Goal: Task Accomplishment & Management: Use online tool/utility

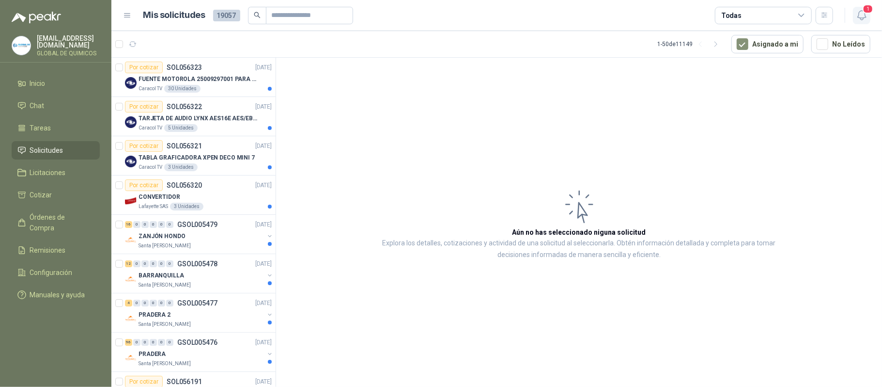
click at [861, 13] on icon "button" at bounding box center [862, 15] width 12 height 12
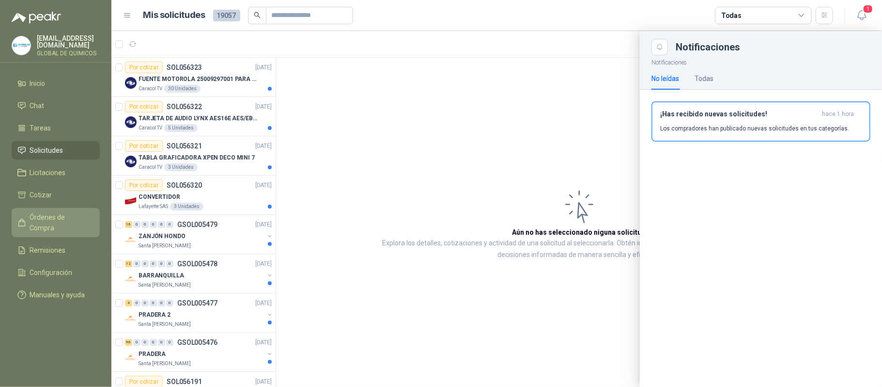
click at [68, 209] on link "Órdenes de Compra" at bounding box center [56, 222] width 88 height 29
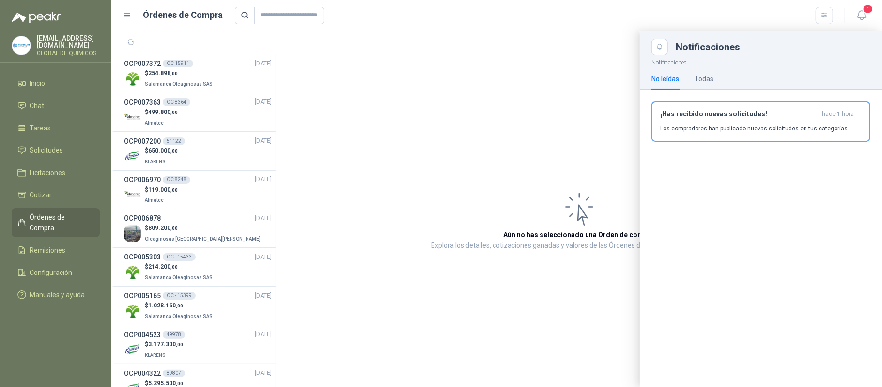
click at [204, 71] on div at bounding box center [496, 209] width 771 height 356
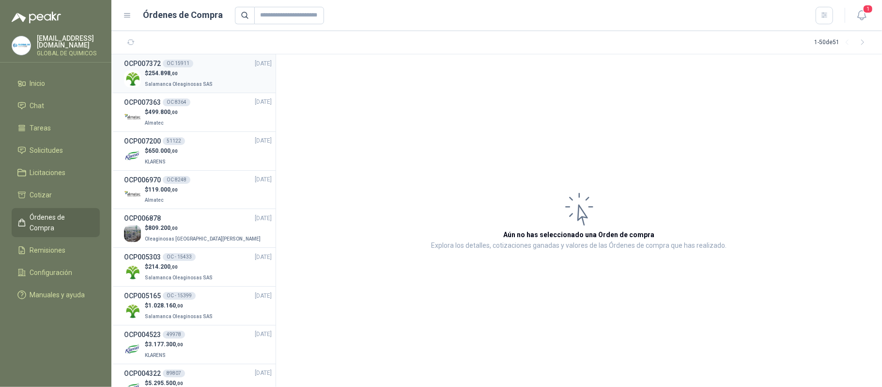
click at [206, 70] on p "$ 254.898 ,00" at bounding box center [180, 73] width 70 height 9
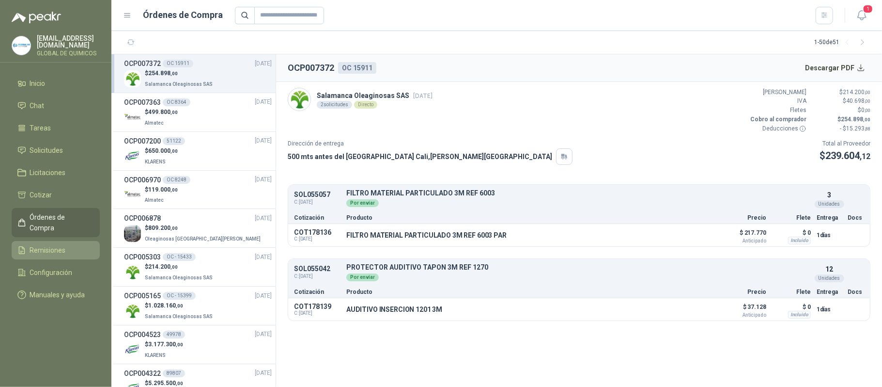
click at [47, 245] on span "Remisiones" at bounding box center [48, 250] width 36 height 11
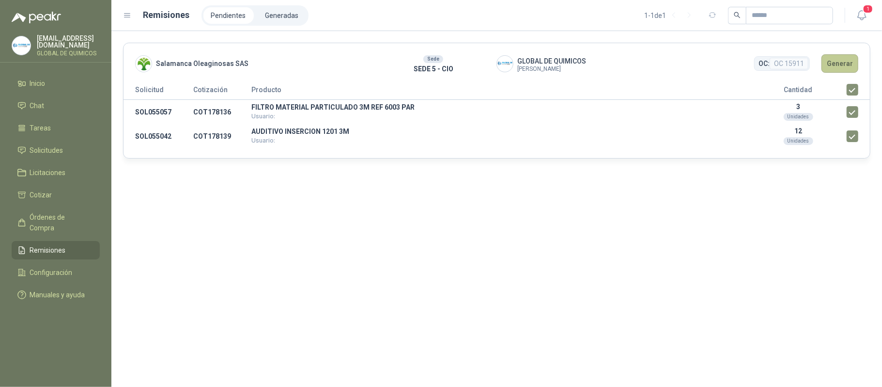
click at [833, 60] on button "Generar" at bounding box center [840, 63] width 37 height 18
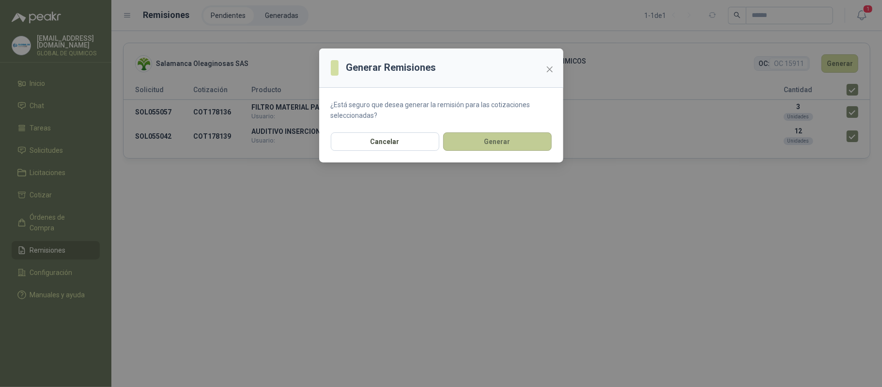
click at [488, 141] on button "Generar" at bounding box center [497, 141] width 109 height 18
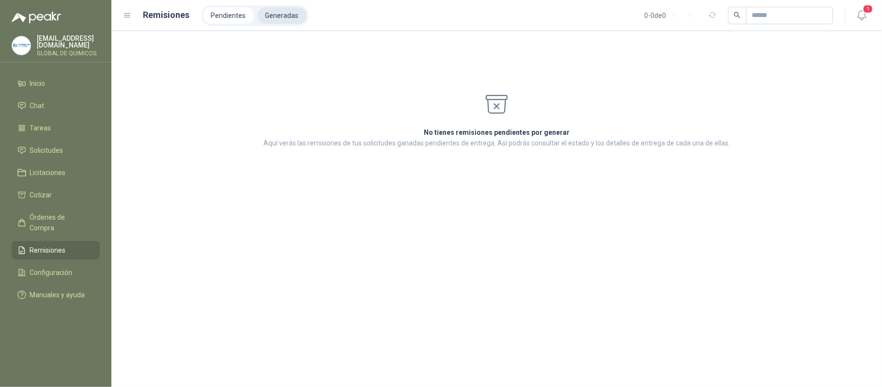
click at [281, 16] on li "Generadas" at bounding box center [282, 15] width 49 height 16
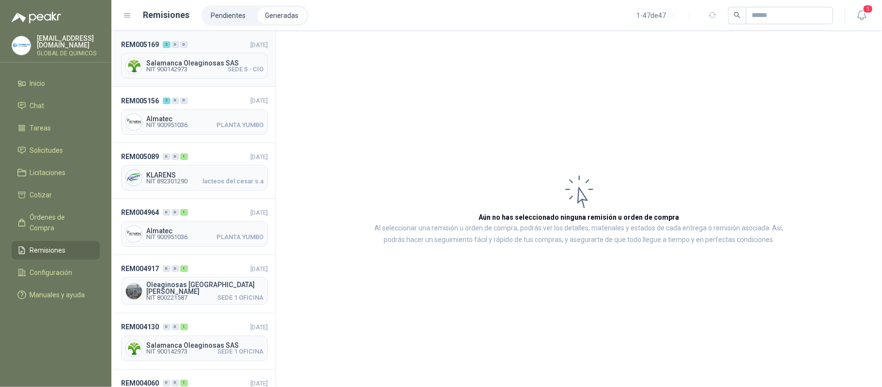
click at [225, 62] on span "Salamanca Oleaginosas SAS" at bounding box center [204, 63] width 117 height 7
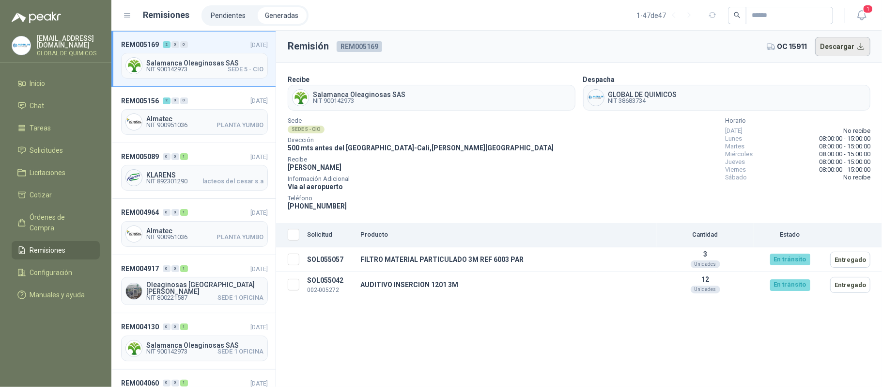
click at [845, 49] on button "Descargar" at bounding box center [844, 46] width 56 height 19
click at [42, 128] on span "Tareas" at bounding box center [40, 128] width 21 height 11
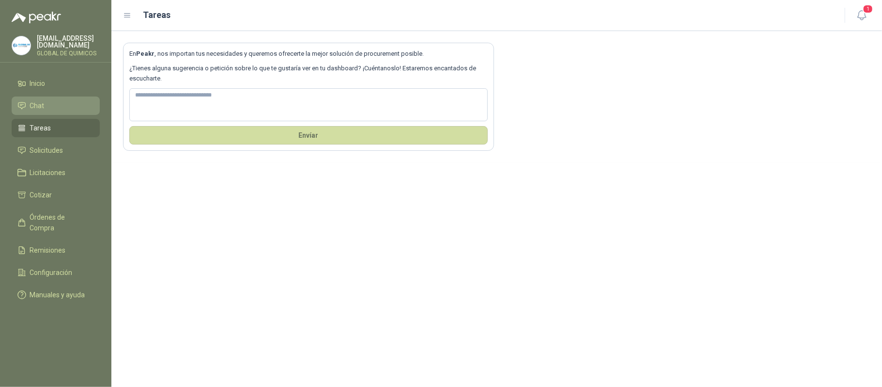
click at [40, 106] on span "Chat" at bounding box center [37, 105] width 15 height 11
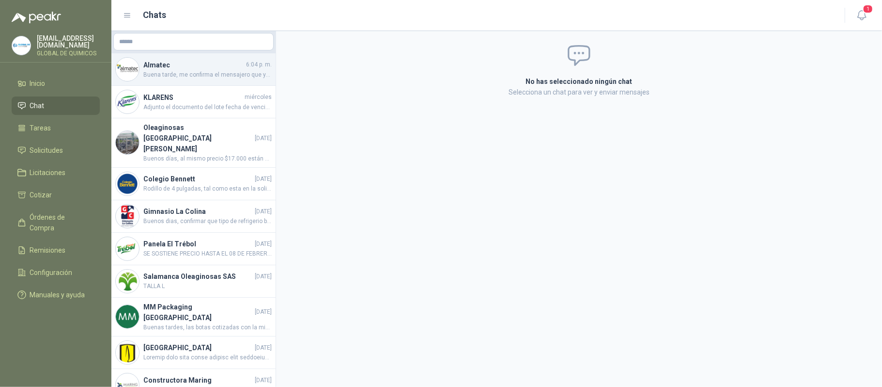
click at [249, 79] on div "Almatec 6:04 p. m. Buena tarde, me confirma el mensajero que ya se entregó" at bounding box center [193, 69] width 164 height 32
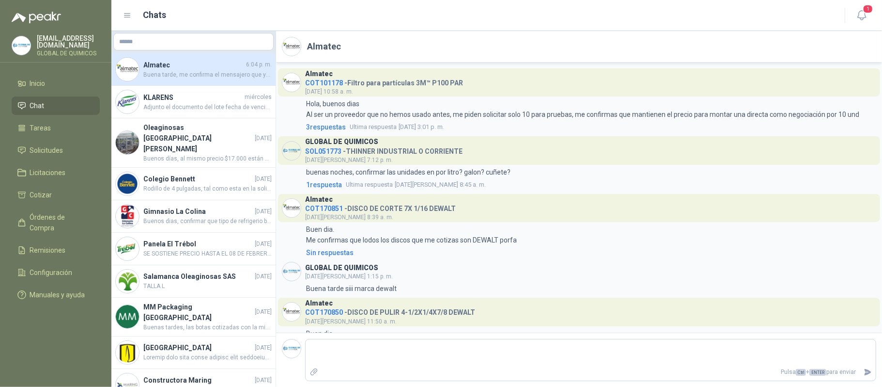
scroll to position [634, 0]
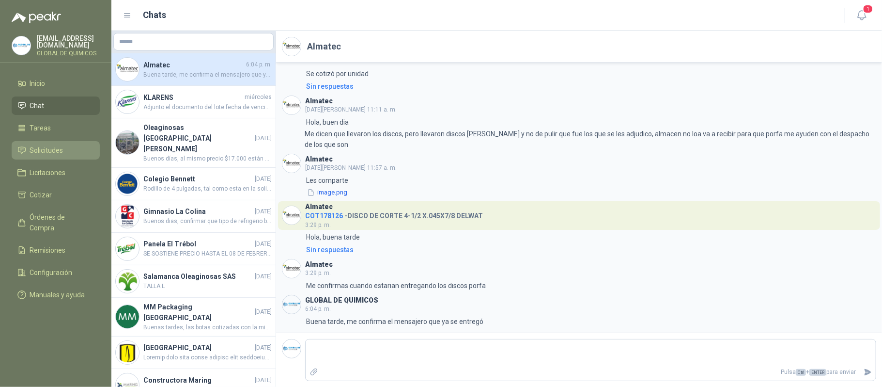
click at [41, 153] on span "Solicitudes" at bounding box center [46, 150] width 33 height 11
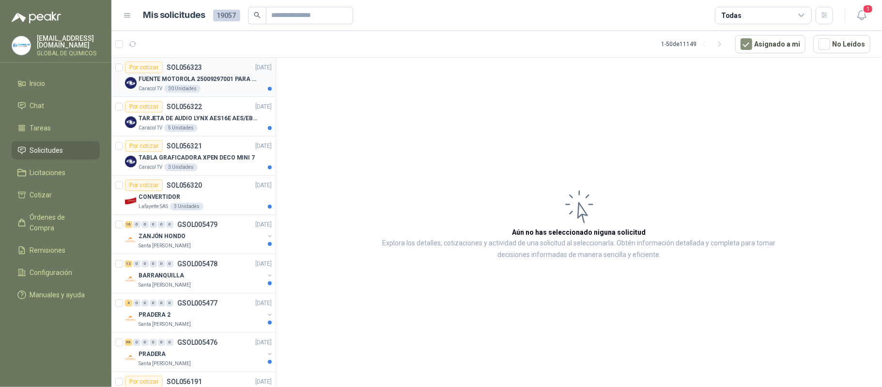
click at [251, 79] on p "FUENTE MOTOROLA 25009297001 PARA EP450" at bounding box center [199, 79] width 121 height 9
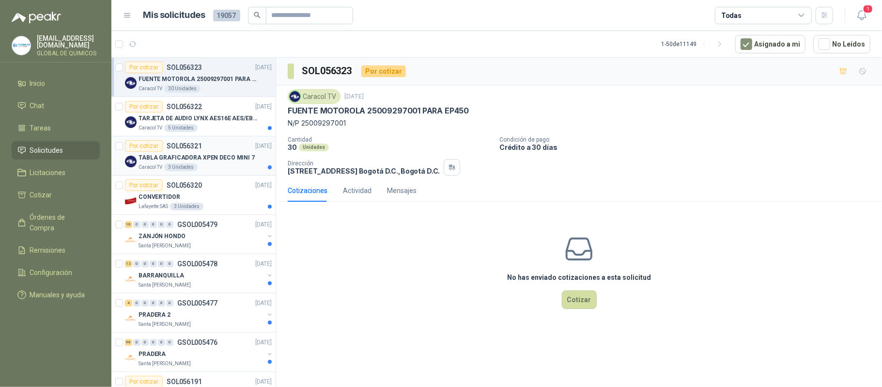
scroll to position [64, 0]
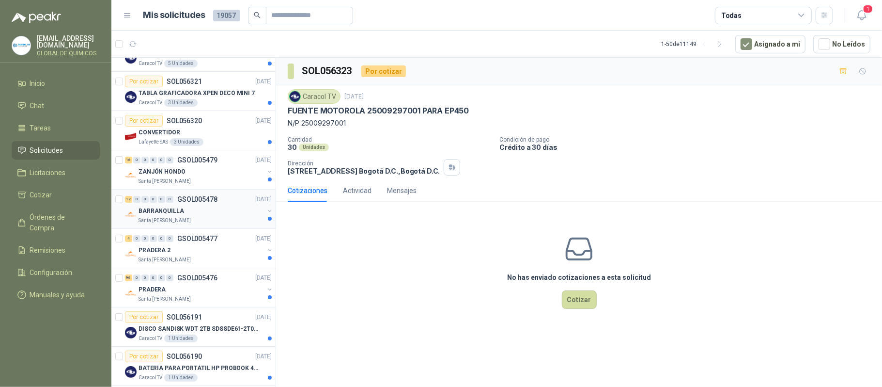
click at [266, 217] on div at bounding box center [270, 215] width 8 height 16
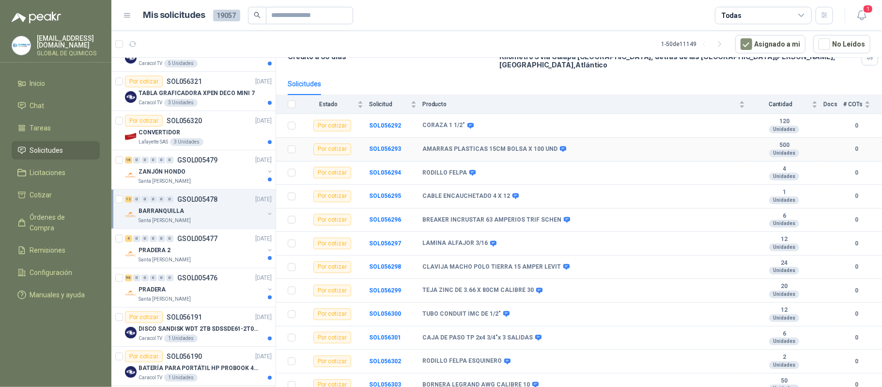
scroll to position [88, 0]
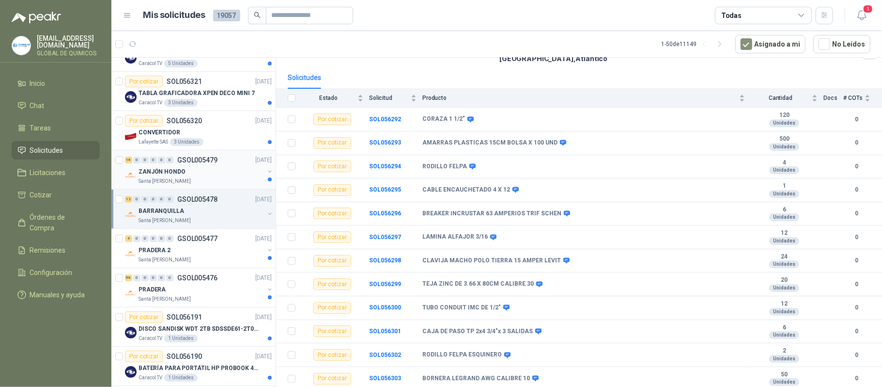
click at [187, 161] on p "GSOL005479" at bounding box center [197, 160] width 40 height 7
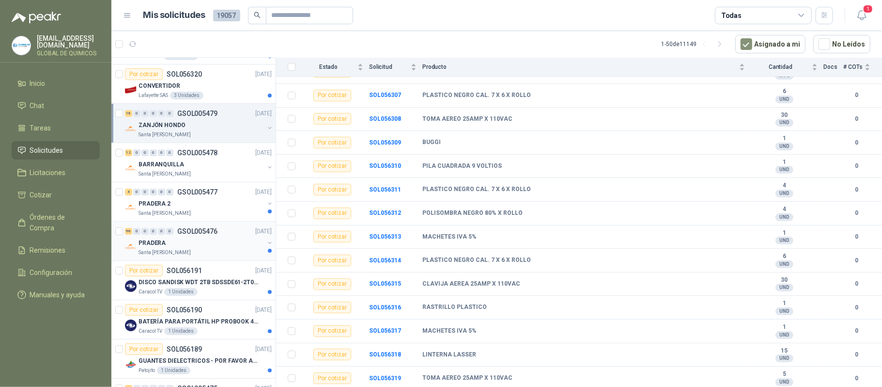
scroll to position [129, 0]
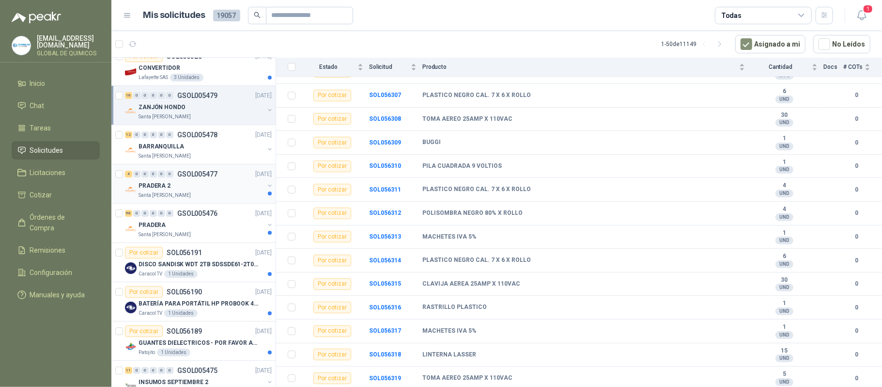
click at [204, 187] on div "PRADERA 2" at bounding box center [202, 186] width 126 height 12
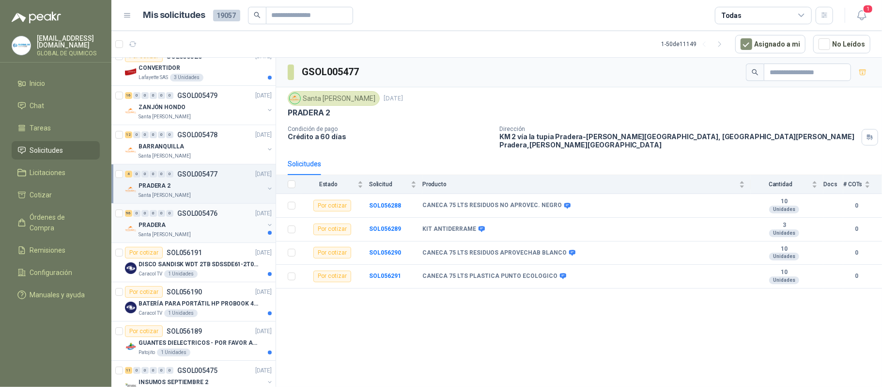
click at [214, 227] on div "PRADERA" at bounding box center [202, 225] width 126 height 12
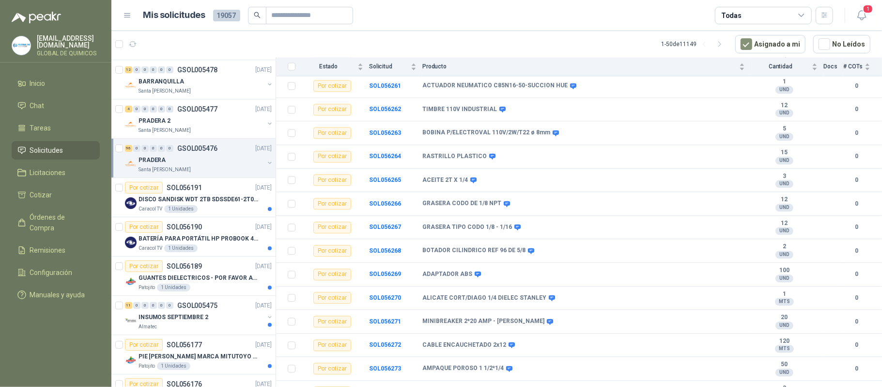
scroll to position [258, 0]
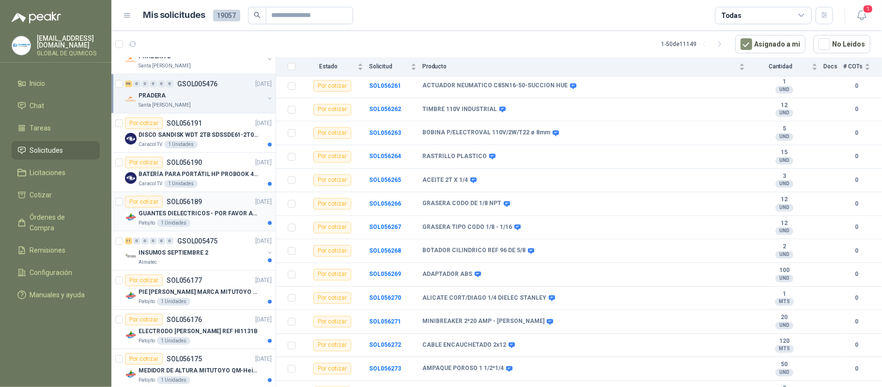
click at [206, 211] on p "GUANTES DIELECTRICOS - POR FAVOR ADJUNTAR SU FICHA TECNICA" at bounding box center [199, 213] width 121 height 9
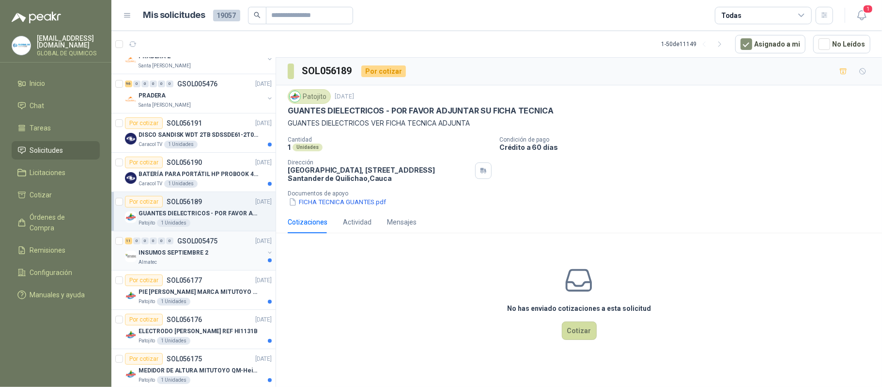
click at [195, 253] on p "INSUMOS SEPTIEMBRE 2" at bounding box center [174, 252] width 70 height 9
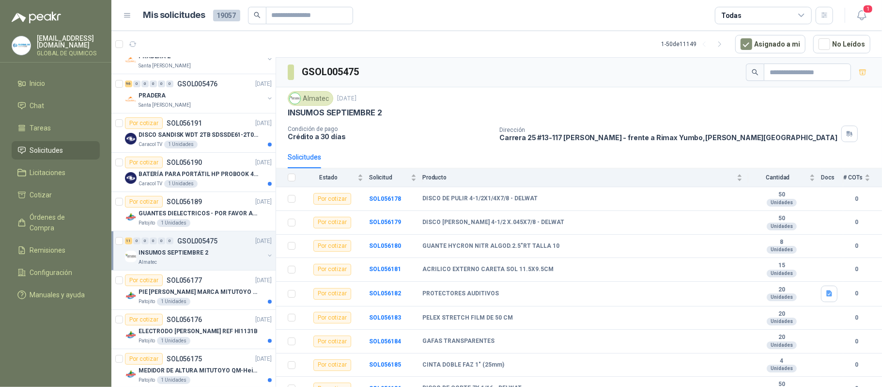
scroll to position [65, 0]
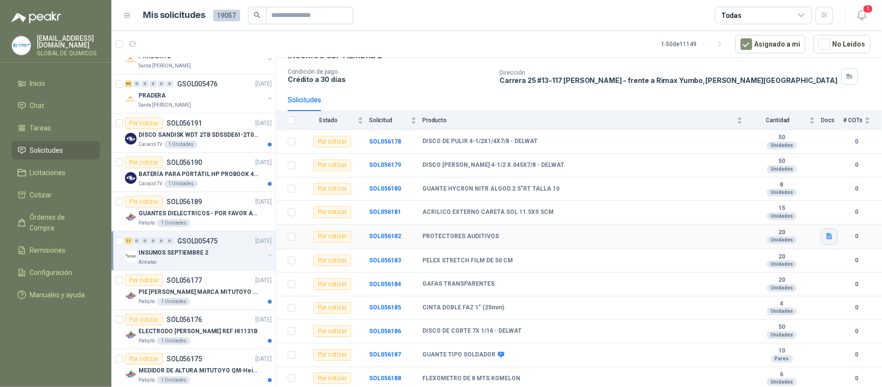
click at [827, 233] on icon "button" at bounding box center [830, 236] width 6 height 6
click at [799, 214] on button "FT - PROTECTORES AUDITIVOS.pdf" at bounding box center [767, 211] width 113 height 10
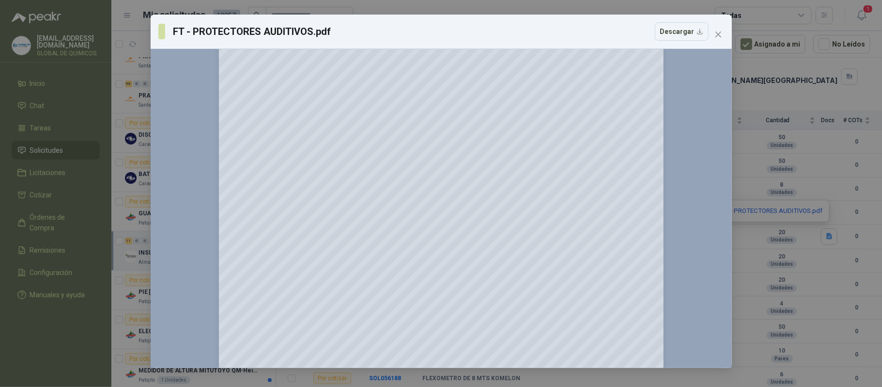
scroll to position [272, 0]
click at [711, 29] on button "Close" at bounding box center [719, 35] width 16 height 16
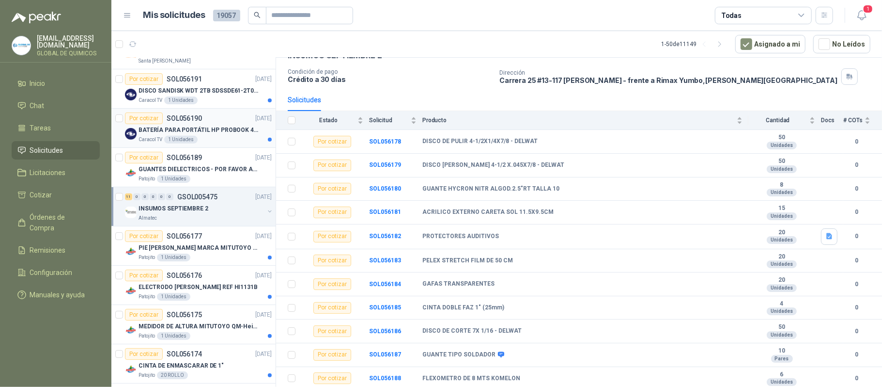
scroll to position [323, 0]
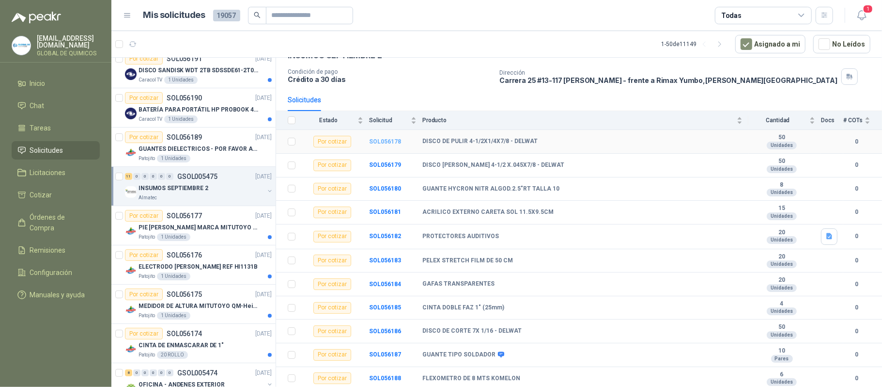
click at [387, 138] on b "SOL056178" at bounding box center [385, 141] width 32 height 7
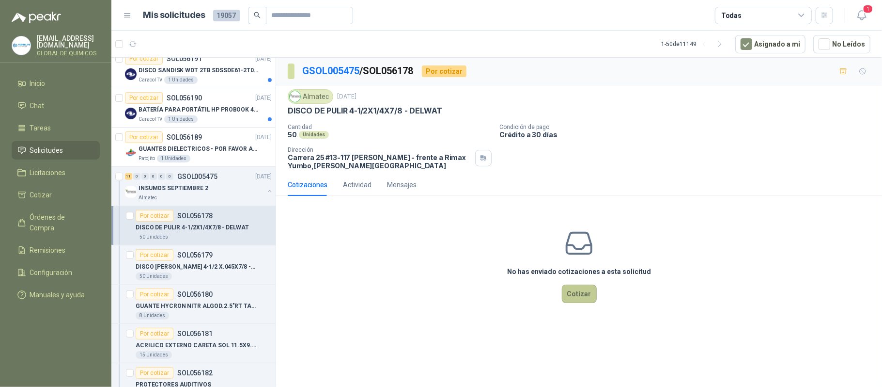
click at [570, 296] on button "Cotizar" at bounding box center [579, 293] width 35 height 18
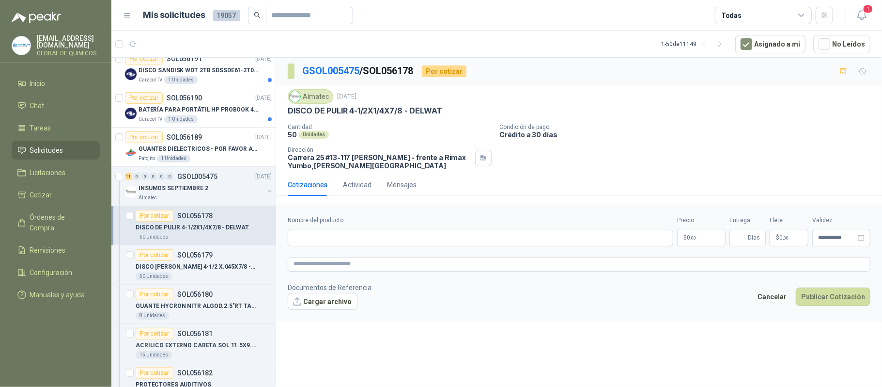
click at [346, 113] on p "DISCO DE PULIR 4-1/2X1/4X7/8 - DELWAT" at bounding box center [365, 111] width 155 height 10
copy p "DISCO DE PULIR 4-1/2X1/4X7/8 - DELWAT"
drag, startPoint x: 332, startPoint y: 234, endPoint x: 320, endPoint y: 237, distance: 13.0
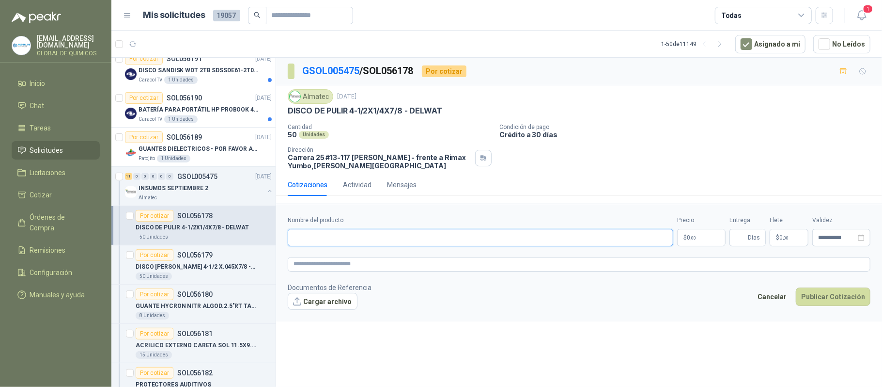
click at [326, 235] on input "Nombre del producto" at bounding box center [481, 237] width 386 height 17
type input "*"
paste input "**********"
type input "**********"
click at [690, 245] on body "[EMAIL_ADDRESS][DOMAIN_NAME] GLOBAL DE QUIMICOS Inicio Chat Tareas Solicitudes …" at bounding box center [441, 193] width 882 height 387
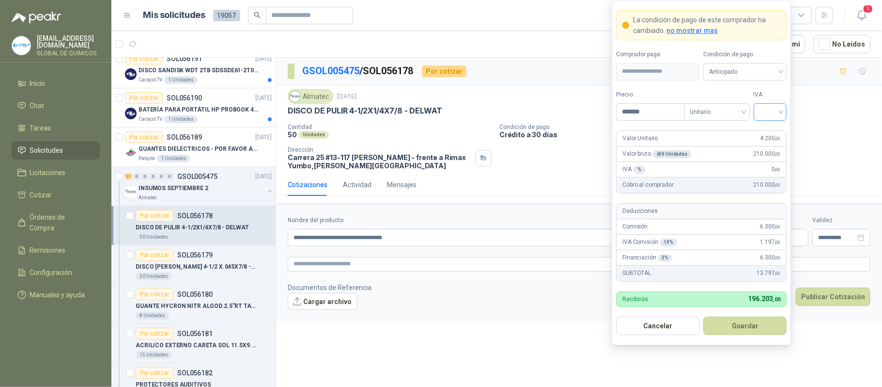
type input "*******"
click at [766, 115] on input "search" at bounding box center [771, 111] width 22 height 15
click at [768, 132] on div "19%" at bounding box center [770, 131] width 18 height 11
click at [739, 329] on button "Guardar" at bounding box center [745, 325] width 83 height 18
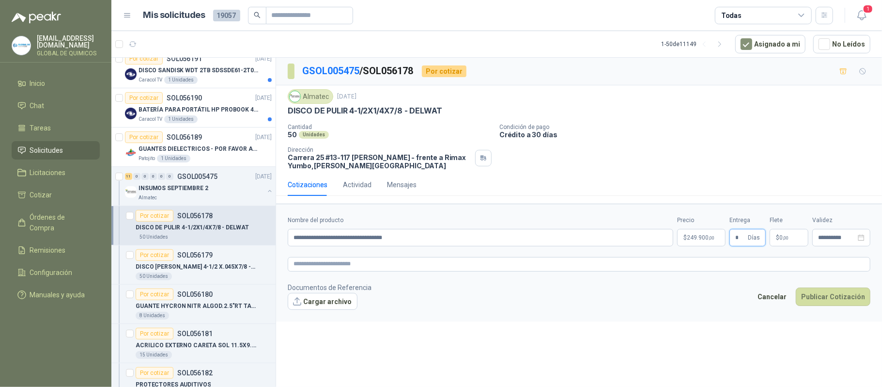
type input "*"
click at [789, 243] on p "$ 0 ,00" at bounding box center [789, 237] width 39 height 17
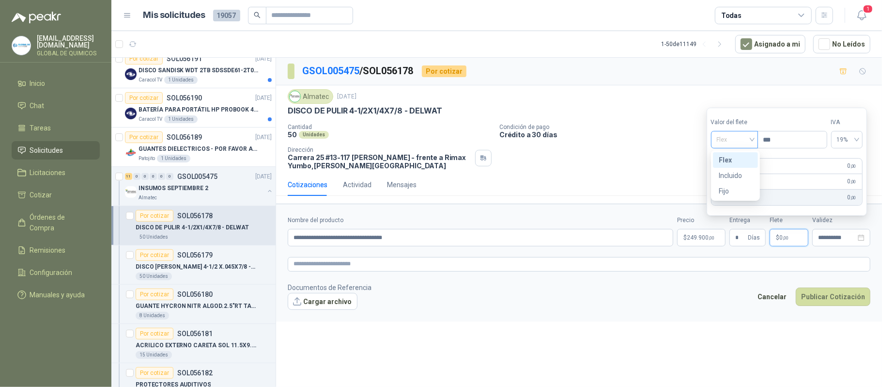
click at [732, 140] on span "Flex" at bounding box center [734, 139] width 35 height 15
click at [731, 177] on div "Incluido" at bounding box center [735, 175] width 33 height 11
click at [812, 297] on button "Publicar Cotización" at bounding box center [833, 296] width 75 height 18
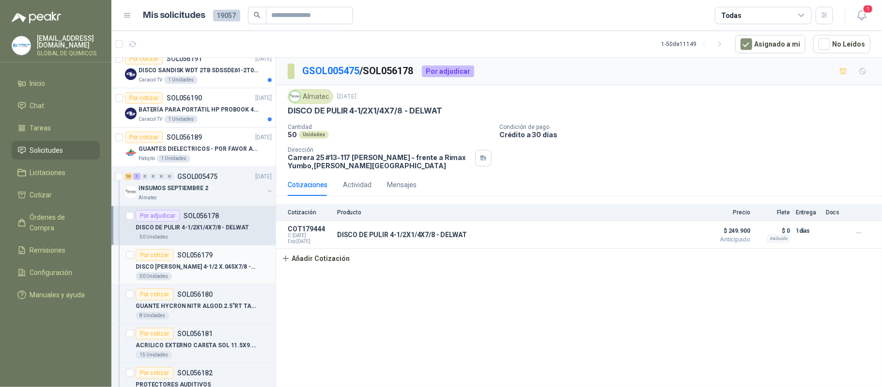
click at [210, 258] on p "SOL056179" at bounding box center [194, 255] width 35 height 7
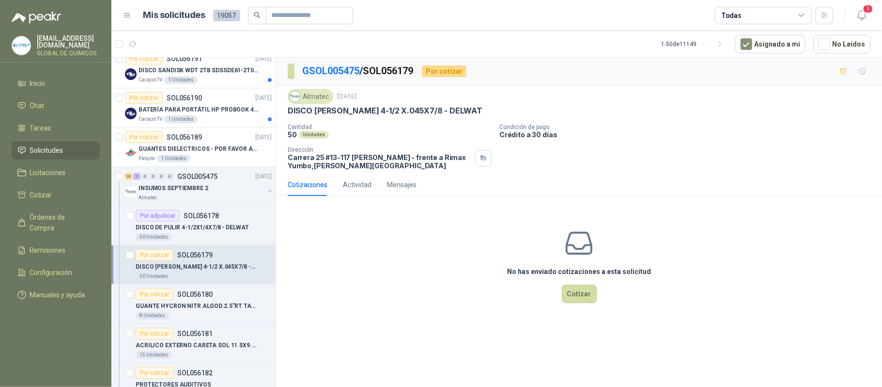
click at [361, 107] on p "DISCO [PERSON_NAME] 4-1/2 X.045X7/8 - DELWAT" at bounding box center [385, 111] width 195 height 10
copy p "DISCO [PERSON_NAME] 4-1/2 X.045X7/8 - DELWAT"
click at [584, 291] on button "Cotizar" at bounding box center [579, 293] width 35 height 18
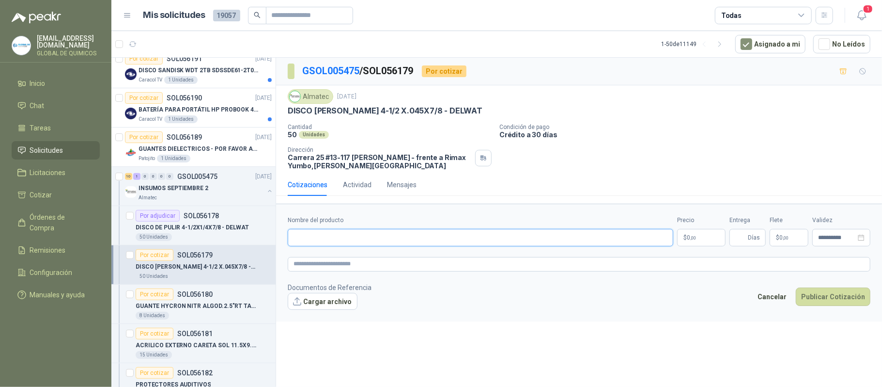
click at [400, 241] on input "Nombre del producto" at bounding box center [481, 237] width 386 height 17
paste input "**********"
type input "**********"
click at [687, 240] on body "[EMAIL_ADDRESS][DOMAIN_NAME] GLOBAL DE QUIMICOS Inicio Chat Tareas Solicitudes …" at bounding box center [441, 193] width 882 height 387
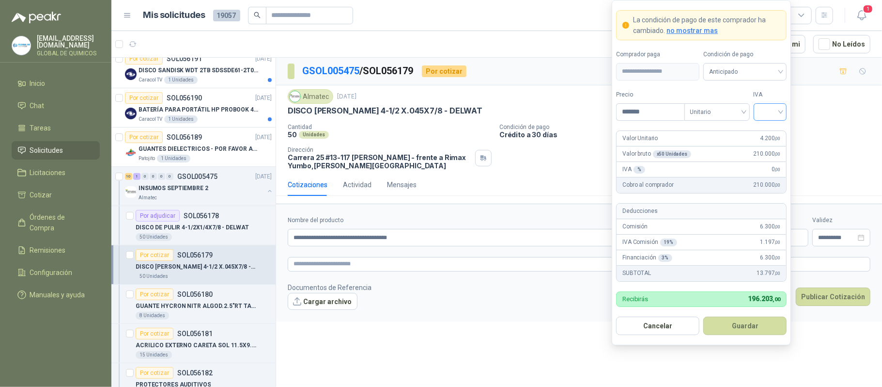
type input "*******"
click at [761, 115] on input "search" at bounding box center [771, 111] width 22 height 15
click at [767, 128] on div "19%" at bounding box center [770, 131] width 18 height 11
click at [736, 321] on button "Guardar" at bounding box center [745, 325] width 83 height 18
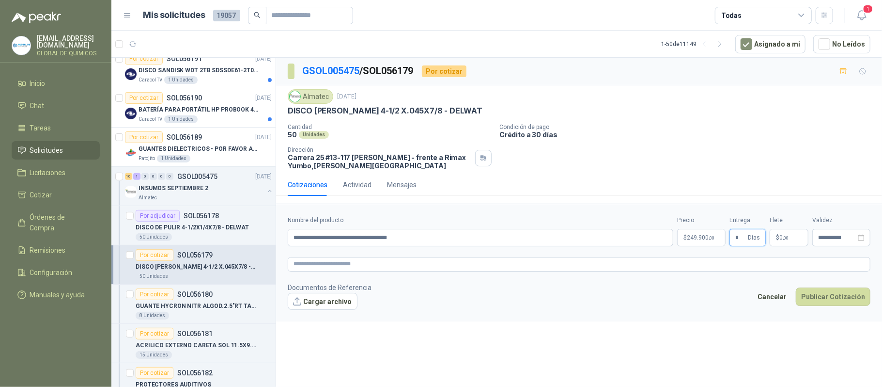
type input "*"
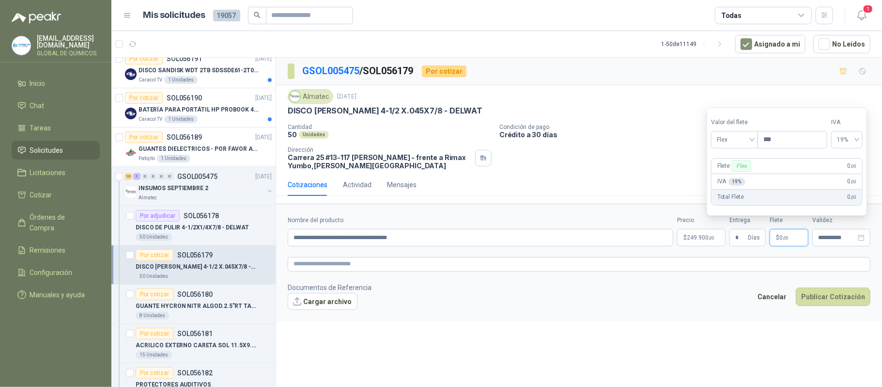
click at [794, 238] on p "$ 0 ,00" at bounding box center [789, 237] width 39 height 17
click at [733, 142] on span "Flex" at bounding box center [734, 139] width 35 height 15
click at [735, 173] on div "Incluido" at bounding box center [735, 175] width 33 height 11
click at [811, 293] on button "Publicar Cotización" at bounding box center [833, 296] width 75 height 18
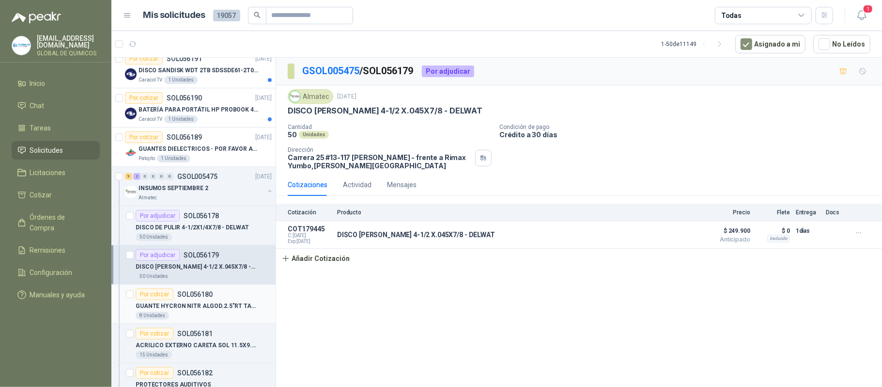
click at [207, 300] on div "Por cotizar SOL056180" at bounding box center [174, 294] width 77 height 12
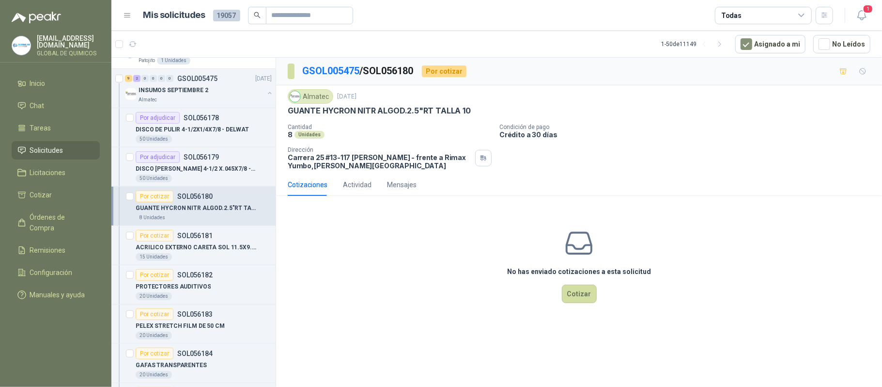
scroll to position [452, 0]
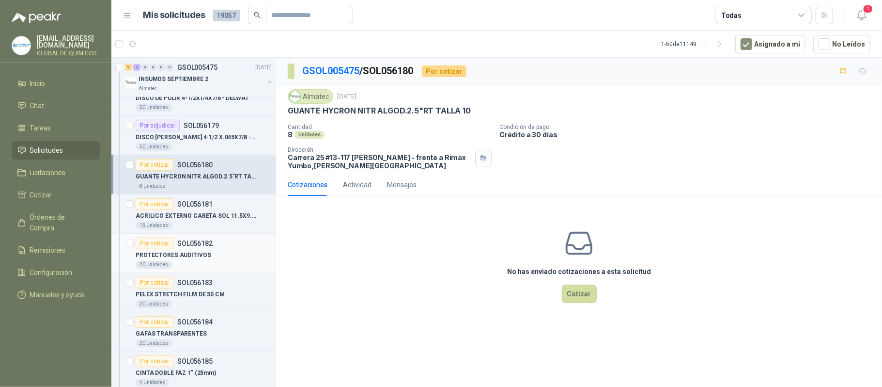
click at [226, 248] on div "Por cotizar SOL056182" at bounding box center [204, 243] width 136 height 12
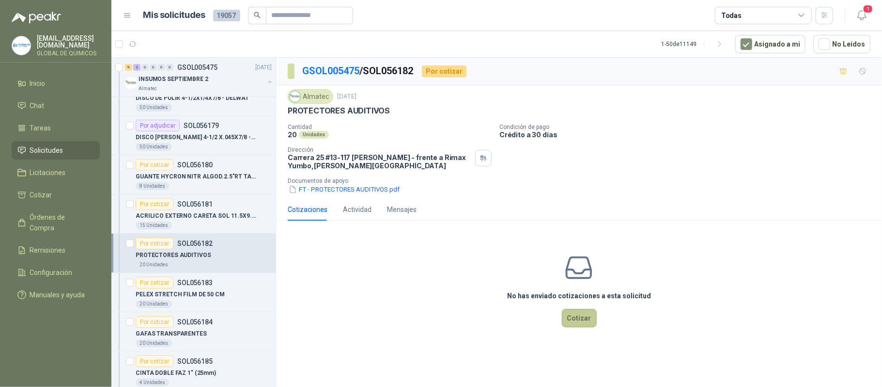
click at [586, 320] on button "Cotizar" at bounding box center [579, 318] width 35 height 18
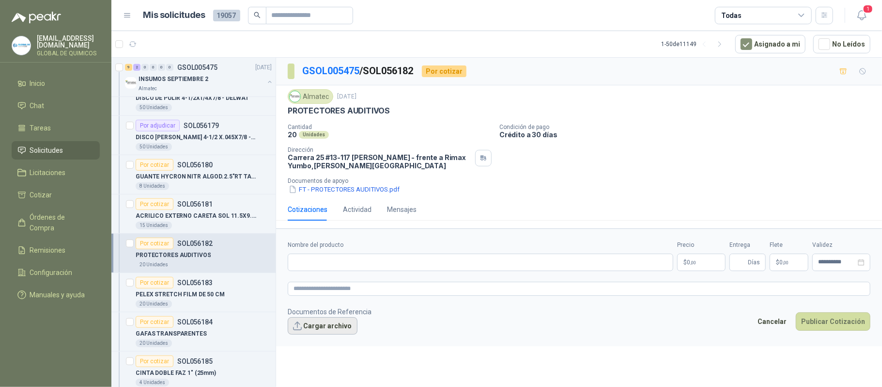
click at [328, 331] on button "Cargar archivo" at bounding box center [323, 325] width 70 height 17
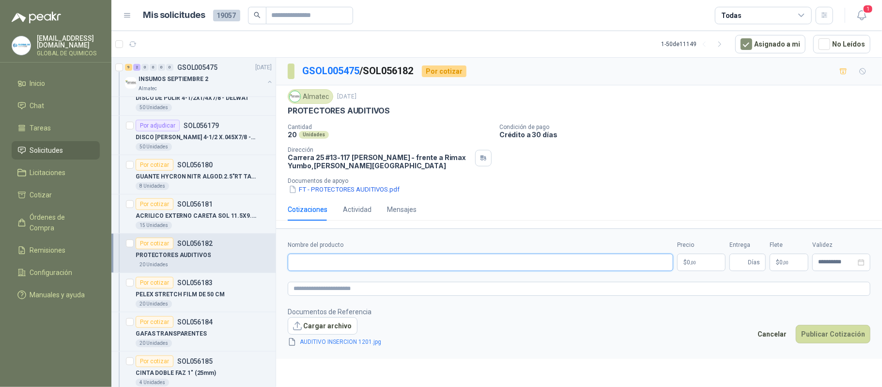
click at [458, 267] on input "Nombre del producto" at bounding box center [481, 261] width 386 height 17
type input "**********"
click at [697, 262] on body "[EMAIL_ADDRESS][DOMAIN_NAME] GLOBAL DE QUIMICOS Inicio Chat Tareas Solicitudes …" at bounding box center [441, 193] width 882 height 387
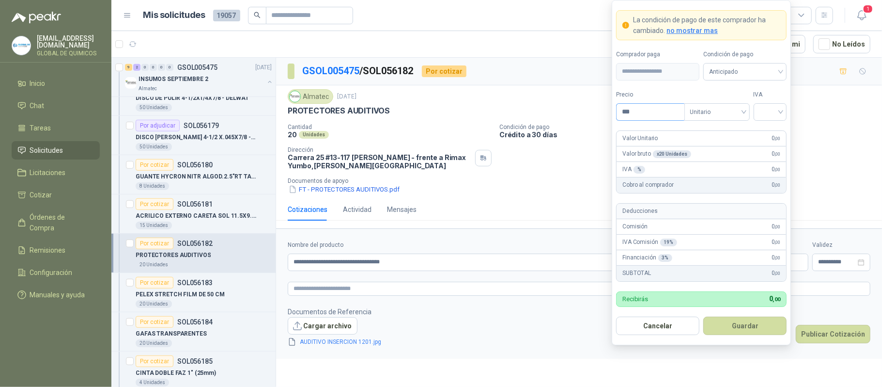
click at [676, 106] on input "***" at bounding box center [650, 112] width 67 height 16
type input "*******"
click at [772, 109] on input "search" at bounding box center [771, 111] width 22 height 15
click at [762, 135] on div "19%" at bounding box center [770, 131] width 18 height 11
click at [747, 324] on button "Guardar" at bounding box center [745, 325] width 83 height 18
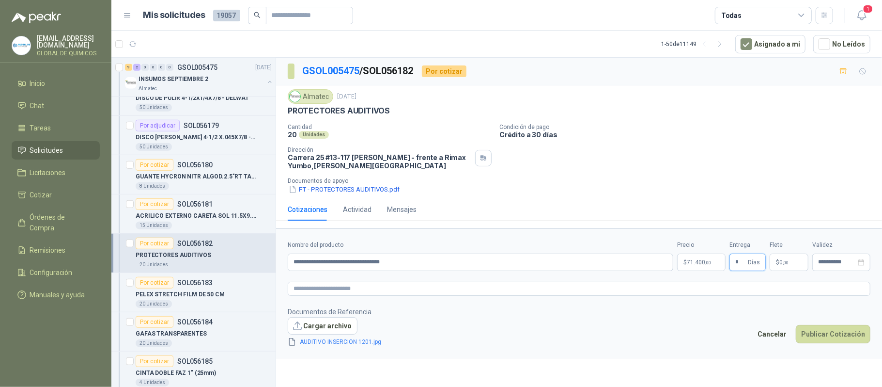
type input "*"
click at [783, 268] on p "$ 0 ,00" at bounding box center [789, 261] width 39 height 17
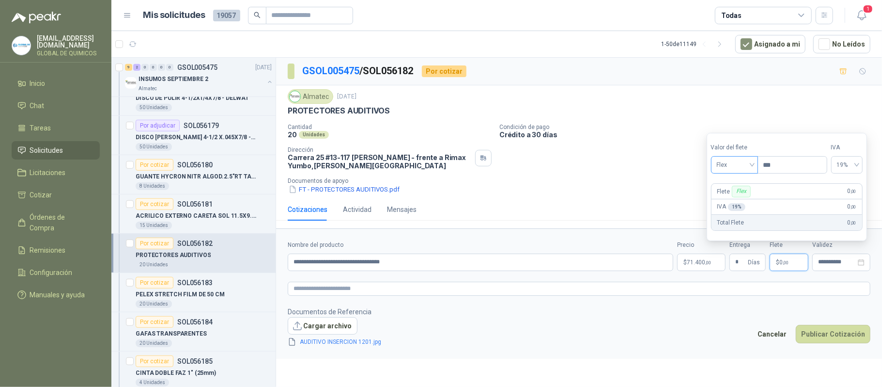
click at [749, 171] on span "Flex" at bounding box center [734, 164] width 35 height 15
click at [731, 203] on div "Incluido" at bounding box center [735, 200] width 33 height 11
click at [840, 332] on button "Publicar Cotización" at bounding box center [833, 334] width 75 height 18
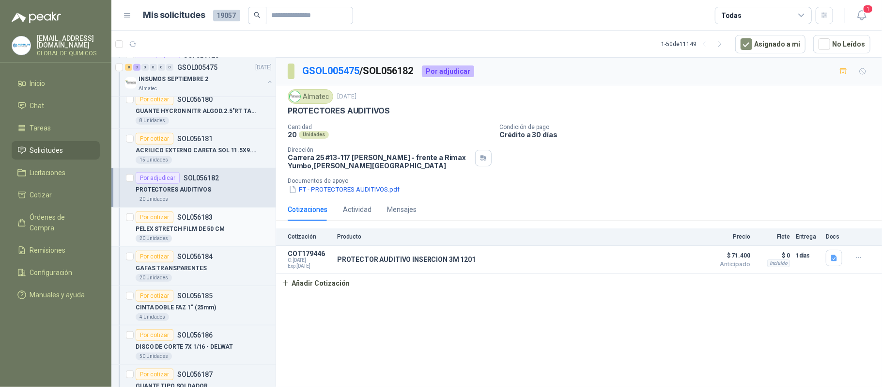
scroll to position [582, 0]
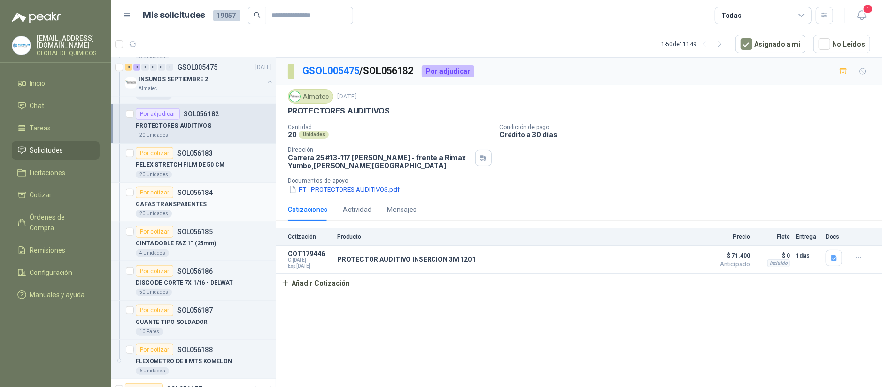
click at [220, 206] on div "GAFAS TRANSPARENTES" at bounding box center [204, 204] width 136 height 12
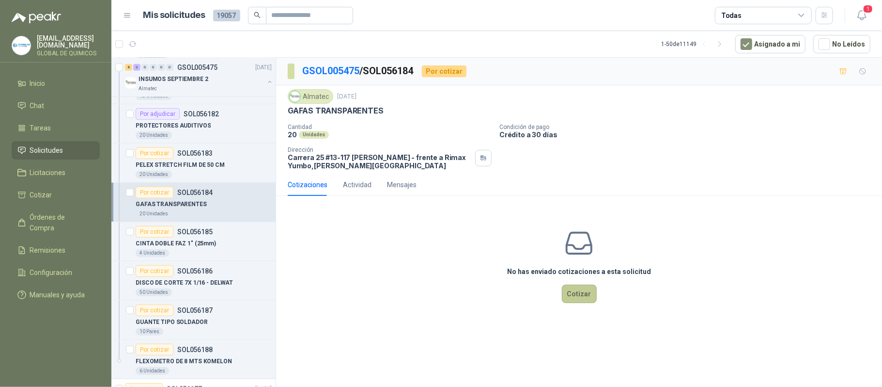
click at [582, 297] on button "Cotizar" at bounding box center [579, 293] width 35 height 18
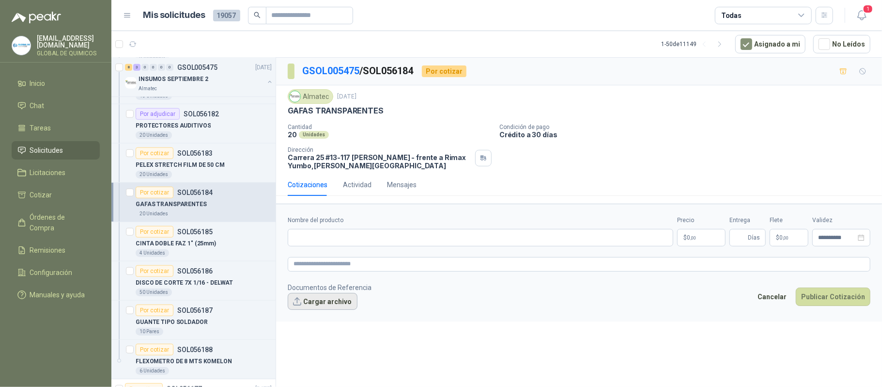
click at [331, 303] on button "Cargar archivo" at bounding box center [323, 301] width 70 height 17
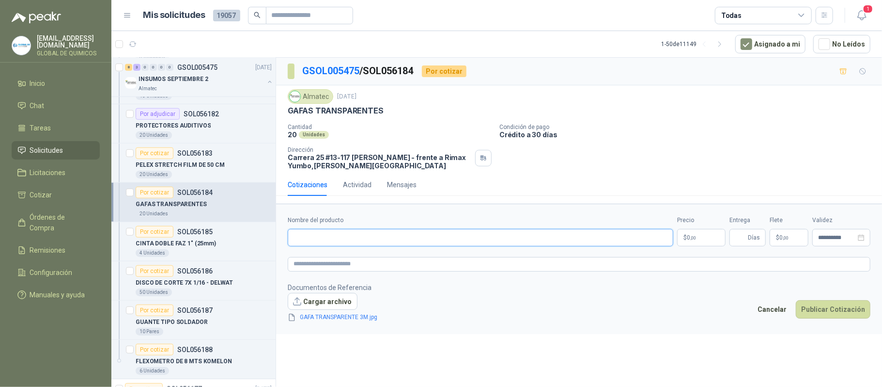
click at [399, 242] on input "Nombre del producto" at bounding box center [481, 237] width 386 height 17
click at [687, 240] on span "0 ,00" at bounding box center [691, 238] width 9 height 6
click at [406, 239] on input "**********" at bounding box center [481, 237] width 386 height 17
type input "**********"
click at [706, 239] on body "[EMAIL_ADDRESS][DOMAIN_NAME] GLOBAL DE QUIMICOS Inicio Chat Tareas Solicitudes …" at bounding box center [441, 193] width 882 height 387
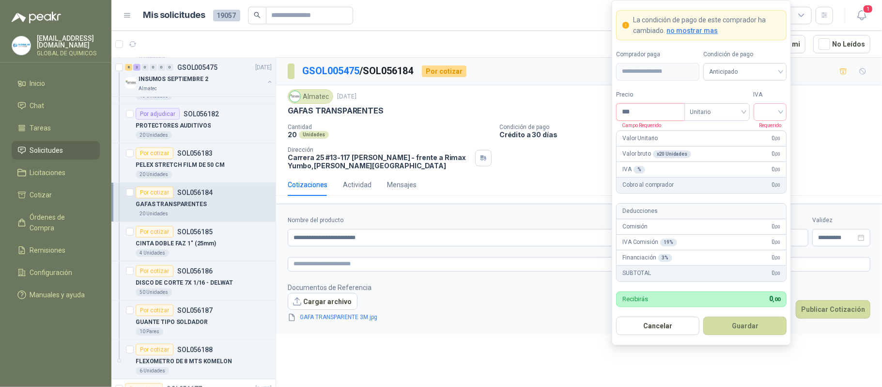
click at [639, 106] on input "***" at bounding box center [650, 112] width 67 height 16
type input "********"
click at [771, 104] on input "search" at bounding box center [771, 111] width 22 height 15
click at [771, 126] on div "19%" at bounding box center [770, 131] width 18 height 11
click at [761, 330] on button "Guardar" at bounding box center [745, 325] width 83 height 18
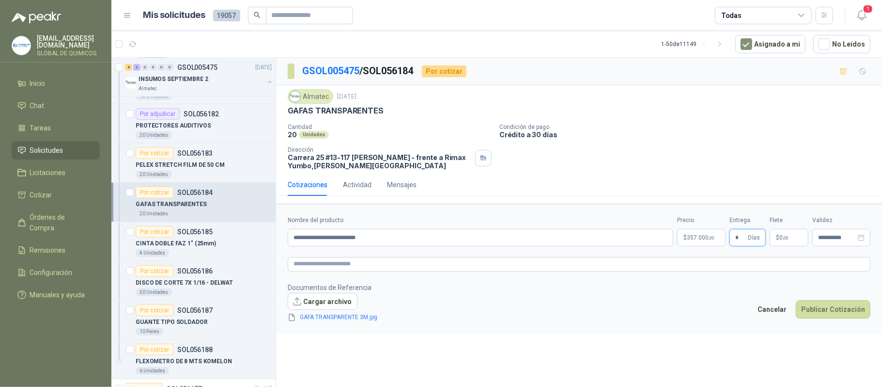
type input "*"
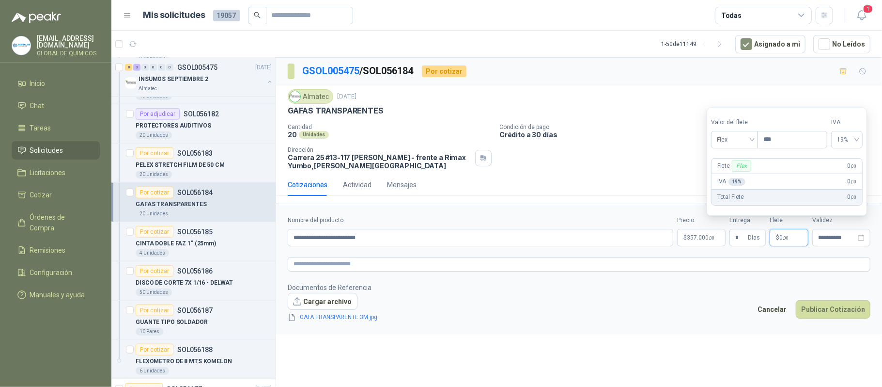
click at [782, 238] on span "0 ,00" at bounding box center [784, 238] width 9 height 6
click at [729, 138] on span "Flex" at bounding box center [734, 139] width 35 height 15
click at [730, 173] on div "Incluido" at bounding box center [735, 175] width 33 height 11
click at [830, 306] on button "Publicar Cotización" at bounding box center [833, 309] width 75 height 18
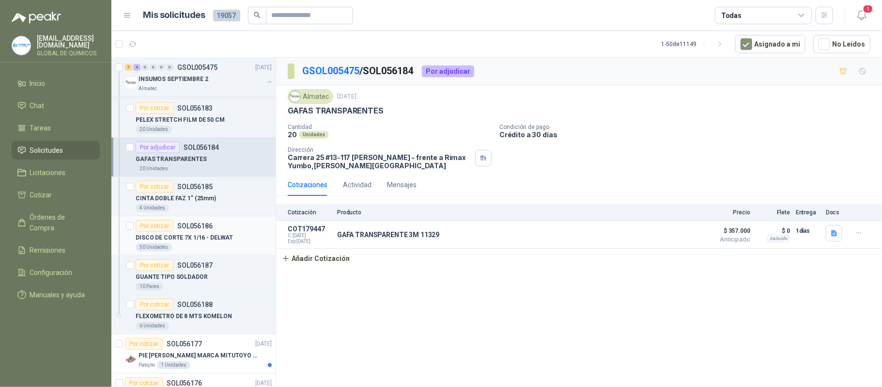
scroll to position [646, 0]
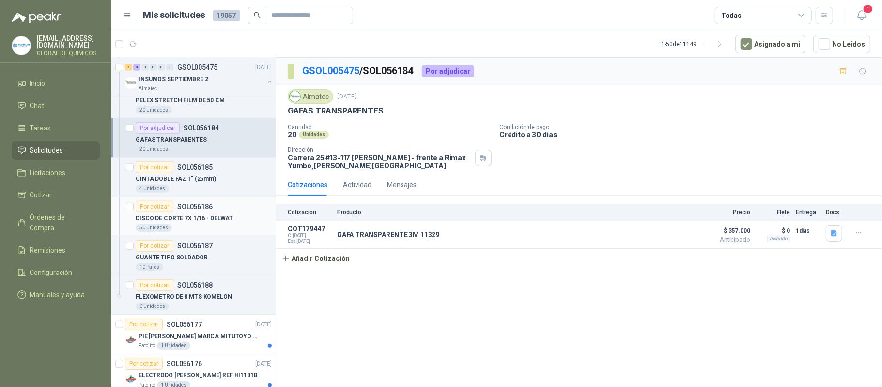
click at [202, 221] on p "DISCO DE CORTE 7X 1/16 - DELWAT" at bounding box center [184, 218] width 97 height 9
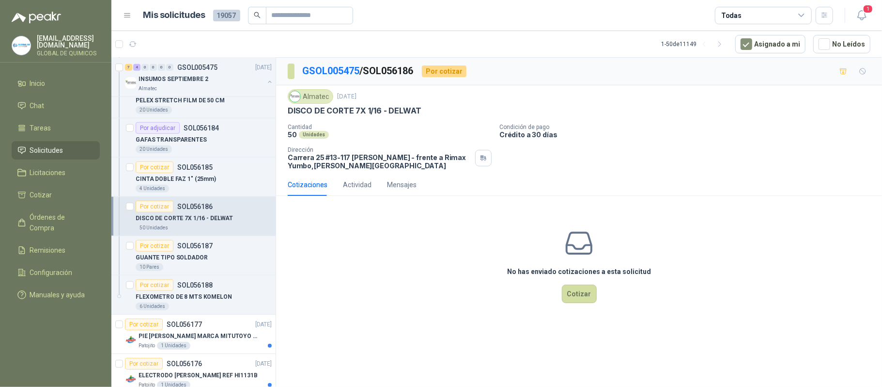
click at [363, 108] on p "DISCO DE CORTE 7X 1/16 - DELWAT" at bounding box center [355, 111] width 134 height 10
copy p "DISCO DE CORTE 7X 1/16 - DELWAT"
click at [576, 291] on button "Cotizar" at bounding box center [579, 293] width 35 height 18
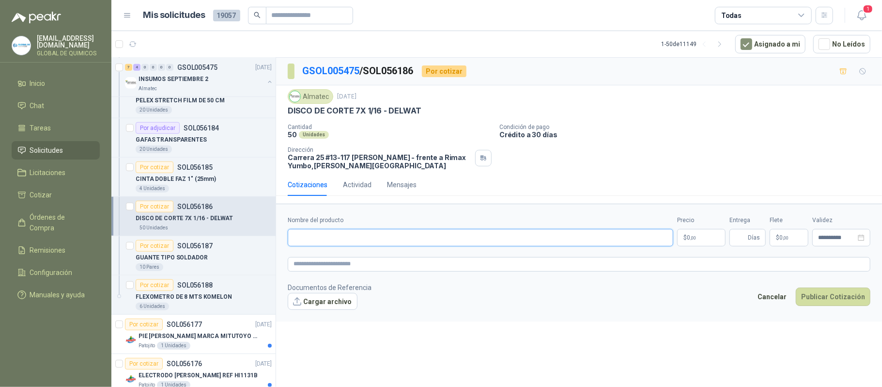
click at [337, 238] on input "Nombre del producto" at bounding box center [481, 237] width 386 height 17
type input "*"
paste input "**********"
type input "**********"
click at [694, 241] on body "[EMAIL_ADDRESS][DOMAIN_NAME] GLOBAL DE QUIMICOS Inicio Chat Tareas Solicitudes …" at bounding box center [441, 193] width 882 height 387
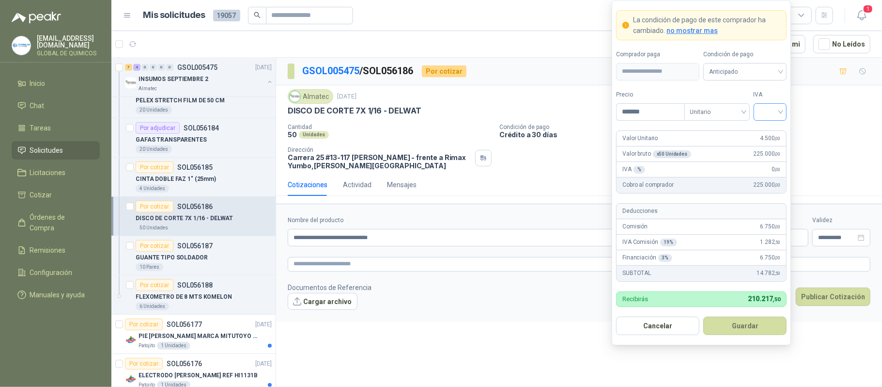
click at [775, 113] on input "search" at bounding box center [771, 111] width 22 height 15
click at [774, 127] on div "19%" at bounding box center [770, 131] width 18 height 11
click at [656, 111] on input "*******" at bounding box center [650, 112] width 67 height 16
type input "*******"
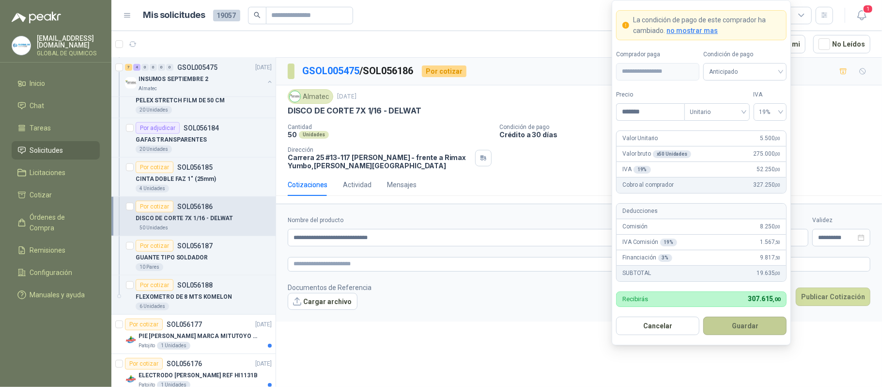
click at [760, 323] on button "Guardar" at bounding box center [745, 325] width 83 height 18
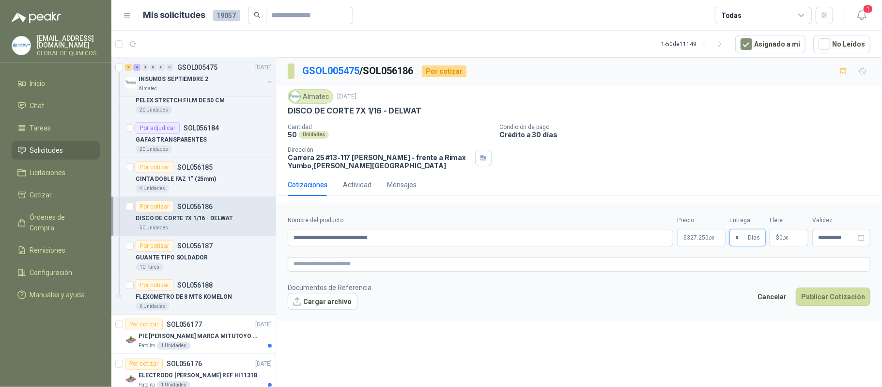
type input "*"
click at [774, 241] on p "$ 0 ,00" at bounding box center [789, 237] width 39 height 17
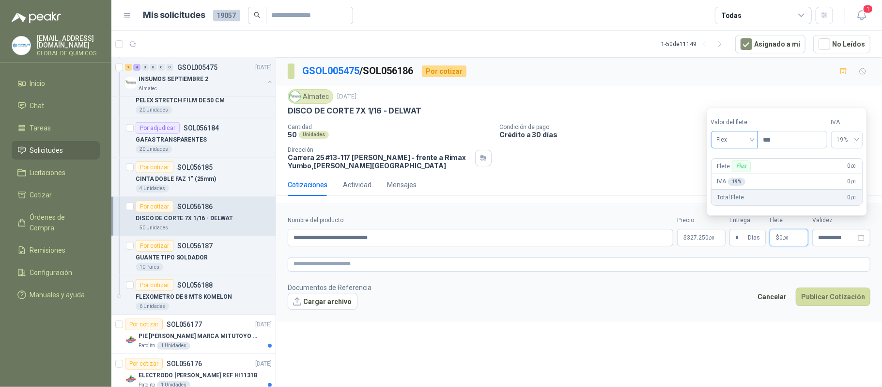
click at [735, 136] on span "Flex" at bounding box center [734, 139] width 35 height 15
click at [728, 173] on div "Incluido" at bounding box center [735, 175] width 33 height 11
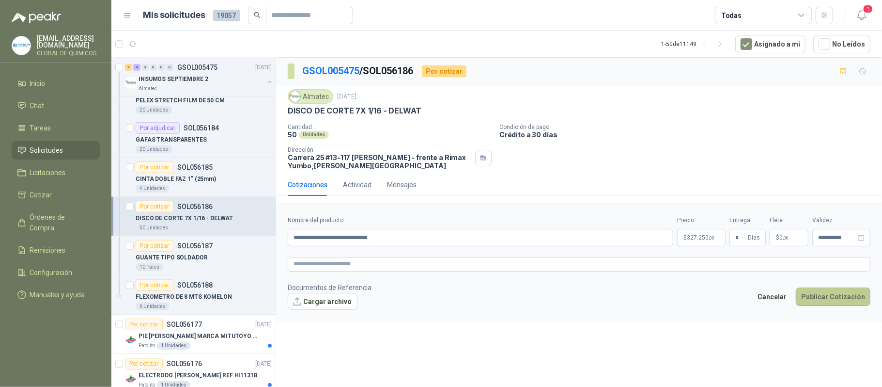
click at [823, 293] on button "Publicar Cotización" at bounding box center [833, 296] width 75 height 18
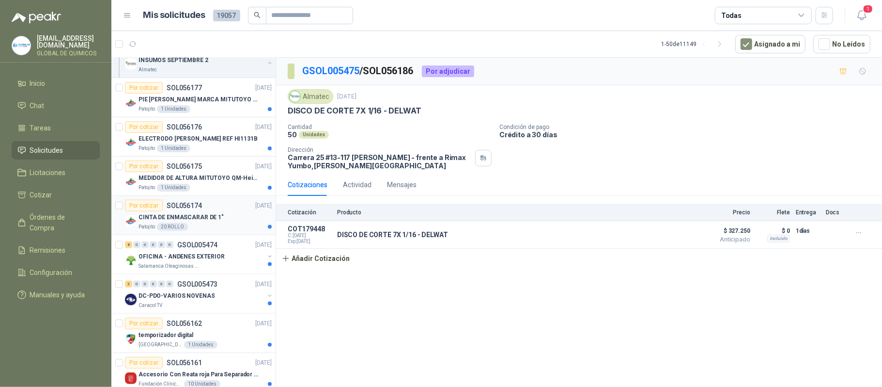
scroll to position [904, 0]
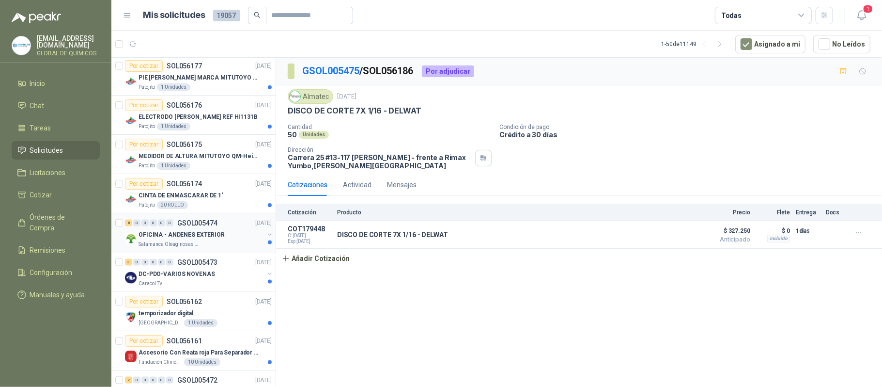
click at [266, 238] on button "button" at bounding box center [270, 235] width 8 height 8
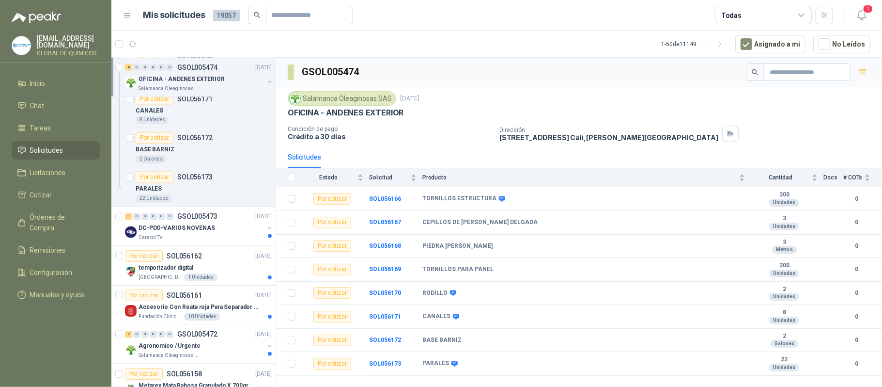
scroll to position [1292, 0]
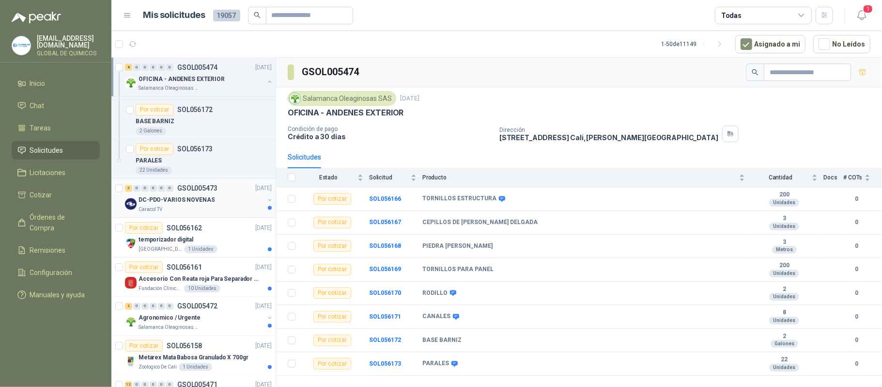
click at [254, 206] on div "DC-PDO-VARIOS NOVENAS" at bounding box center [202, 200] width 126 height 12
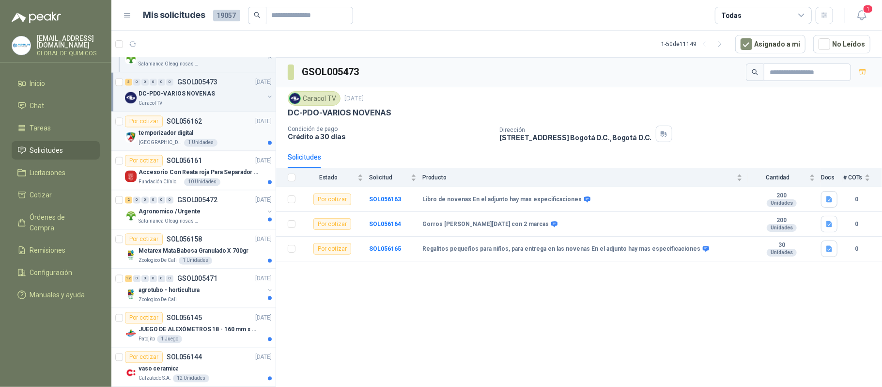
scroll to position [1421, 0]
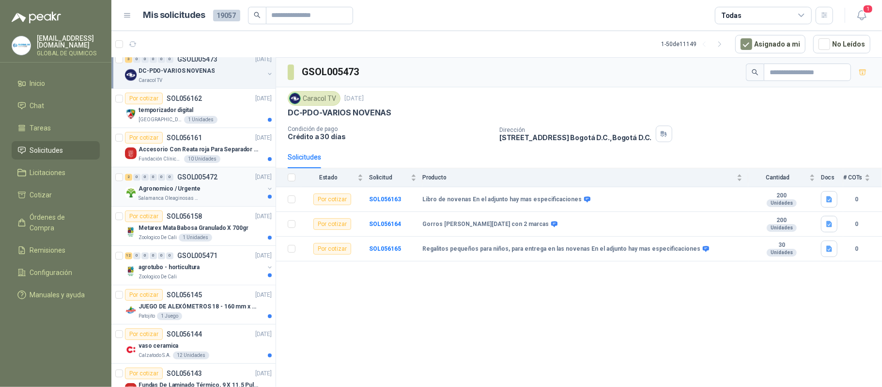
click at [256, 196] on div "Agronomico / Urgente Salamanca Oleaginosas SAS" at bounding box center [199, 192] width 149 height 19
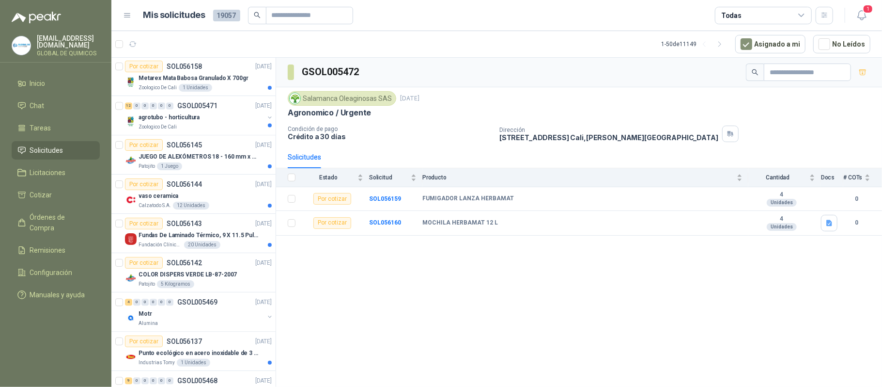
scroll to position [1551, 0]
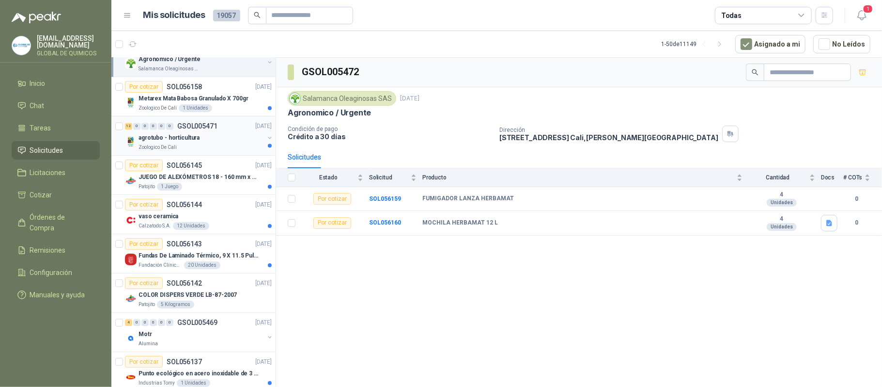
click at [266, 142] on button "button" at bounding box center [270, 138] width 8 height 8
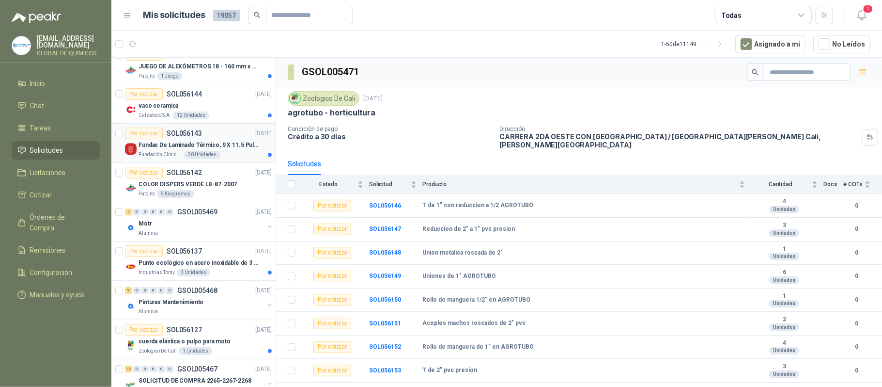
scroll to position [2197, 0]
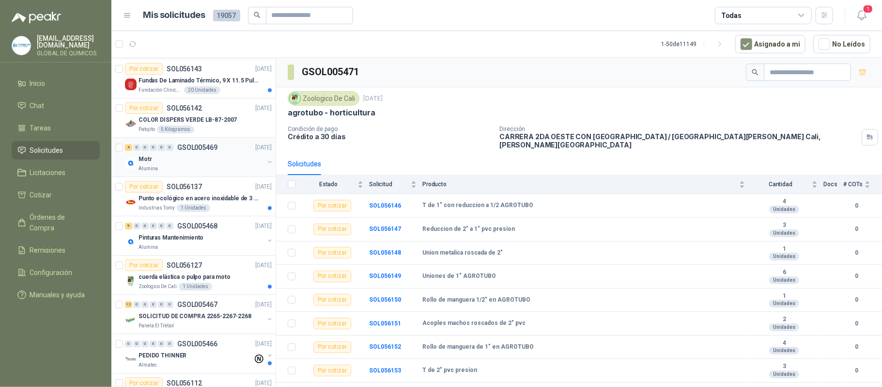
click at [266, 166] on button "button" at bounding box center [270, 162] width 8 height 8
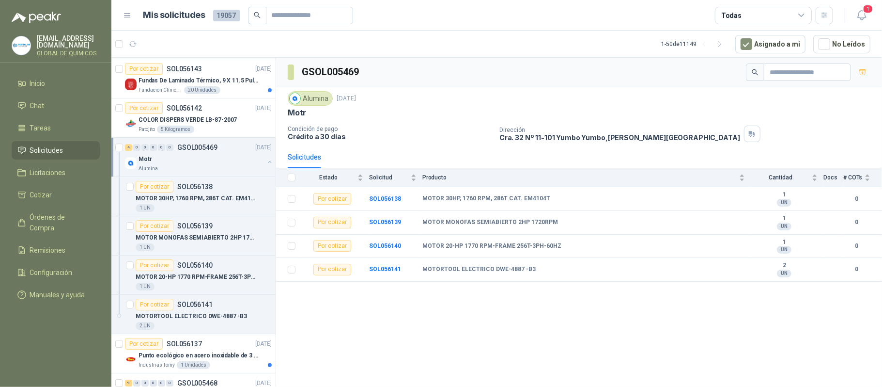
click at [266, 166] on button "button" at bounding box center [270, 162] width 8 height 8
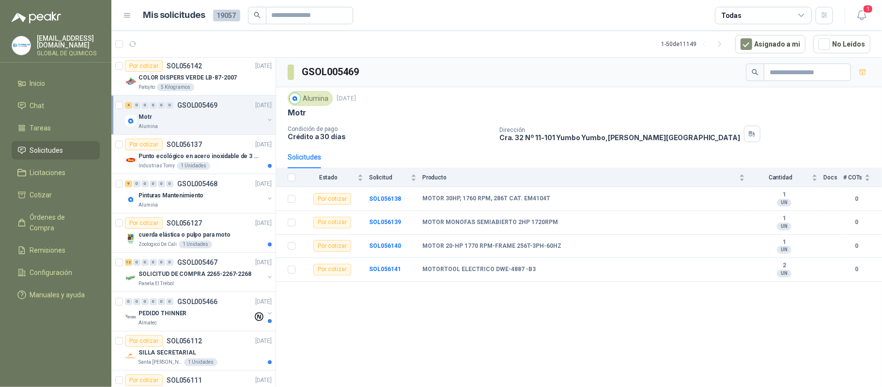
scroll to position [2261, 0]
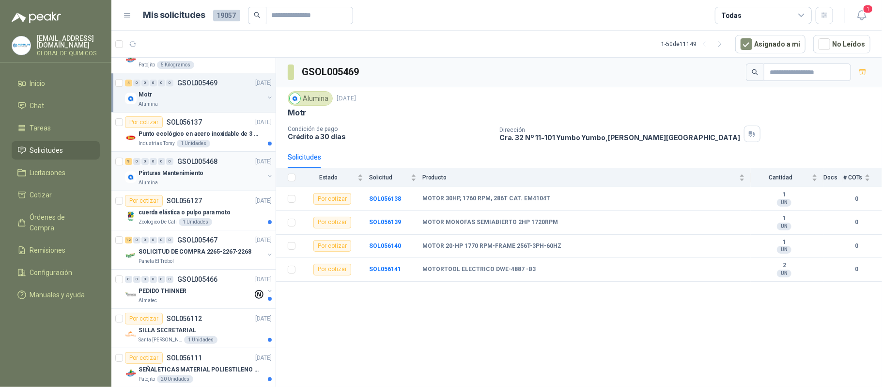
click at [266, 180] on button "button" at bounding box center [270, 176] width 8 height 8
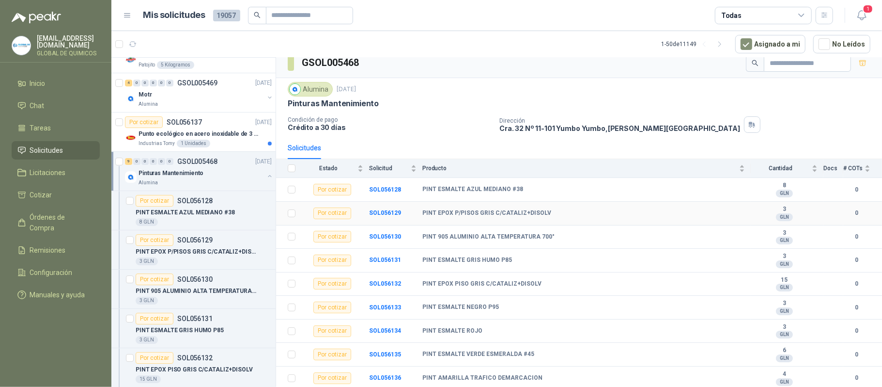
scroll to position [16, 0]
click at [262, 179] on div "Pinturas Mantenimiento Alumina" at bounding box center [199, 176] width 149 height 19
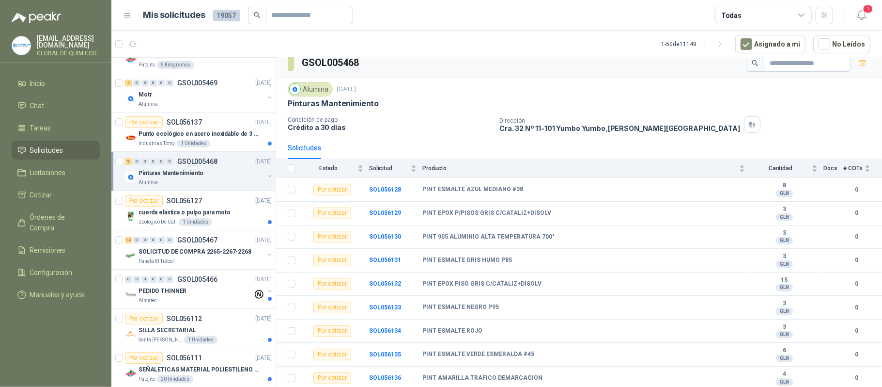
scroll to position [4, 0]
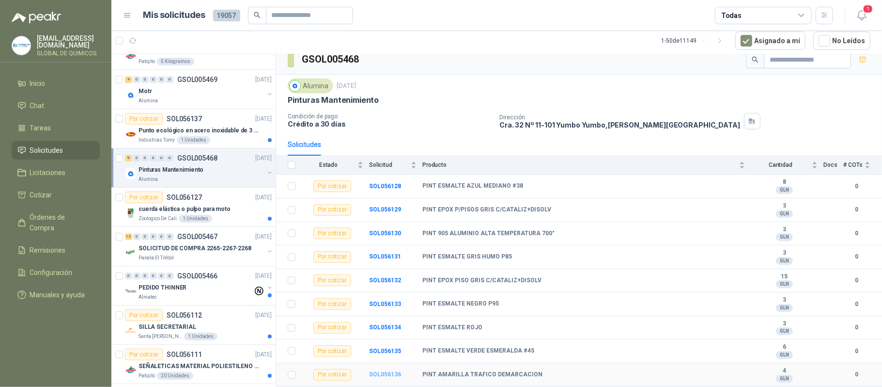
click at [379, 372] on b "SOL056136" at bounding box center [385, 374] width 32 height 7
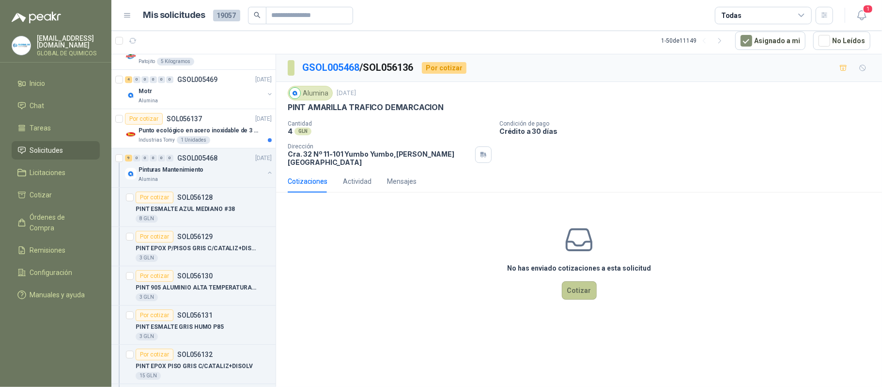
click at [588, 282] on button "Cotizar" at bounding box center [579, 290] width 35 height 18
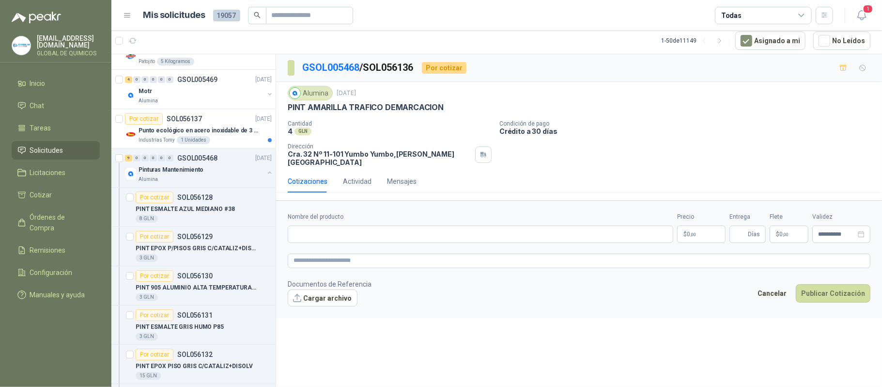
click at [307, 109] on p "PINT AMARILLA TRAFICO DEMARCACION" at bounding box center [366, 107] width 156 height 10
click at [307, 108] on p "PINT AMARILLA TRAFICO DEMARCACION" at bounding box center [366, 107] width 156 height 10
copy p "PINT AMARILLA TRAFICO DEMARCACION"
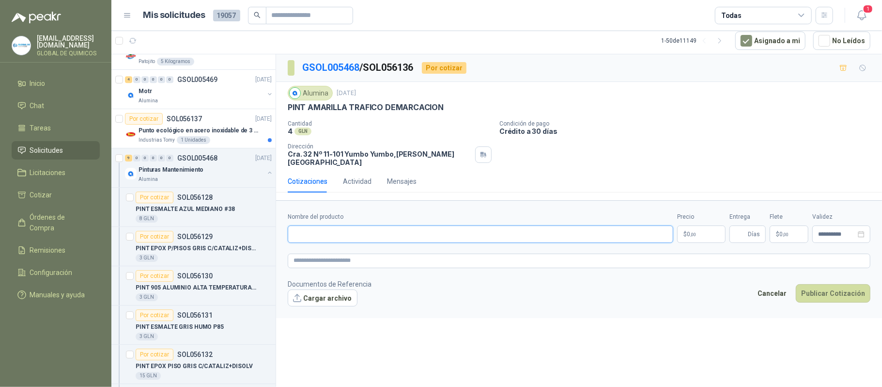
click at [315, 234] on input "Nombre del producto" at bounding box center [481, 233] width 386 height 17
type input "*"
paste input "**********"
type input "**********"
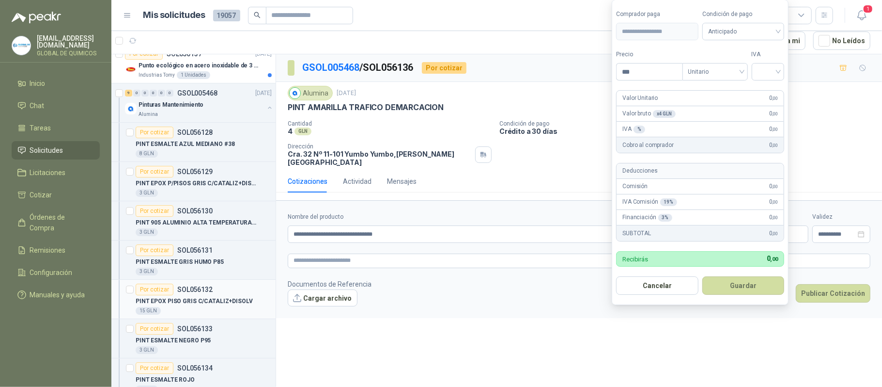
scroll to position [2391, 0]
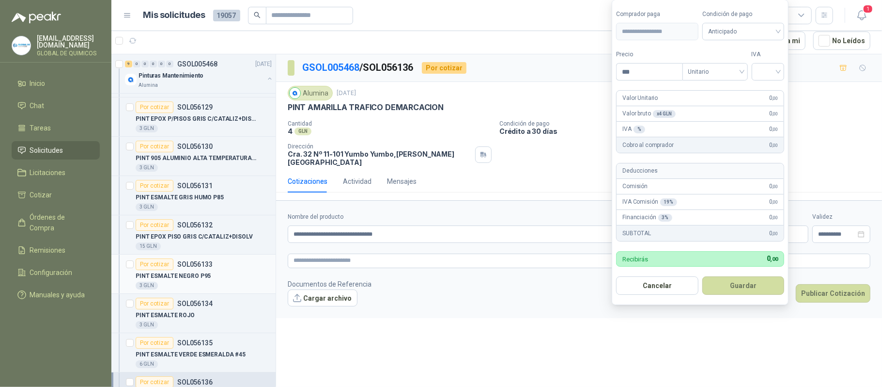
click at [230, 270] on div "Por cotizar SOL056133" at bounding box center [204, 264] width 136 height 12
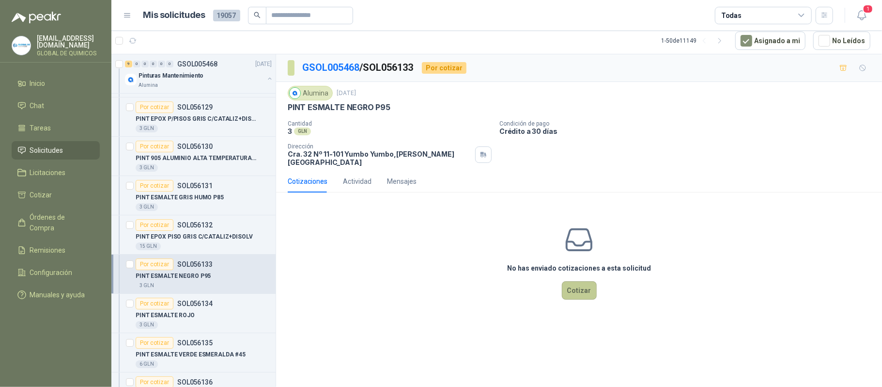
click at [590, 285] on button "Cotizar" at bounding box center [579, 290] width 35 height 18
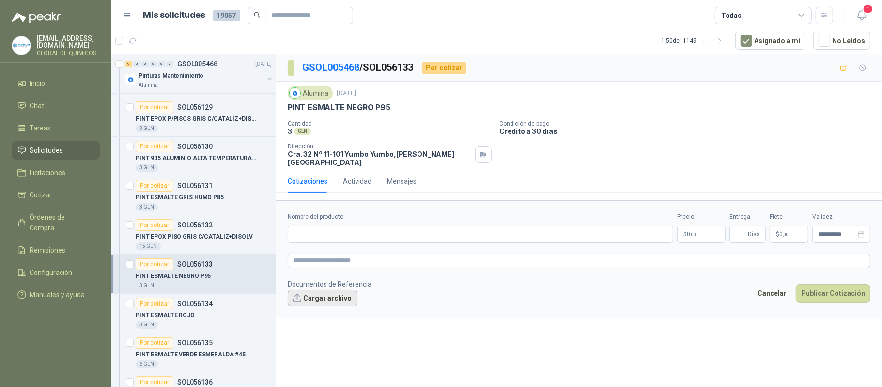
click at [329, 294] on button "Cargar archivo" at bounding box center [323, 297] width 70 height 17
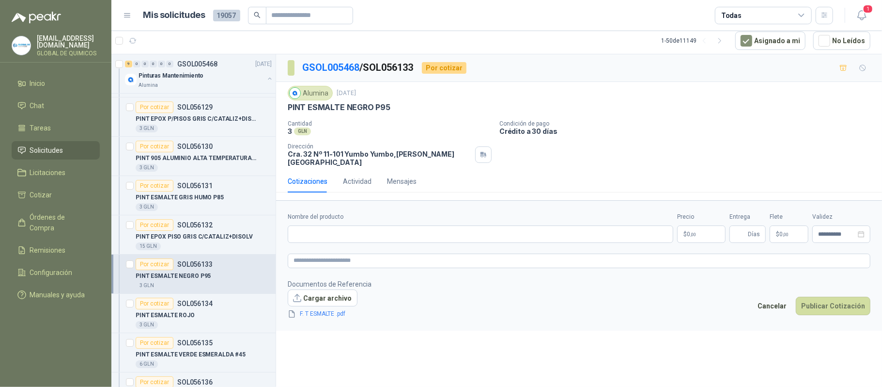
click at [383, 107] on p "PINT ESMALTE NEGRO P95" at bounding box center [339, 107] width 103 height 10
click at [341, 231] on input "Nombre del producto" at bounding box center [481, 233] width 386 height 17
paste input "**********"
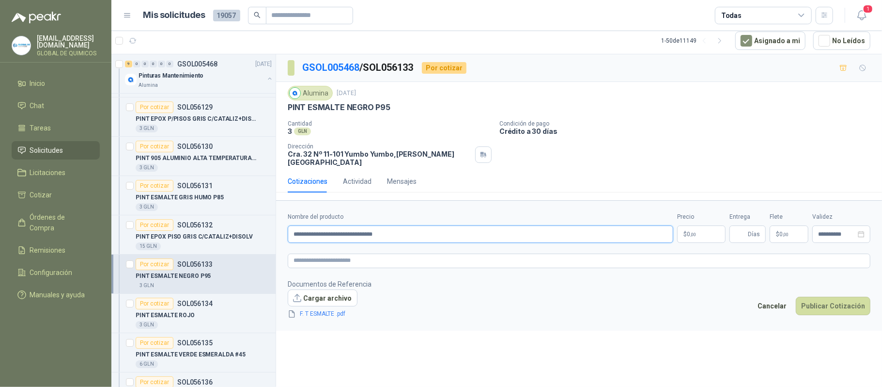
click at [397, 231] on input "**********" at bounding box center [481, 233] width 386 height 17
click at [396, 230] on input "**********" at bounding box center [481, 233] width 386 height 17
drag, startPoint x: 396, startPoint y: 230, endPoint x: 374, endPoint y: 178, distance: 56.0
click at [396, 229] on input "**********" at bounding box center [481, 233] width 386 height 17
click at [346, 107] on p "PINT ESMALTE NEGRO P95" at bounding box center [339, 107] width 103 height 10
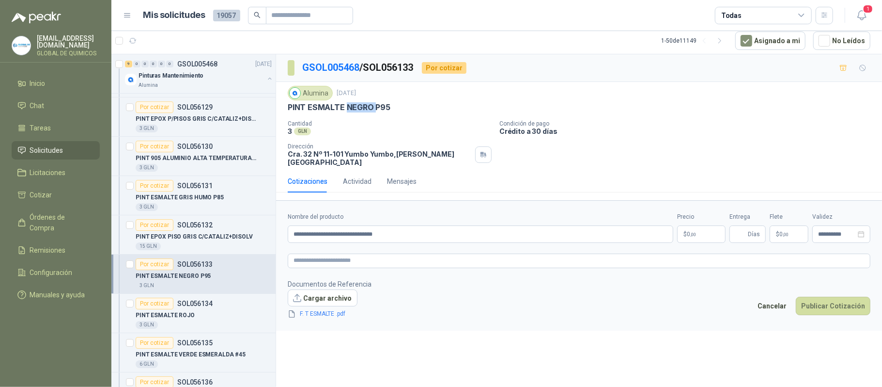
click at [346, 107] on p "PINT ESMALTE NEGRO P95" at bounding box center [339, 107] width 103 height 10
copy p "PINT ESMALTE NEGRO P95"
click at [333, 225] on input "**********" at bounding box center [481, 233] width 386 height 17
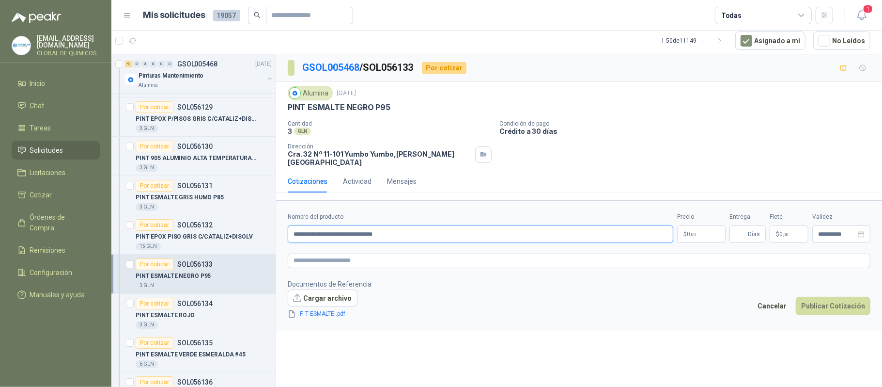
click at [333, 225] on input "**********" at bounding box center [481, 233] width 386 height 17
paste input "text"
click at [404, 225] on input "**********" at bounding box center [481, 233] width 386 height 17
click at [332, 309] on link "F. T ESMALTE .pdf" at bounding box center [329, 313] width 64 height 9
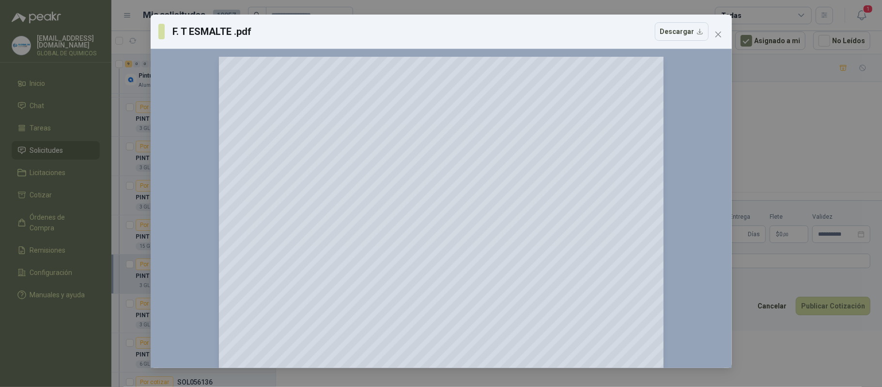
drag, startPoint x: 718, startPoint y: 35, endPoint x: 712, endPoint y: 37, distance: 6.3
click at [716, 35] on icon "close" at bounding box center [719, 35] width 8 height 8
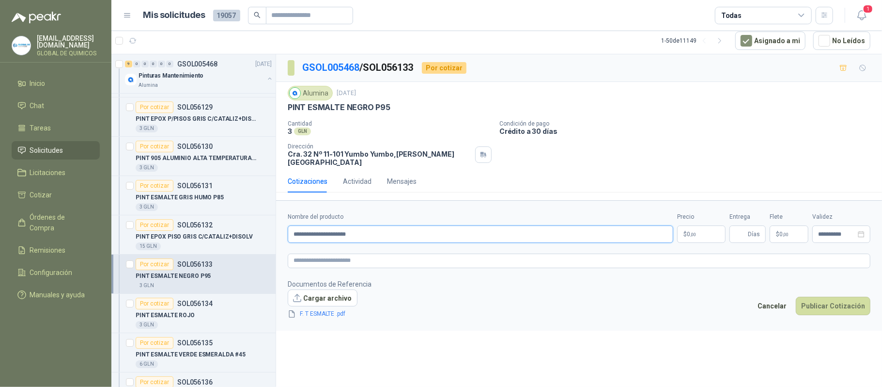
click at [375, 228] on input "**********" at bounding box center [481, 233] width 386 height 17
type input "**********"
click at [692, 227] on body "[EMAIL_ADDRESS][DOMAIN_NAME] GLOBAL DE QUIMICOS Inicio Chat Tareas Solicitudes …" at bounding box center [441, 193] width 882 height 387
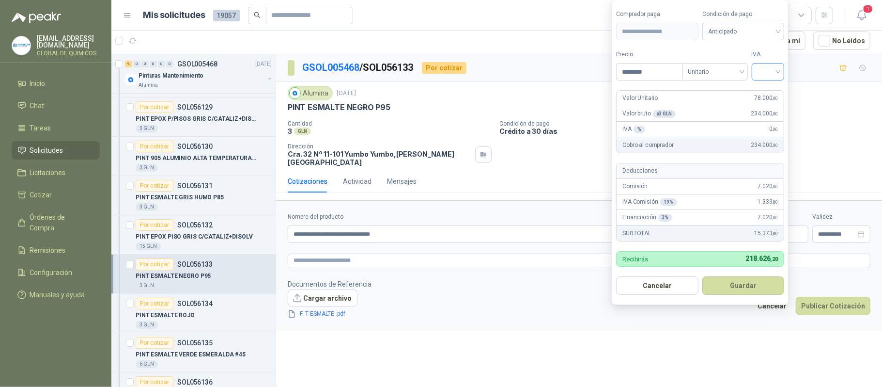
type input "********"
click at [767, 67] on input "search" at bounding box center [768, 70] width 21 height 15
click at [774, 85] on div "19%" at bounding box center [770, 90] width 18 height 11
click at [729, 295] on form "**********" at bounding box center [701, 152] width 179 height 305
click at [727, 285] on button "Guardar" at bounding box center [745, 285] width 83 height 18
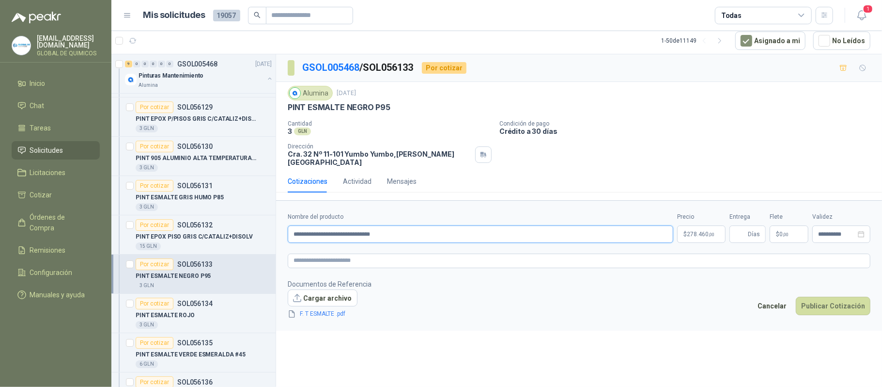
click at [366, 225] on input "**********" at bounding box center [481, 233] width 386 height 17
type input "**********"
click at [750, 226] on span "Días" at bounding box center [754, 234] width 12 height 16
type input "*"
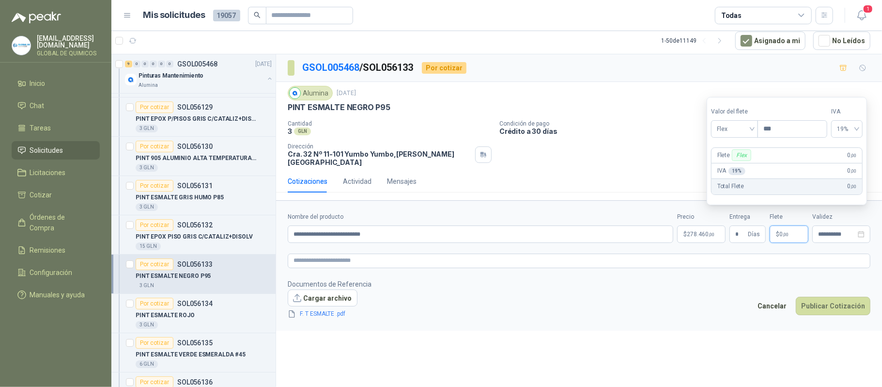
click at [781, 231] on span "0 ,00" at bounding box center [784, 234] width 9 height 6
click at [737, 135] on span "Flex" at bounding box center [734, 129] width 35 height 15
click at [731, 170] on div "Incluido" at bounding box center [735, 165] width 45 height 16
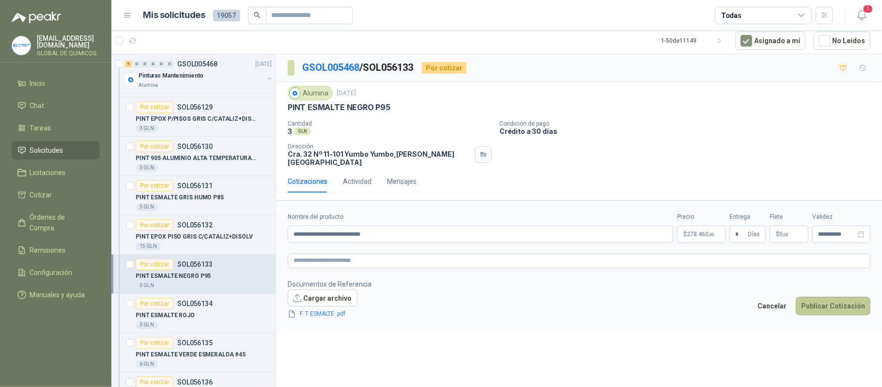
click at [838, 301] on button "Publicar Cotización" at bounding box center [833, 306] width 75 height 18
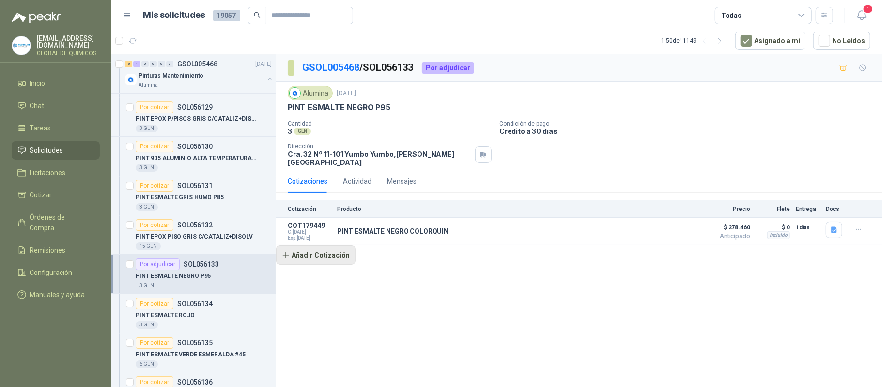
click at [316, 251] on button "Añadir Cotización" at bounding box center [315, 254] width 79 height 19
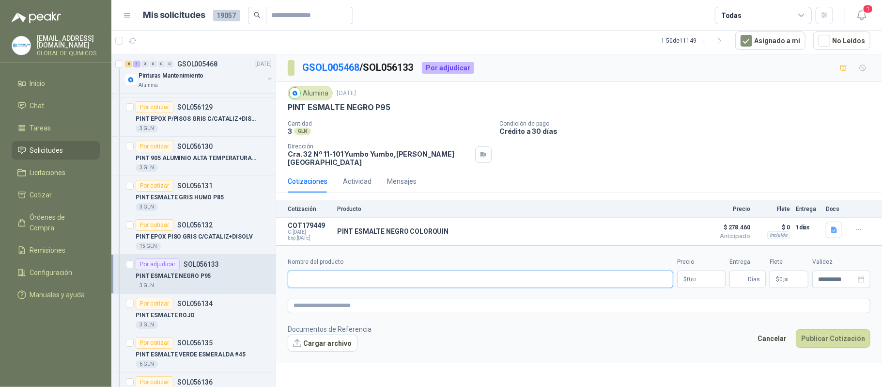
click at [315, 270] on input "Nombre del producto" at bounding box center [481, 278] width 386 height 17
paste input "**********"
type input "**********"
click at [340, 334] on button "Cargar archivo" at bounding box center [323, 342] width 70 height 17
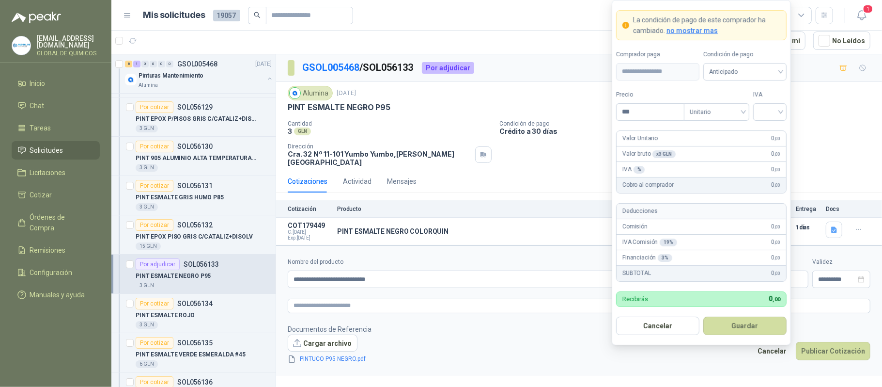
click at [704, 273] on body "[EMAIL_ADDRESS][DOMAIN_NAME] GLOBAL DE QUIMICOS Inicio Chat Tareas Solicitudes …" at bounding box center [441, 193] width 882 height 387
type input "*********"
click at [780, 108] on input "search" at bounding box center [771, 111] width 22 height 15
click at [774, 130] on div "19%" at bounding box center [770, 131] width 18 height 11
click at [760, 324] on button "Guardar" at bounding box center [745, 325] width 83 height 18
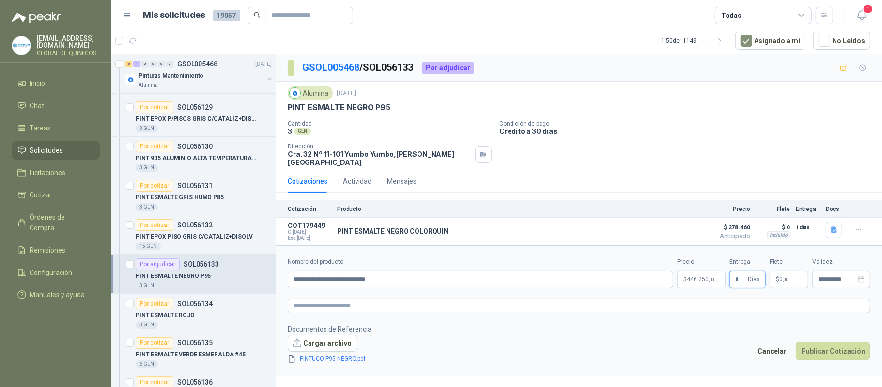
type input "*"
click at [784, 277] on span ",00" at bounding box center [786, 279] width 6 height 5
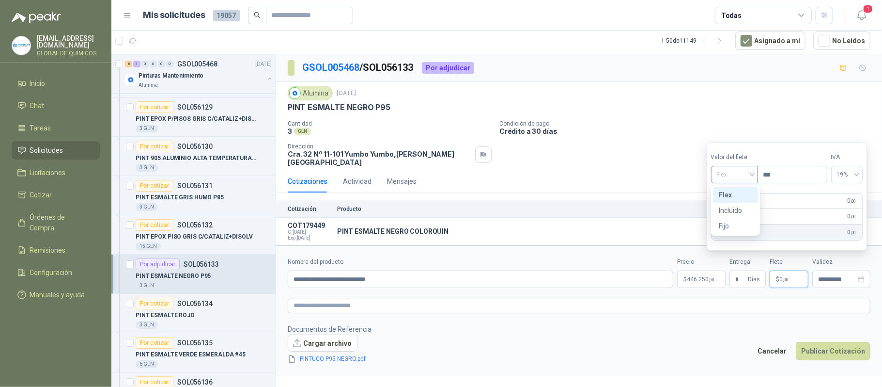
click at [751, 168] on span "Flex" at bounding box center [734, 174] width 35 height 15
click at [742, 206] on div "Incluido" at bounding box center [735, 210] width 33 height 11
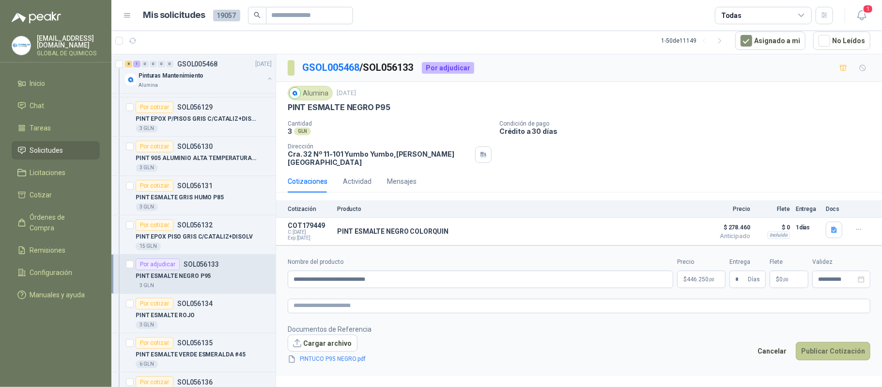
click at [834, 349] on button "Publicar Cotización" at bounding box center [833, 351] width 75 height 18
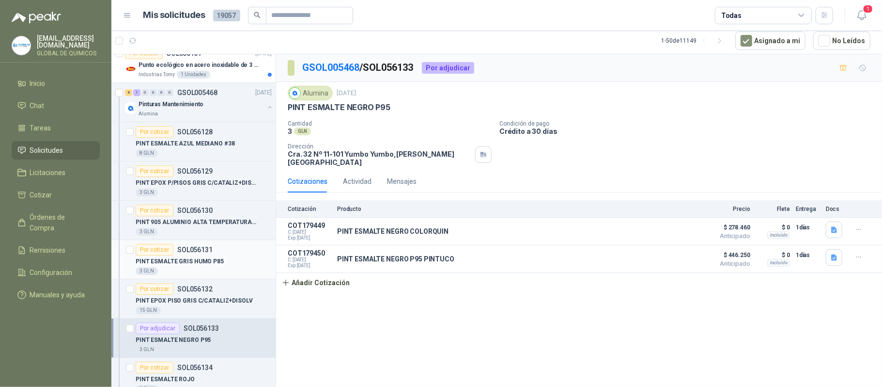
scroll to position [2326, 0]
click at [231, 346] on div "PINT ESMALTE NEGRO P95" at bounding box center [204, 340] width 136 height 12
click at [684, 252] on button "Detalles" at bounding box center [674, 258] width 46 height 13
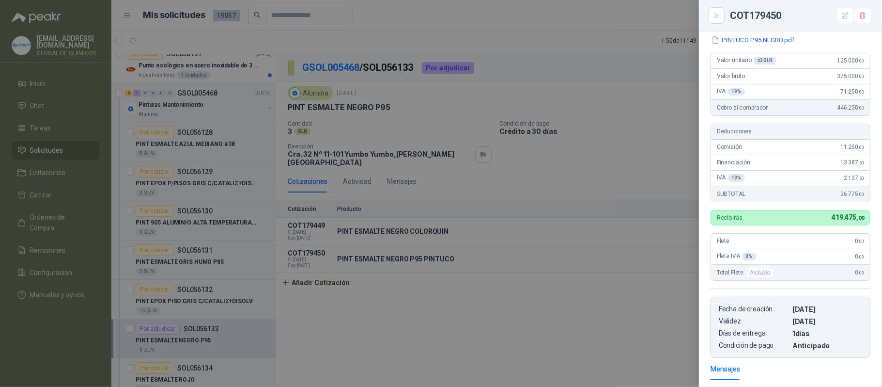
click at [530, 311] on div at bounding box center [441, 193] width 882 height 387
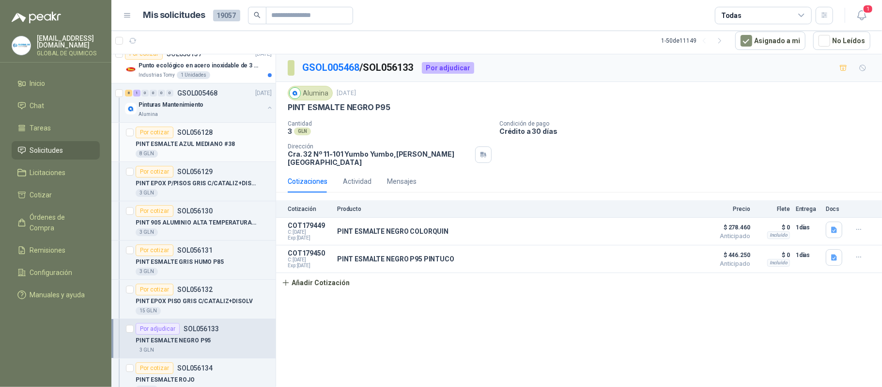
click at [221, 149] on p "PINT ESMALTE AZUL MEDIANO #38" at bounding box center [185, 144] width 99 height 9
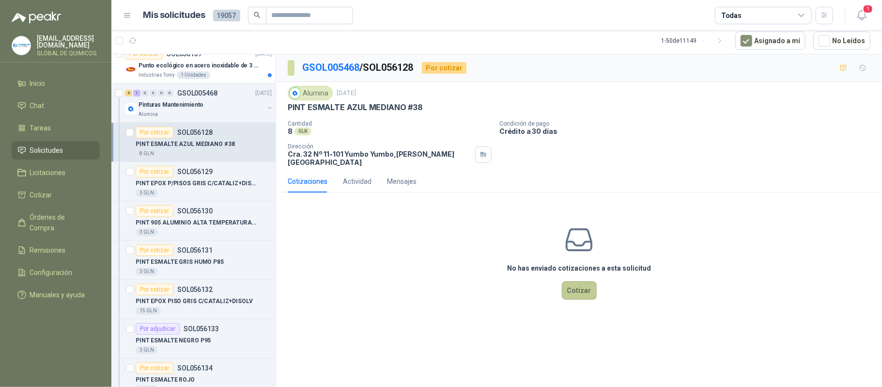
click at [583, 287] on button "Cotizar" at bounding box center [579, 290] width 35 height 18
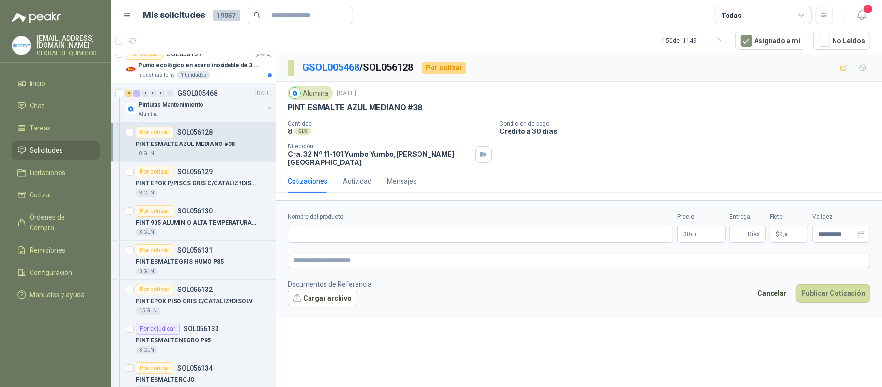
click at [382, 110] on p "PINT ESMALTE AZUL MEDIANO #38" at bounding box center [355, 107] width 135 height 10
copy p "PINT ESMALTE AZUL MEDIANO #38"
click at [334, 225] on input "Nombre del producto" at bounding box center [481, 233] width 386 height 17
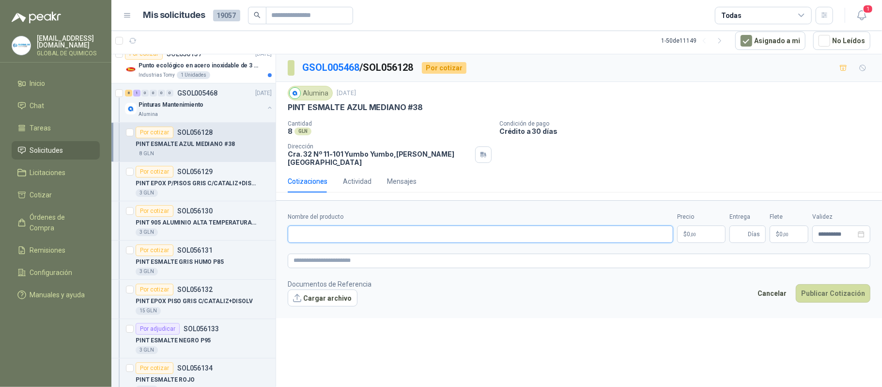
paste input "**********"
type input "**********"
drag, startPoint x: 691, startPoint y: 225, endPoint x: 682, endPoint y: 215, distance: 13.1
click at [691, 225] on p "$ 0 ,00" at bounding box center [701, 233] width 48 height 17
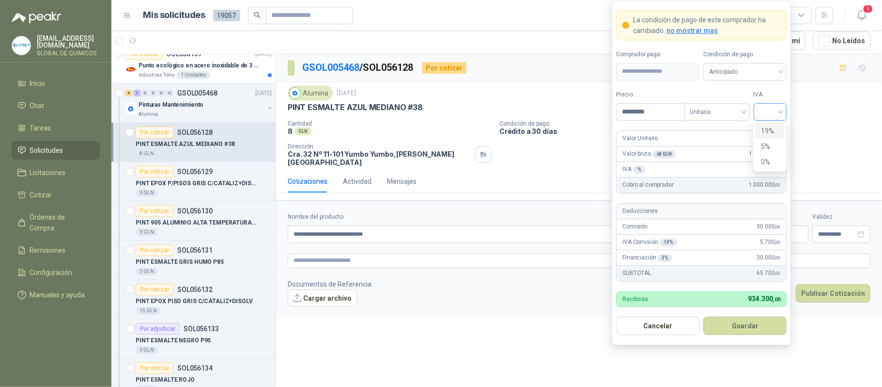
click at [761, 117] on span at bounding box center [771, 112] width 22 height 16
type input "*********"
click at [766, 135] on div "19%" at bounding box center [770, 131] width 18 height 11
click at [729, 320] on button "Guardar" at bounding box center [745, 325] width 83 height 18
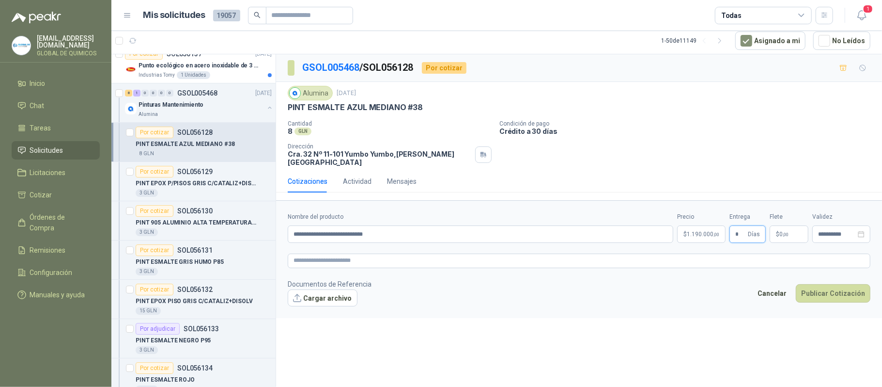
type input "*"
click at [779, 231] on span "$" at bounding box center [777, 234] width 3 height 6
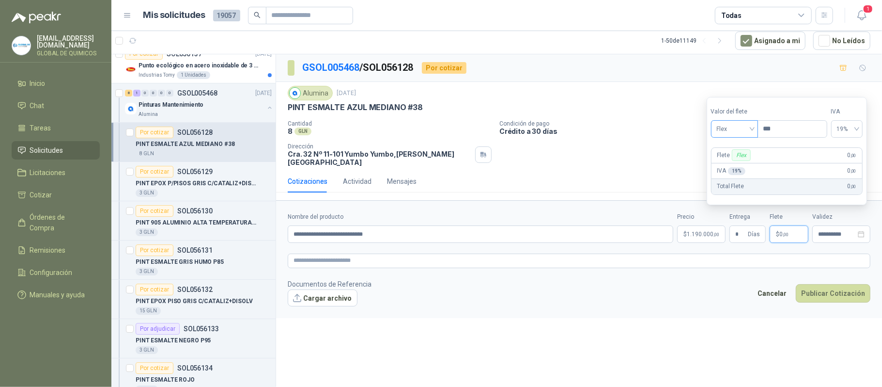
click at [735, 123] on span "Flex" at bounding box center [734, 129] width 35 height 15
click at [732, 167] on div "Incluido" at bounding box center [735, 164] width 33 height 11
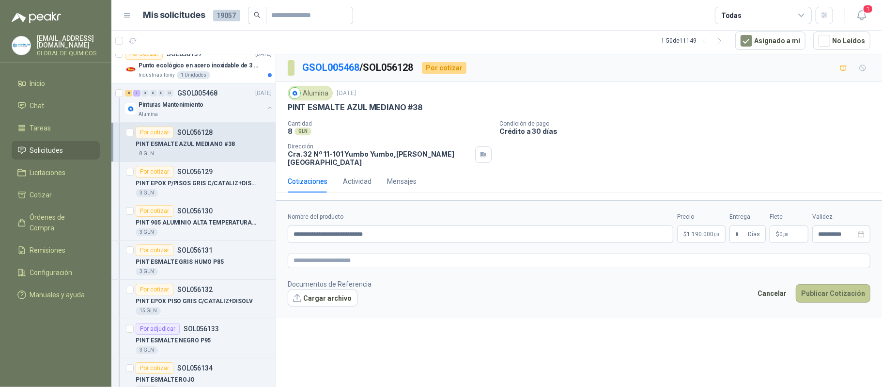
click at [831, 289] on button "Publicar Cotización" at bounding box center [833, 293] width 75 height 18
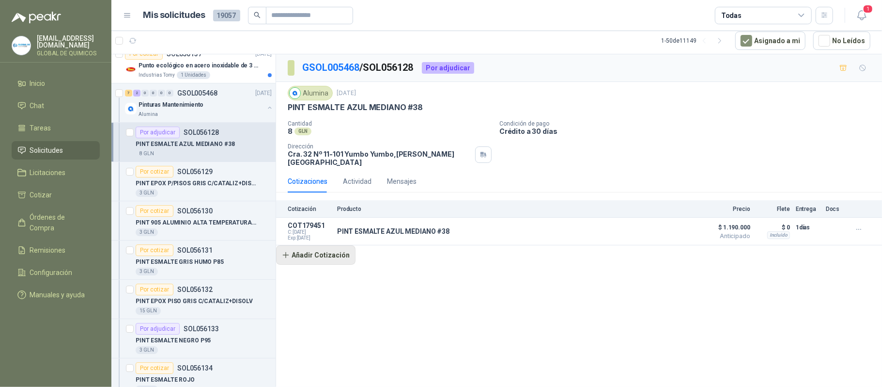
click at [319, 245] on button "Añadir Cotización" at bounding box center [315, 254] width 79 height 19
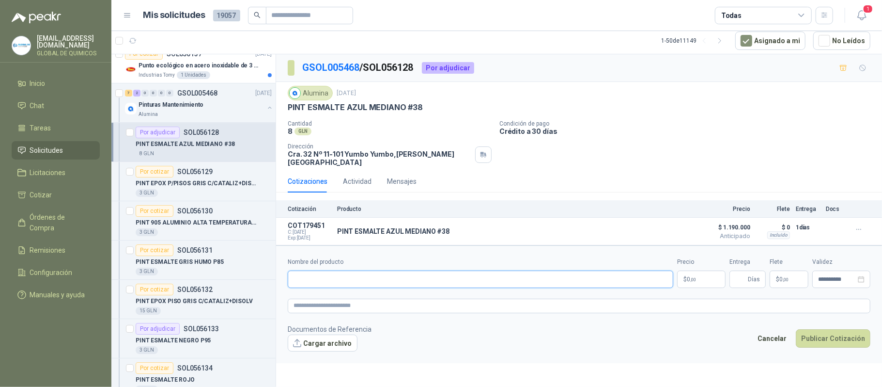
click at [336, 272] on input "Nombre del producto" at bounding box center [481, 278] width 386 height 17
paste input "**********"
click at [400, 275] on input "**********" at bounding box center [481, 278] width 386 height 17
type input "**********"
click at [245, 346] on div "PINT ESMALTE NEGRO P95" at bounding box center [204, 340] width 136 height 12
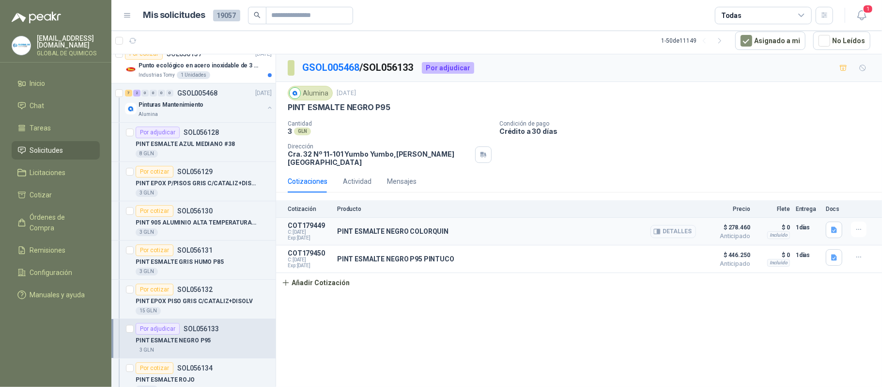
click at [683, 228] on button "Detalles" at bounding box center [674, 231] width 46 height 13
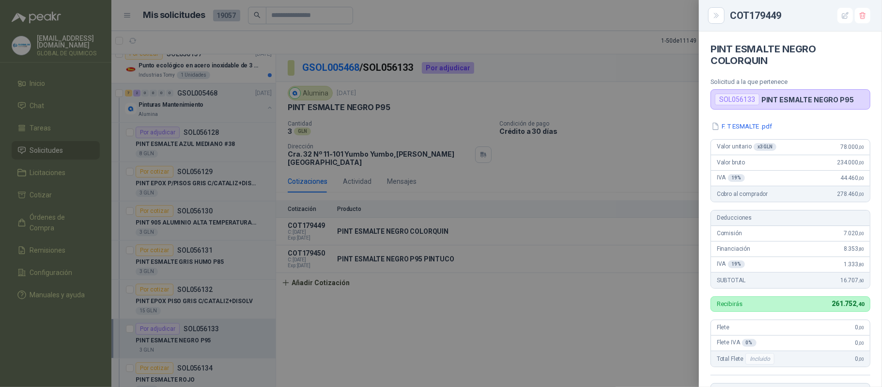
click at [586, 303] on div at bounding box center [441, 193] width 882 height 387
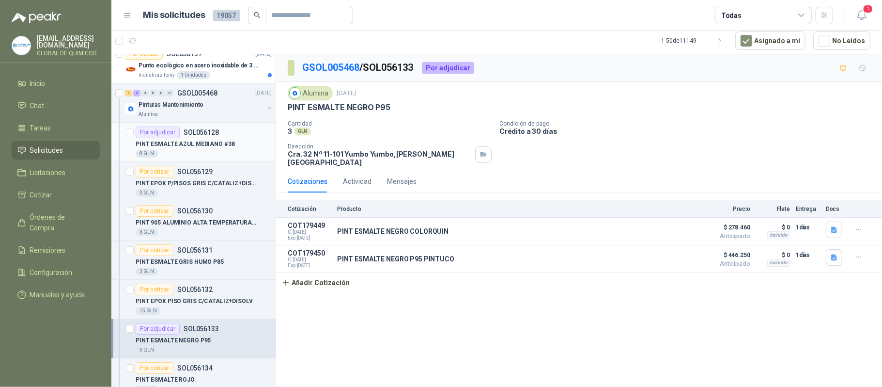
click at [217, 149] on p "PINT ESMALTE AZUL MEDIANO #38" at bounding box center [185, 144] width 99 height 9
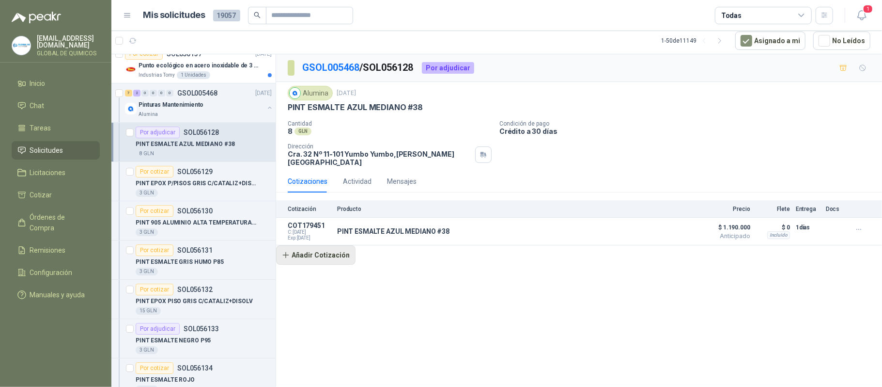
click at [306, 247] on button "Añadir Cotización" at bounding box center [315, 254] width 79 height 19
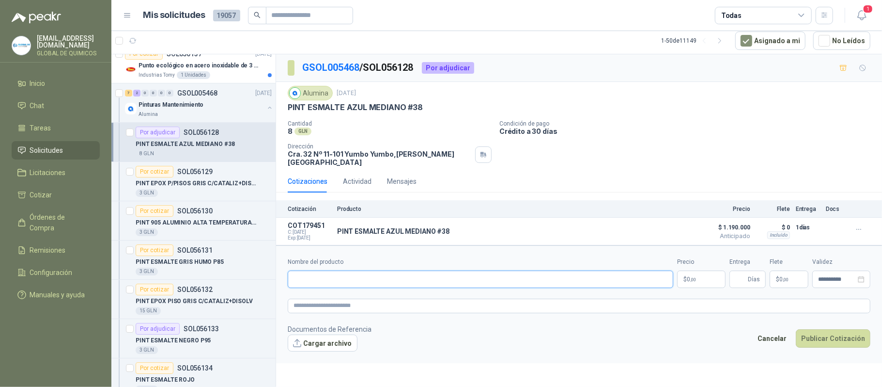
click at [324, 270] on input "Nombre del producto" at bounding box center [481, 278] width 386 height 17
paste input "**********"
click at [331, 336] on button "Cargar archivo" at bounding box center [323, 342] width 70 height 17
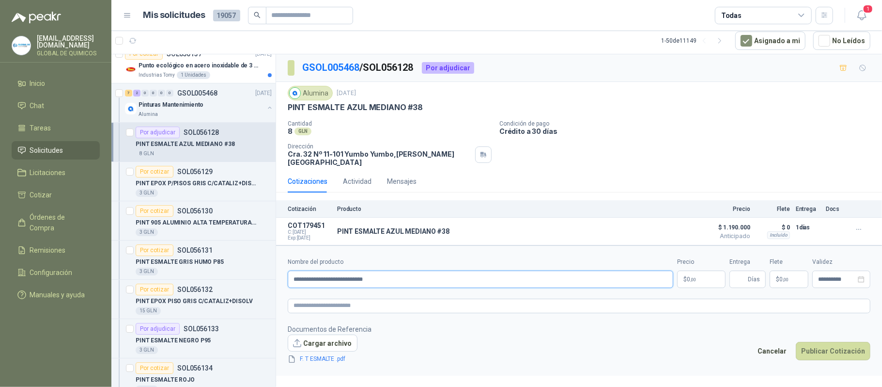
click at [415, 272] on input "**********" at bounding box center [481, 278] width 386 height 17
type input "**********"
click at [700, 273] on body "[EMAIL_ADDRESS][DOMAIN_NAME] GLOBAL DE QUIMICOS Inicio Chat Tareas Solicitudes …" at bounding box center [441, 193] width 882 height 387
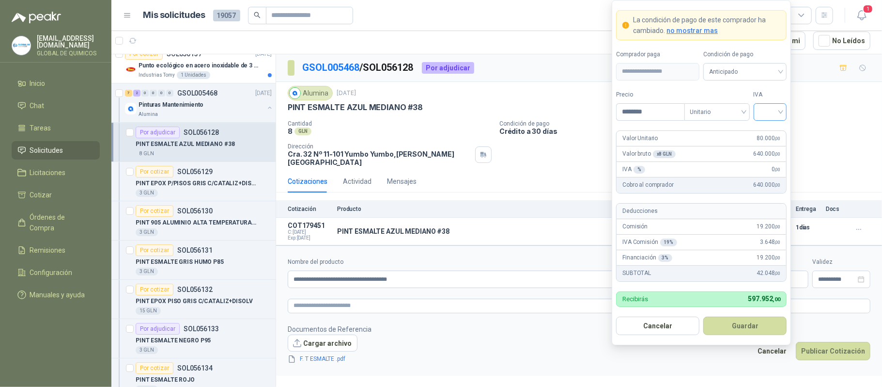
type input "********"
click at [770, 110] on input "search" at bounding box center [771, 111] width 22 height 15
drag, startPoint x: 766, startPoint y: 128, endPoint x: 744, endPoint y: 232, distance: 105.9
click at [766, 128] on div "19%" at bounding box center [770, 131] width 18 height 11
click at [729, 326] on button "Guardar" at bounding box center [745, 325] width 83 height 18
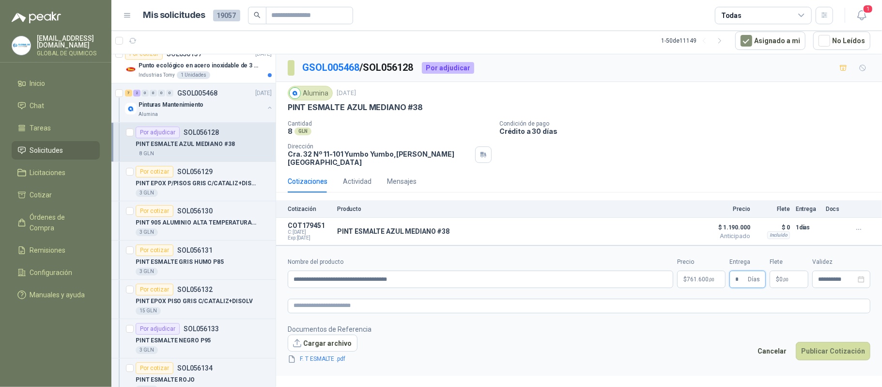
type input "*"
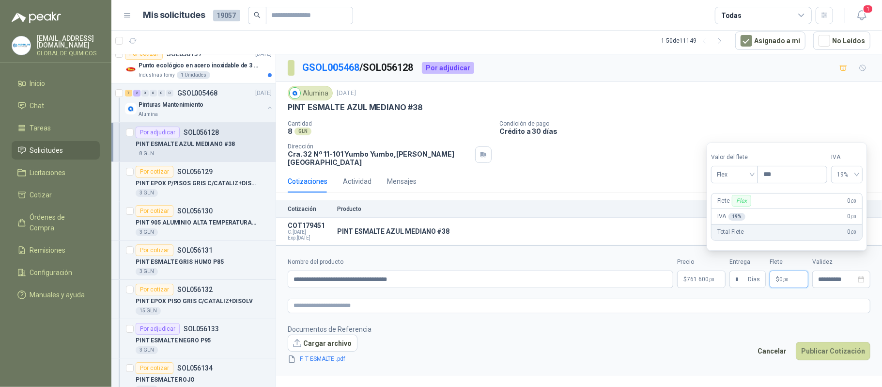
drag, startPoint x: 792, startPoint y: 272, endPoint x: 786, endPoint y: 262, distance: 12.1
click at [792, 272] on p "$ 0 ,00" at bounding box center [789, 278] width 39 height 17
click at [733, 167] on span "Flex" at bounding box center [734, 174] width 35 height 15
click at [730, 210] on div "Incluido" at bounding box center [735, 210] width 33 height 11
click at [825, 344] on button "Publicar Cotización" at bounding box center [833, 351] width 75 height 18
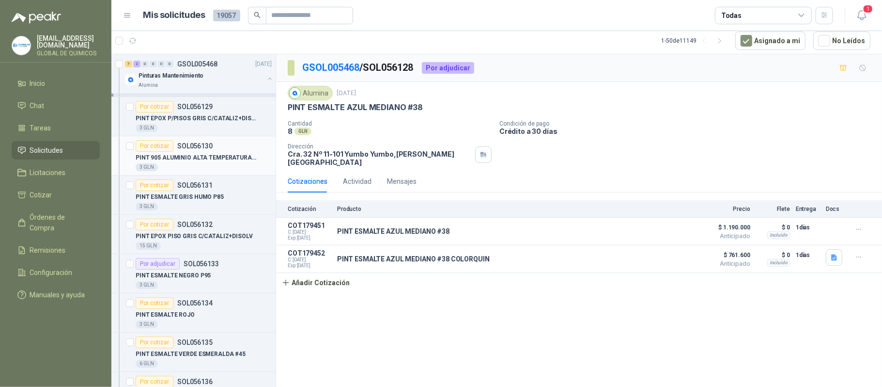
scroll to position [2455, 0]
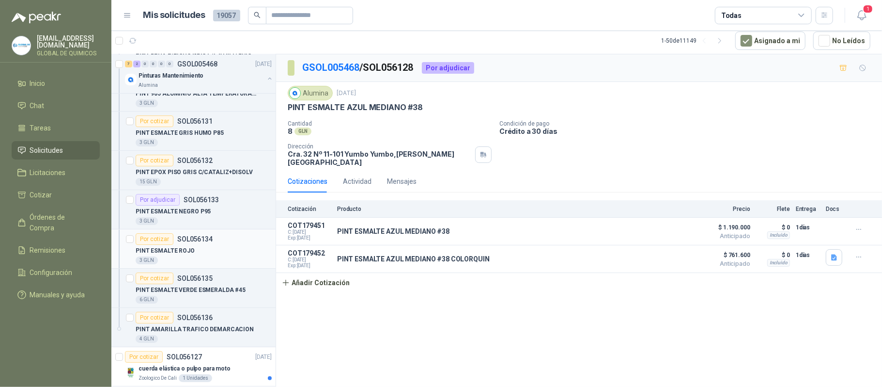
click at [241, 256] on div "PINT ESMALTE ROJO" at bounding box center [204, 251] width 136 height 12
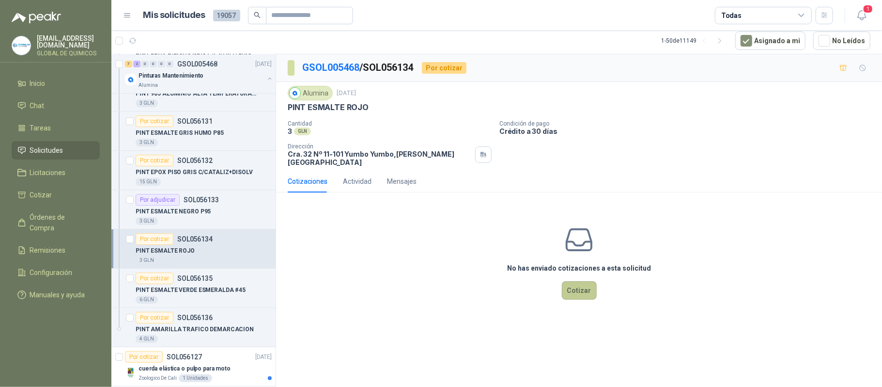
click at [586, 292] on button "Cotizar" at bounding box center [579, 290] width 35 height 18
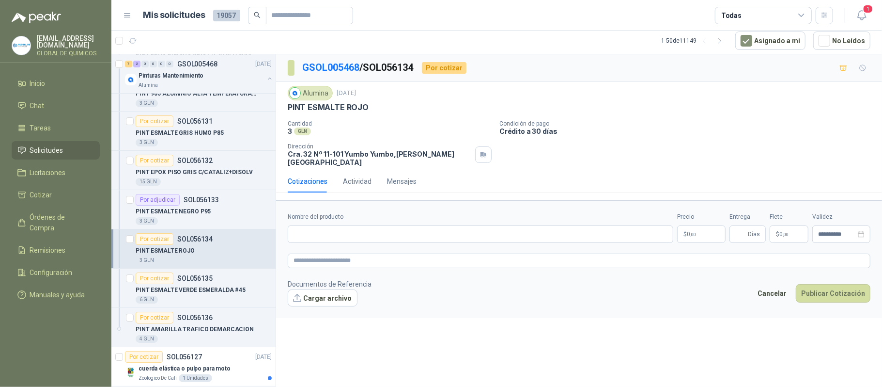
click at [345, 109] on p "PINT ESMALTE ROJO" at bounding box center [328, 107] width 81 height 10
copy p "PINT ESMALTE ROJO"
click at [319, 233] on input "Nombre del producto" at bounding box center [481, 233] width 386 height 17
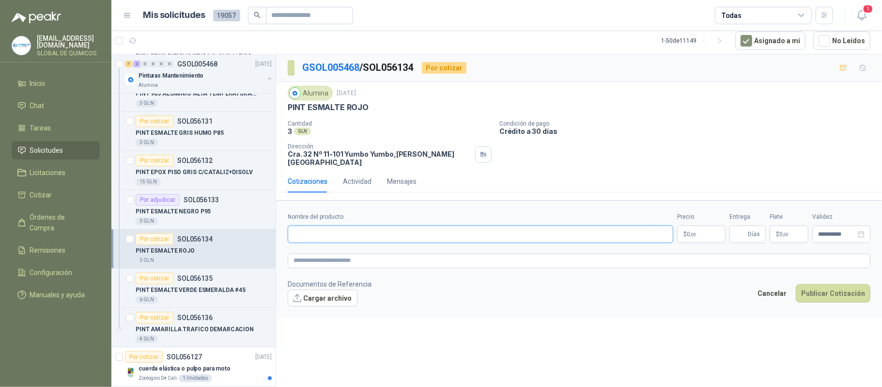
paste input "**********"
type input "**********"
click at [679, 225] on body "[EMAIL_ADDRESS][DOMAIN_NAME] GLOBAL DE QUIMICOS Inicio Chat Tareas Solicitudes …" at bounding box center [441, 193] width 882 height 387
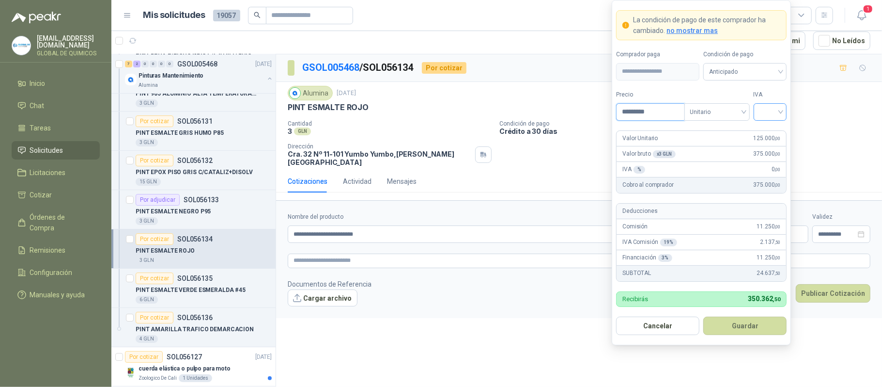
type input "*********"
click at [777, 107] on input "search" at bounding box center [771, 111] width 22 height 15
click at [775, 130] on div "19%" at bounding box center [770, 131] width 18 height 11
click at [741, 323] on button "Guardar" at bounding box center [745, 325] width 83 height 18
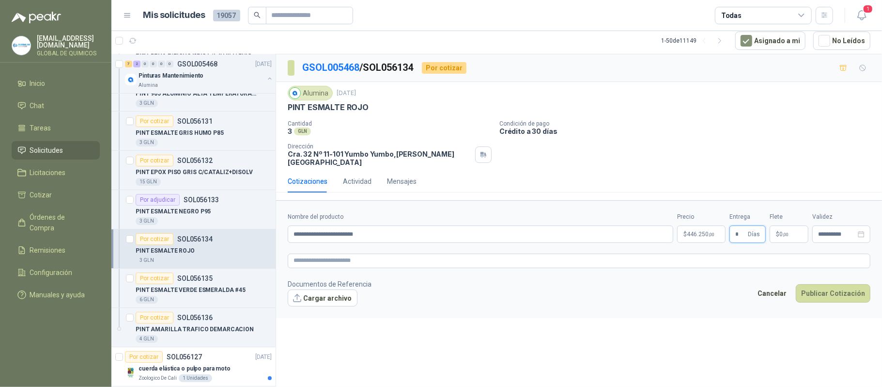
type input "*"
click at [784, 225] on p "$ 0 ,00" at bounding box center [789, 233] width 39 height 17
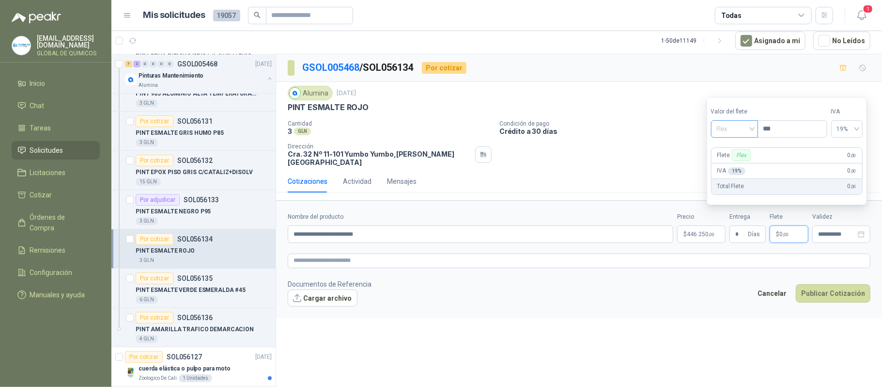
click at [735, 132] on span "Flex" at bounding box center [734, 129] width 35 height 15
click at [731, 165] on div "Incluido" at bounding box center [735, 164] width 33 height 11
click at [822, 291] on button "Publicar Cotización" at bounding box center [833, 293] width 75 height 18
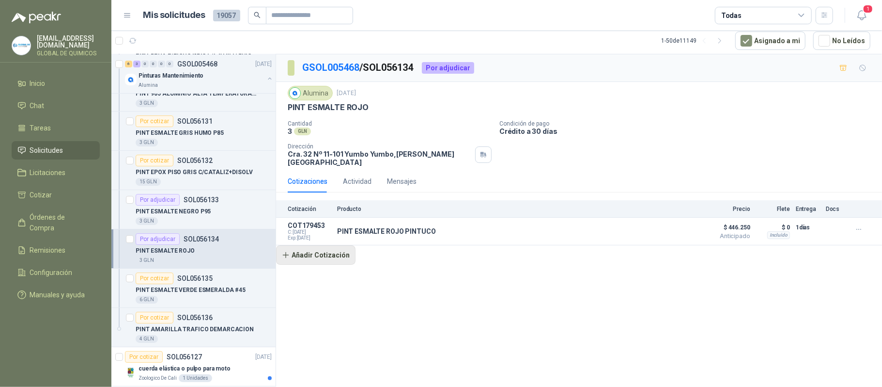
click at [341, 251] on button "Añadir Cotización" at bounding box center [315, 254] width 79 height 19
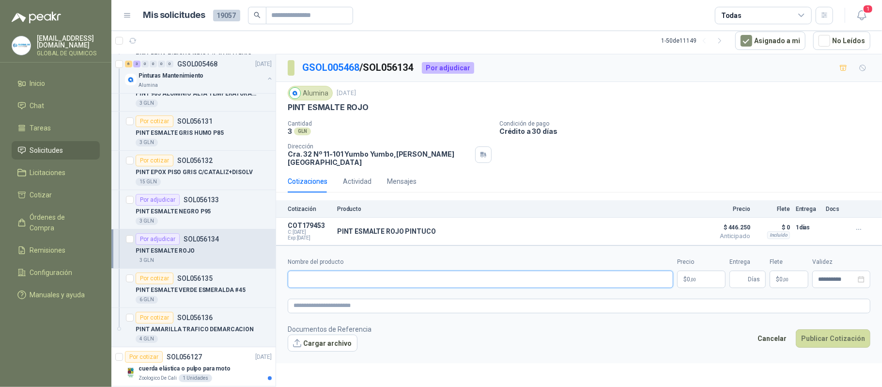
click at [321, 276] on input "Nombre del producto" at bounding box center [481, 278] width 386 height 17
paste input "**********"
type input "**********"
click at [332, 338] on button "Cargar archivo" at bounding box center [323, 342] width 70 height 17
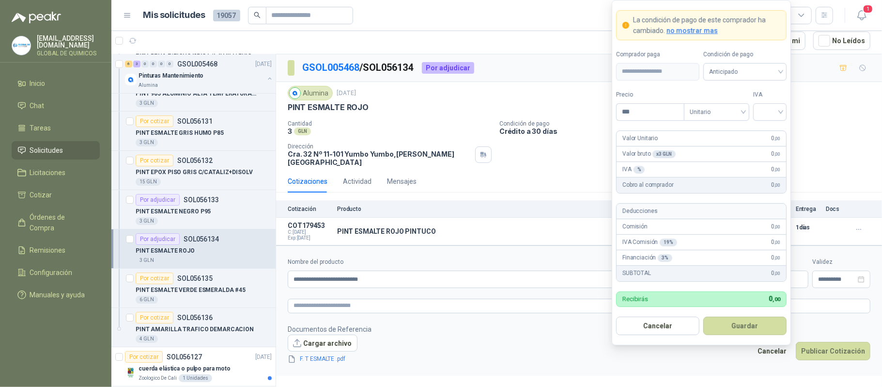
click at [683, 274] on body "[EMAIL_ADDRESS][DOMAIN_NAME] GLOBAL DE QUIMICOS Inicio Chat Tareas Solicitudes …" at bounding box center [441, 193] width 882 height 387
click at [650, 112] on input "***" at bounding box center [650, 112] width 67 height 16
type input "********"
click at [762, 109] on input "search" at bounding box center [771, 111] width 22 height 15
click at [764, 127] on div "19%" at bounding box center [770, 131] width 18 height 11
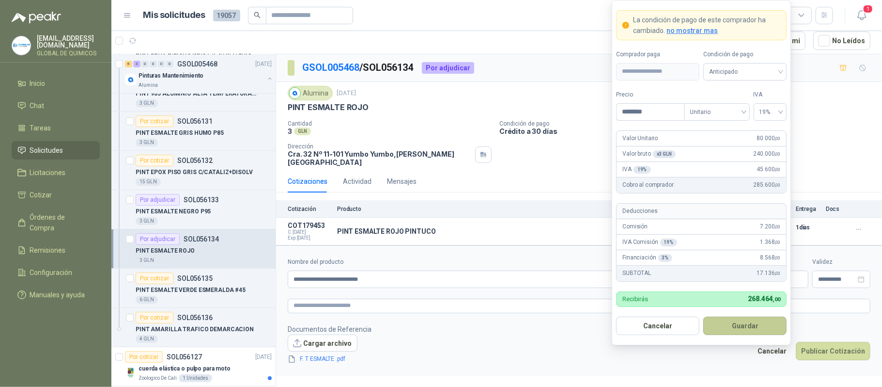
click at [746, 324] on button "Guardar" at bounding box center [745, 325] width 83 height 18
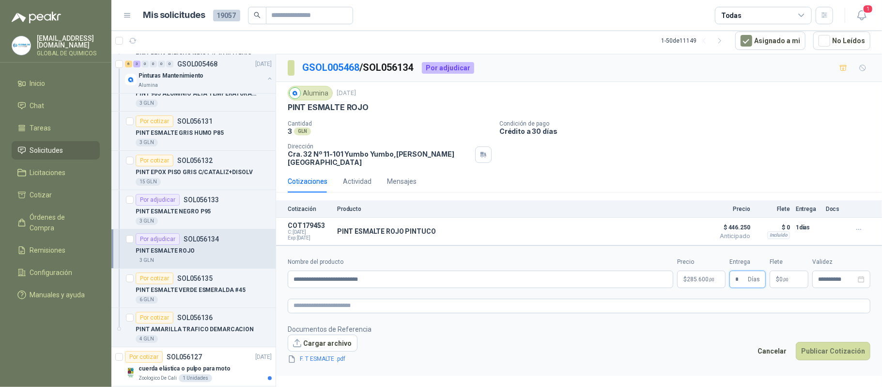
type input "*"
click at [791, 274] on p "$ 0 ,00" at bounding box center [789, 278] width 39 height 17
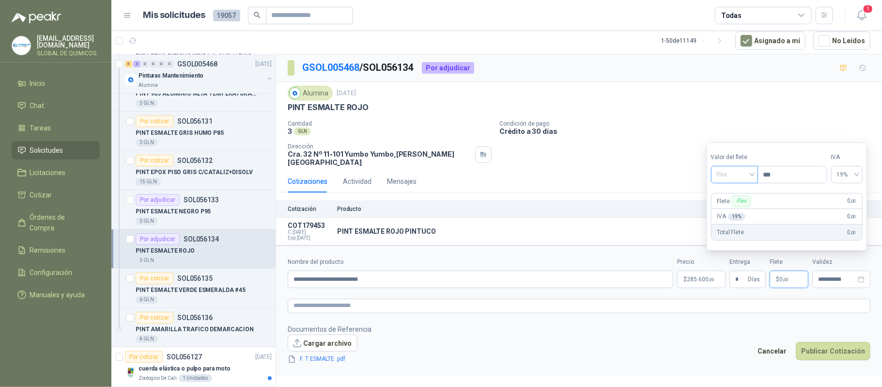
click at [726, 173] on span "Flex" at bounding box center [734, 174] width 35 height 15
drag, startPoint x: 728, startPoint y: 212, endPoint x: 793, endPoint y: 297, distance: 106.8
click at [729, 213] on div "Incluido" at bounding box center [735, 210] width 33 height 11
click at [834, 344] on button "Publicar Cotización" at bounding box center [833, 351] width 75 height 18
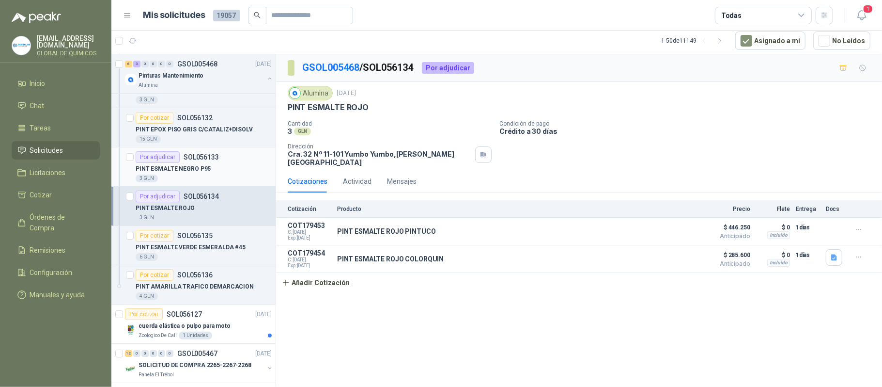
scroll to position [2520, 0]
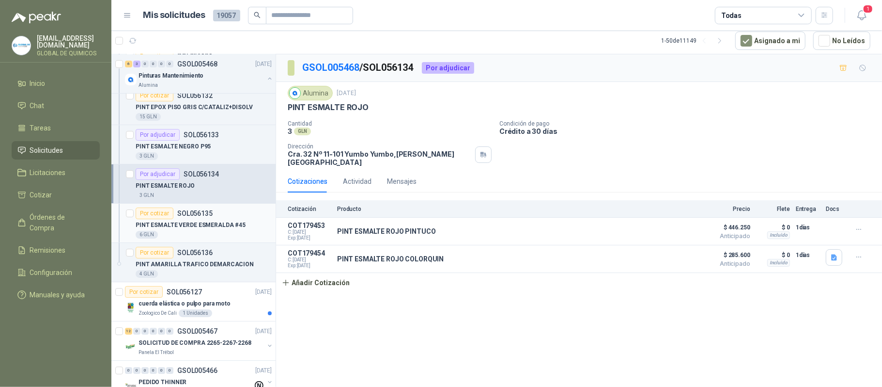
click at [205, 230] on p "PINT ESMALTE VERDE ESMERALDA #45" at bounding box center [191, 224] width 110 height 9
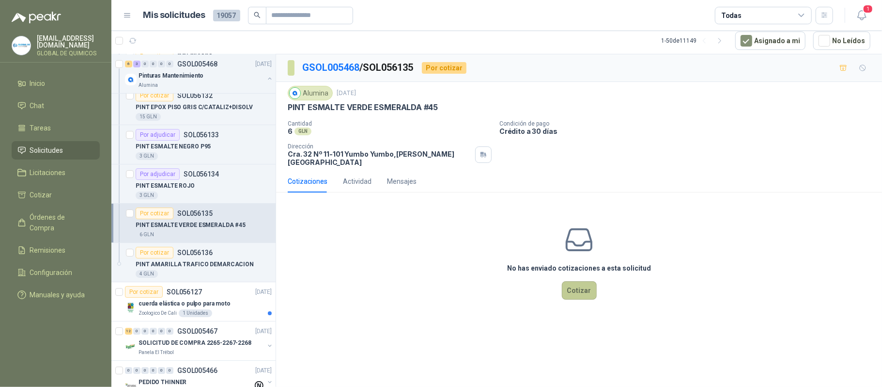
click at [581, 284] on button "Cotizar" at bounding box center [579, 290] width 35 height 18
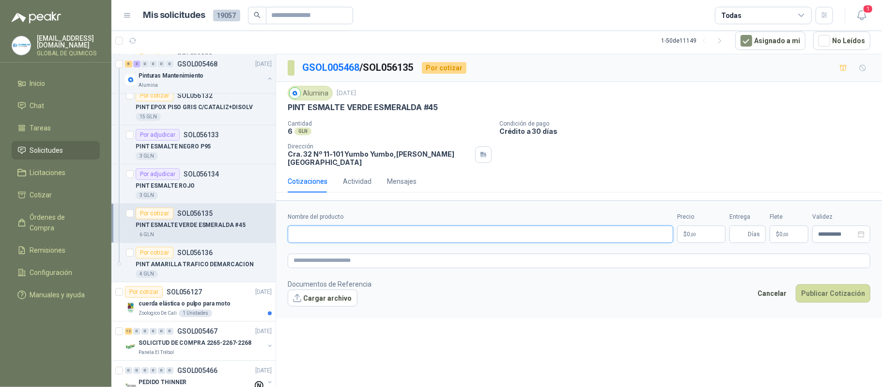
click at [351, 225] on input "Nombre del producto" at bounding box center [481, 233] width 386 height 17
click at [360, 111] on p "PINT ESMALTE VERDE ESMERALDA #45" at bounding box center [363, 107] width 150 height 10
click at [360, 110] on p "PINT ESMALTE VERDE ESMERALDA #45" at bounding box center [363, 107] width 150 height 10
copy p "PINT ESMALTE VERDE ESMERALDA #45"
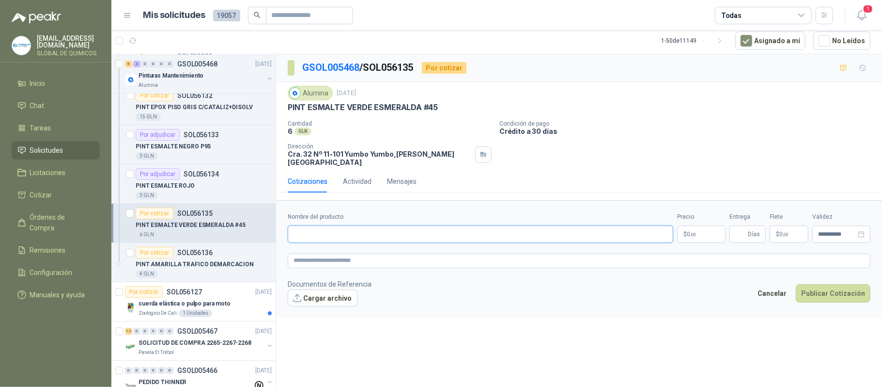
click at [363, 228] on input "Nombre del producto" at bounding box center [481, 233] width 386 height 17
paste input "**********"
type input "**********"
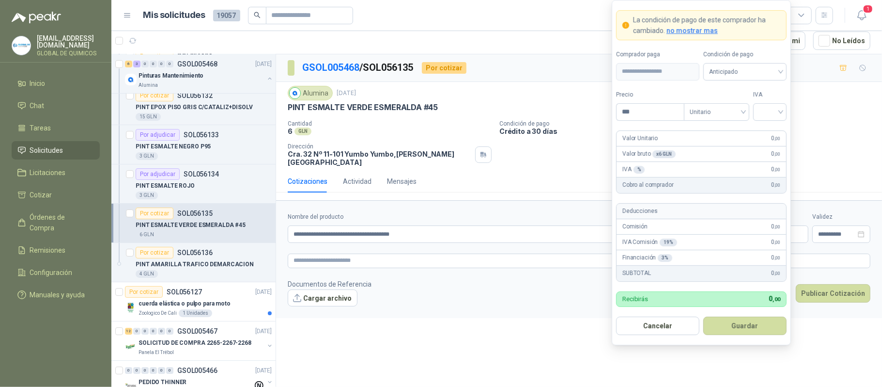
click at [713, 233] on body "[EMAIL_ADDRESS][DOMAIN_NAME] GLOBAL DE QUIMICOS Inicio Chat Tareas Solicitudes …" at bounding box center [441, 193] width 882 height 387
click at [758, 105] on div at bounding box center [770, 111] width 33 height 17
type input "*********"
click at [761, 128] on div "19%" at bounding box center [770, 131] width 18 height 11
drag, startPoint x: 762, startPoint y: 337, endPoint x: 760, endPoint y: 330, distance: 7.1
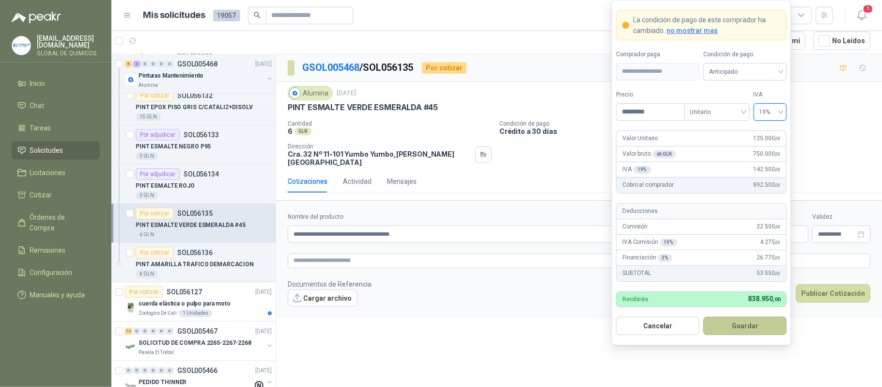
click at [760, 331] on form "**********" at bounding box center [701, 172] width 179 height 345
click at [758, 323] on button "Guardar" at bounding box center [745, 325] width 83 height 18
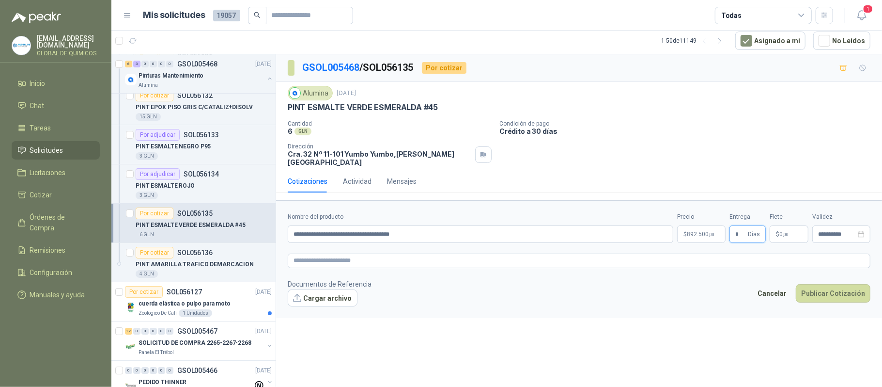
type input "*"
click at [782, 231] on span "0 ,00" at bounding box center [784, 234] width 9 height 6
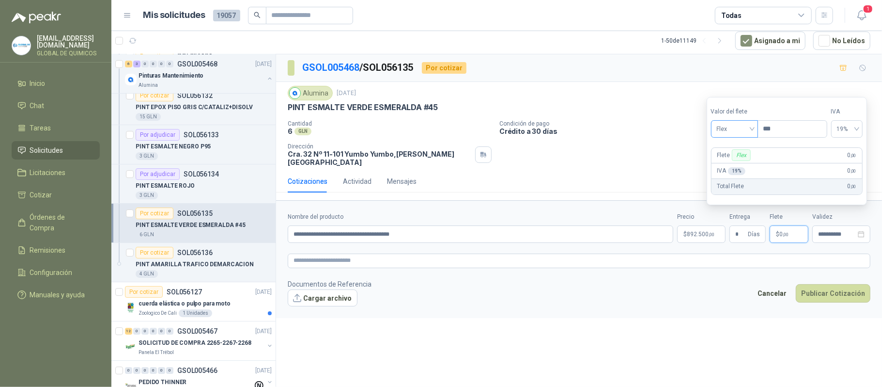
click at [741, 131] on span "Flex" at bounding box center [734, 129] width 35 height 15
click at [739, 169] on div "Incluido" at bounding box center [735, 164] width 33 height 11
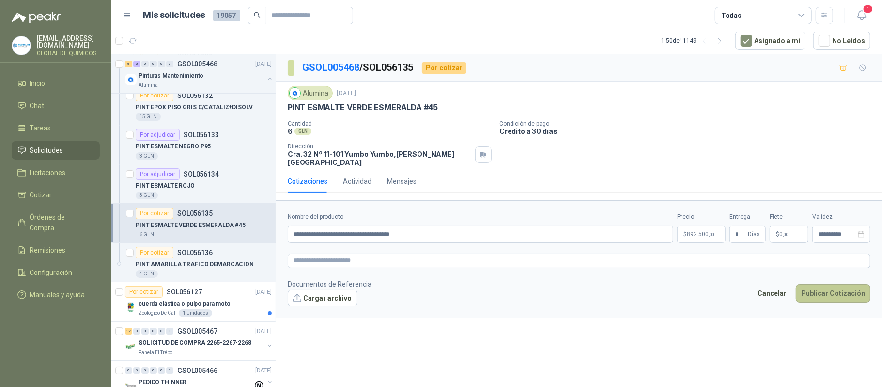
click at [832, 289] on button "Publicar Cotización" at bounding box center [833, 293] width 75 height 18
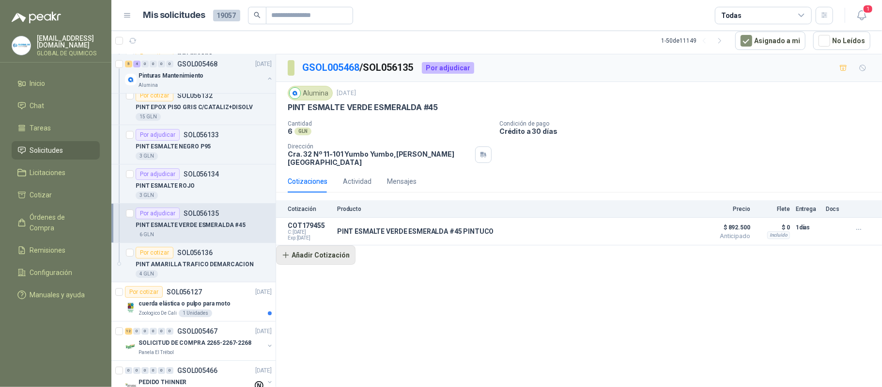
click at [315, 254] on button "Añadir Cotización" at bounding box center [315, 254] width 79 height 19
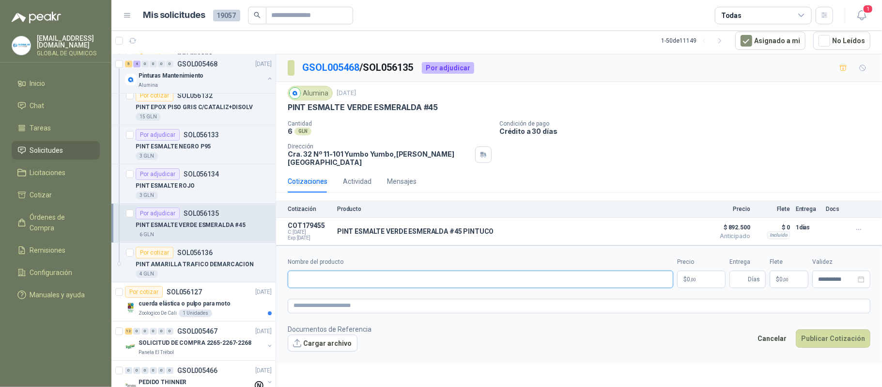
click at [331, 280] on input "Nombre del producto" at bounding box center [481, 278] width 386 height 17
paste input "**********"
type input "**********"
click at [320, 334] on button "Cargar archivo" at bounding box center [323, 342] width 70 height 17
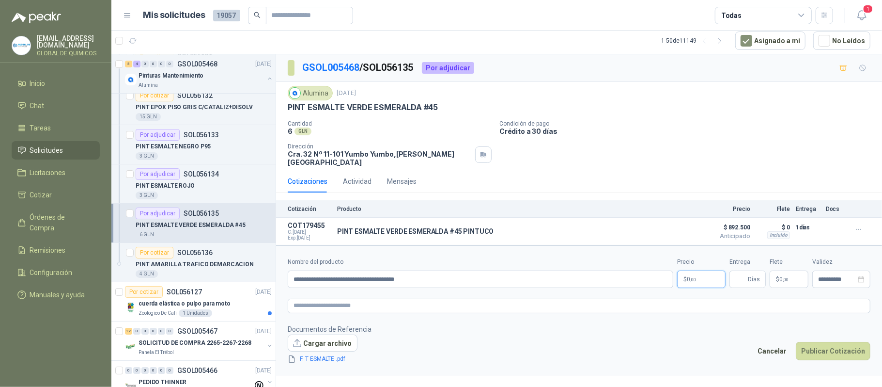
click at [700, 277] on p "$ 0 ,00" at bounding box center [701, 278] width 48 height 17
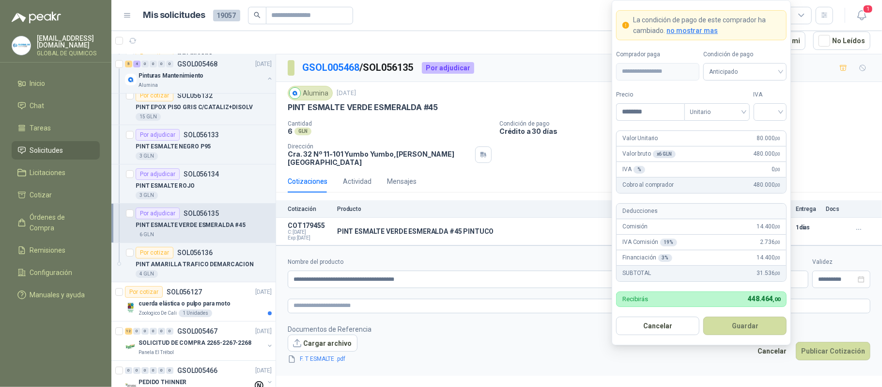
type input "********"
click at [751, 115] on div "Precio ******** Tipo Unitario IVA" at bounding box center [701, 105] width 171 height 31
click at [764, 111] on input "search" at bounding box center [771, 111] width 22 height 15
click at [763, 136] on div "19%" at bounding box center [770, 131] width 18 height 11
click at [737, 324] on button "Guardar" at bounding box center [745, 325] width 83 height 18
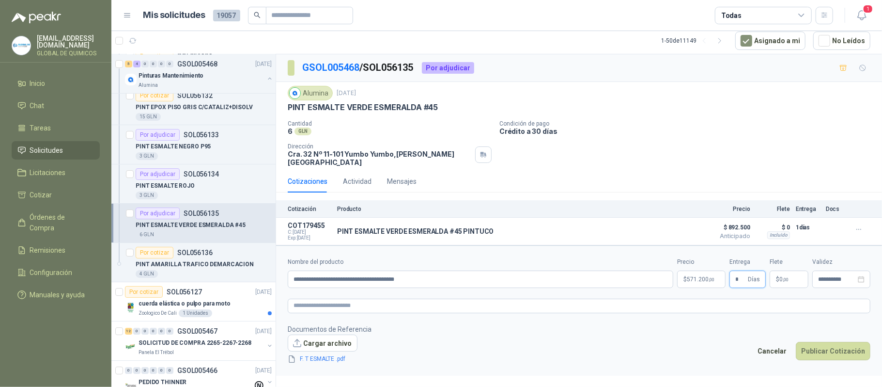
type input "*"
click at [793, 273] on p "$ 0 ,00" at bounding box center [789, 278] width 39 height 17
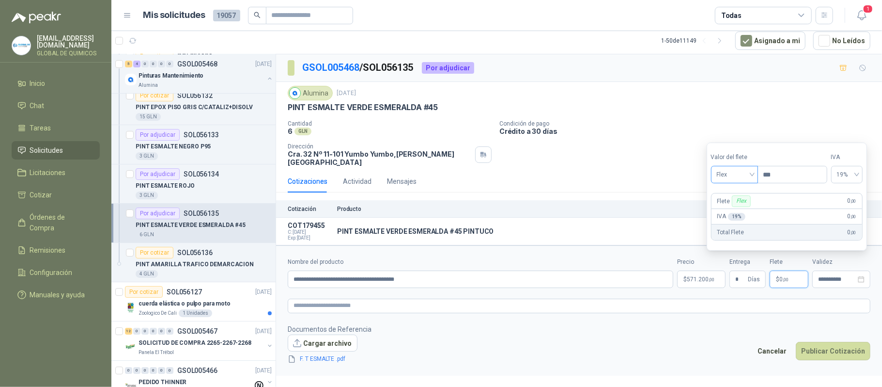
click at [743, 166] on input "search" at bounding box center [734, 173] width 35 height 15
click at [741, 212] on div "Incluido" at bounding box center [735, 210] width 33 height 11
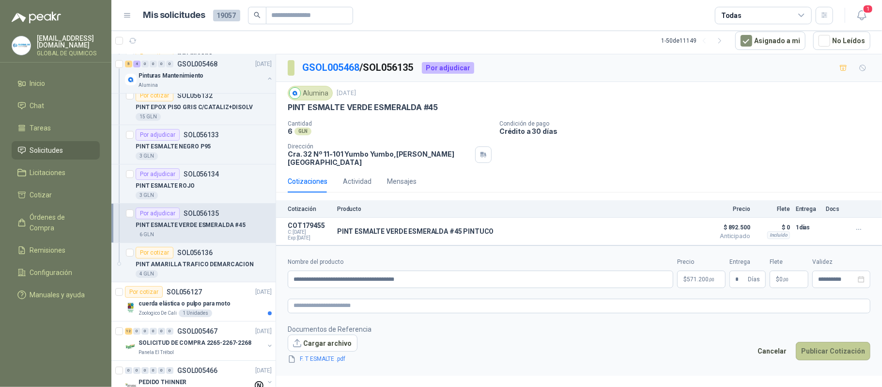
click at [829, 342] on button "Publicar Cotización" at bounding box center [833, 351] width 75 height 18
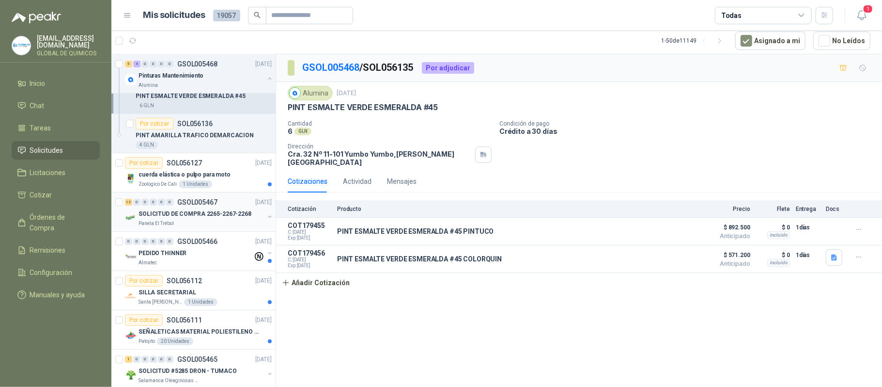
scroll to position [2714, 0]
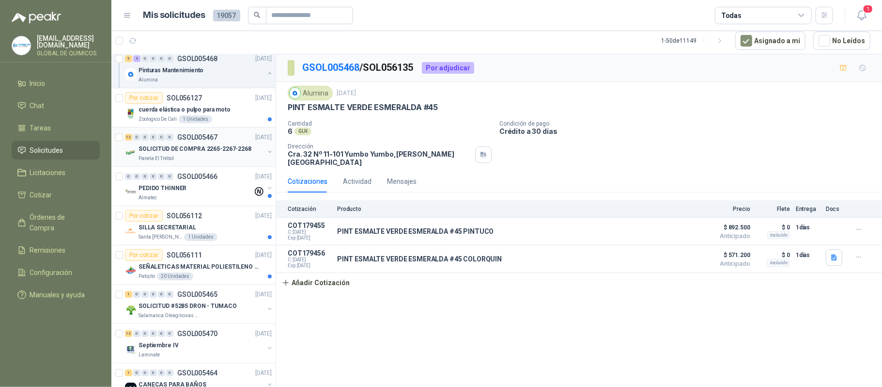
click at [266, 156] on button "button" at bounding box center [270, 152] width 8 height 8
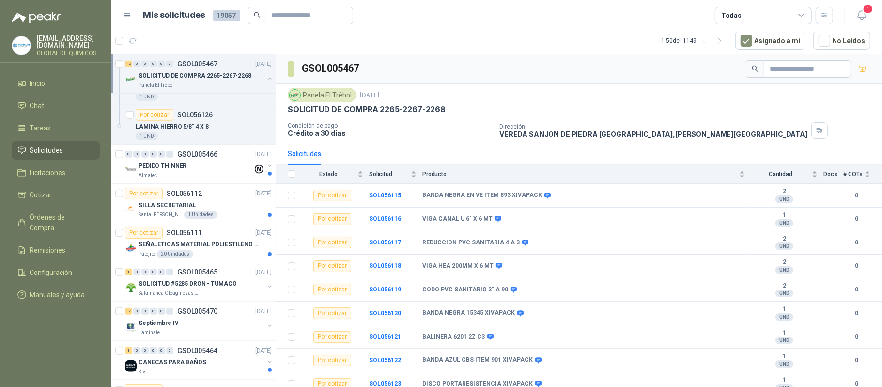
scroll to position [3230, 0]
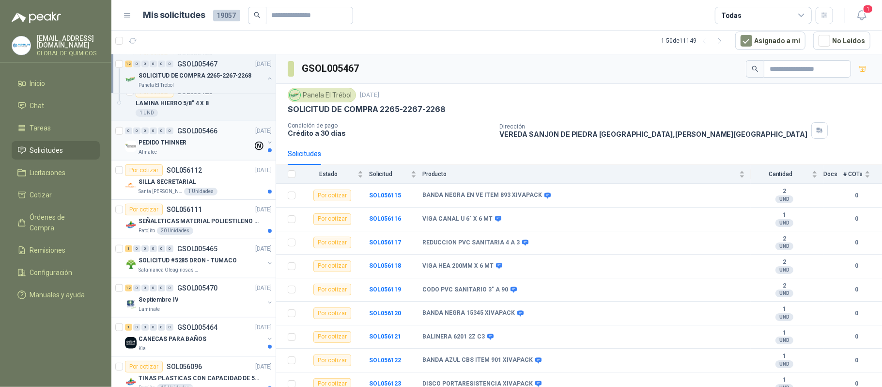
click at [266, 146] on button "button" at bounding box center [270, 143] width 8 height 8
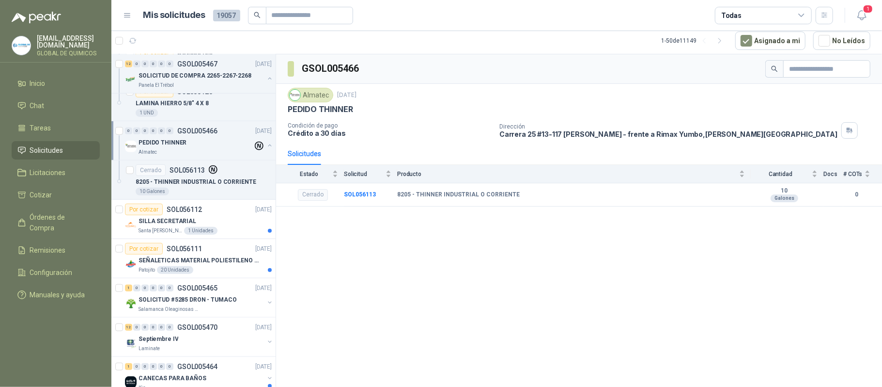
click at [266, 149] on button "button" at bounding box center [270, 146] width 8 height 8
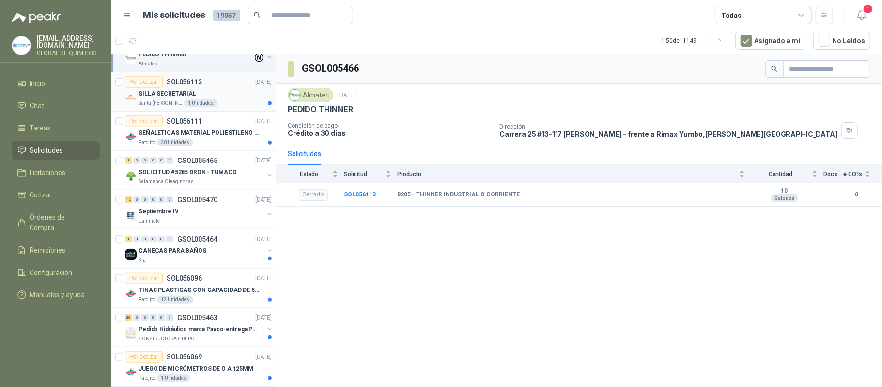
scroll to position [3360, 0]
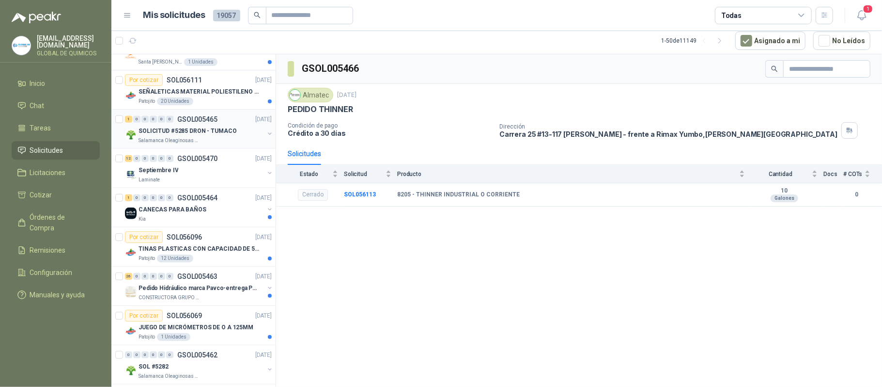
click at [266, 138] on button "button" at bounding box center [270, 134] width 8 height 8
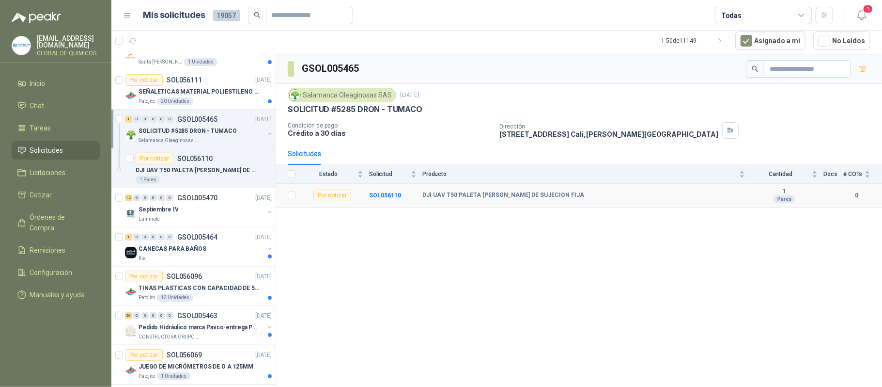
click at [440, 196] on b "DJI UAV T50 PALETA [PERSON_NAME] DE SUJECION FIJA" at bounding box center [504, 195] width 162 height 8
click at [262, 142] on div "SOLICITUD #5285 DRON - TUMACO Salamanca Oleaginosas SAS" at bounding box center [199, 134] width 149 height 19
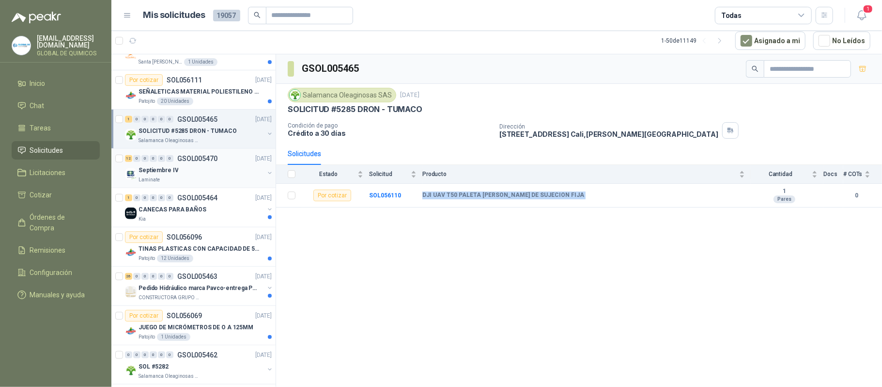
click at [266, 177] on button "button" at bounding box center [270, 173] width 8 height 8
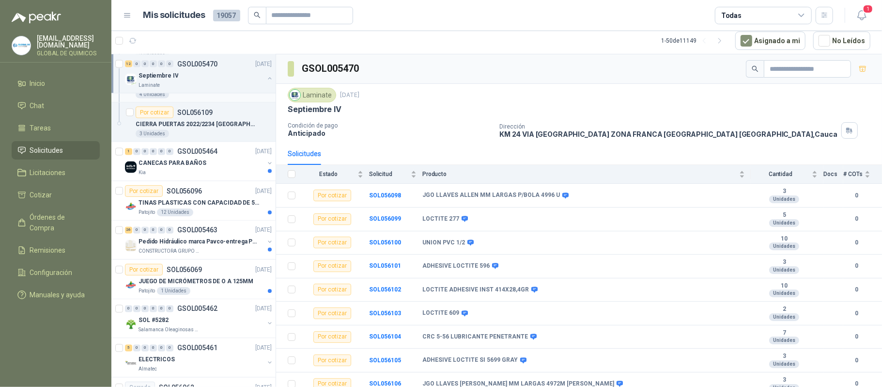
scroll to position [3941, 0]
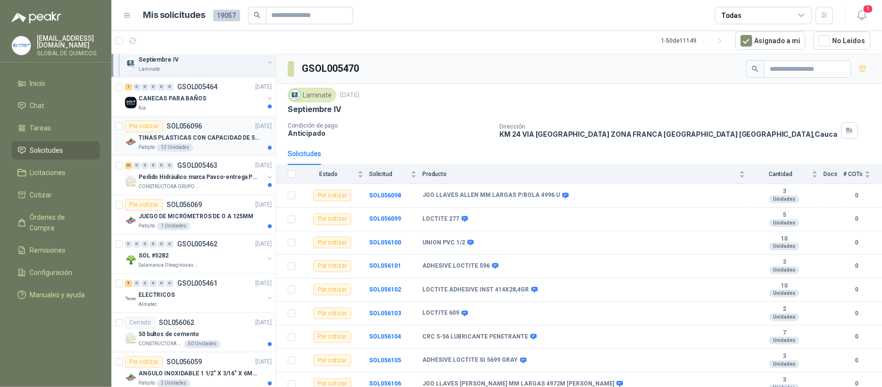
click at [253, 143] on p "TINAS PLASTICAS CON CAPACIDAD DE 50 KG" at bounding box center [199, 138] width 121 height 9
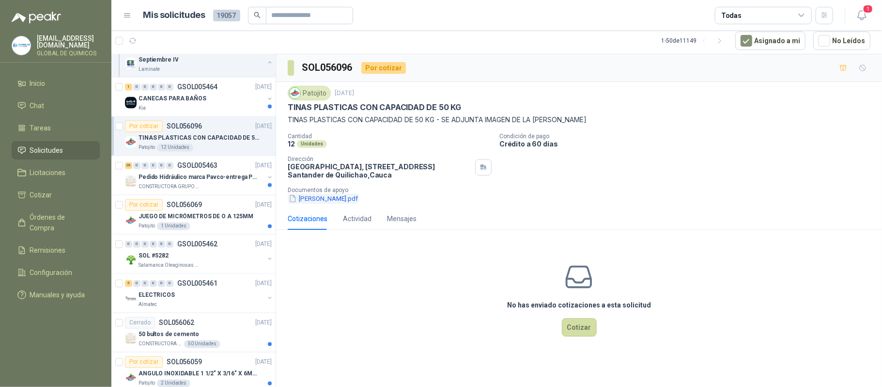
click at [309, 200] on button "[PERSON_NAME].pdf" at bounding box center [323, 198] width 71 height 10
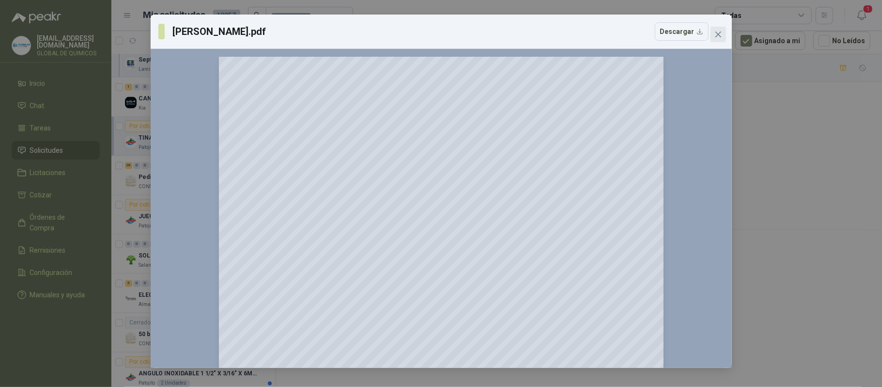
click at [724, 36] on span "Close" at bounding box center [719, 35] width 16 height 8
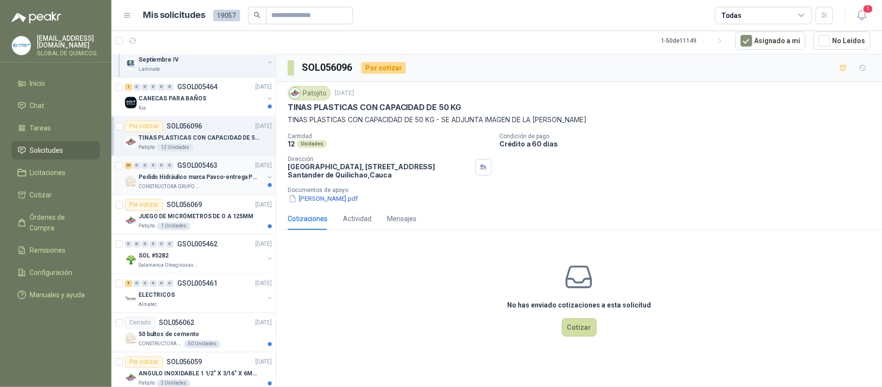
click at [235, 182] on p "Pedido Hidráulico marca Pavco-entrega Popayán" at bounding box center [199, 177] width 121 height 9
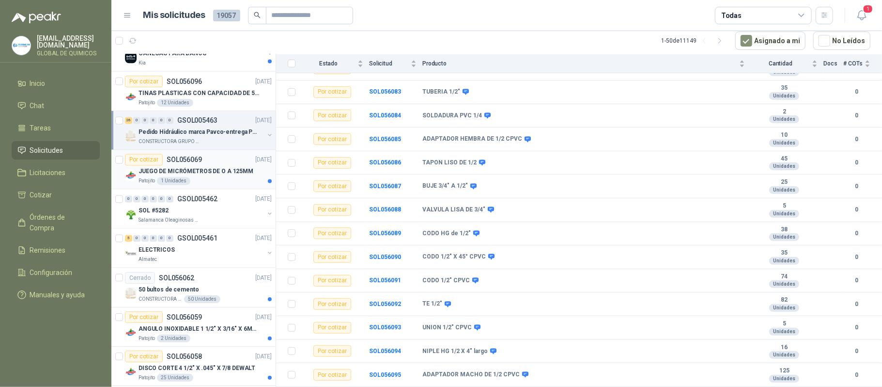
scroll to position [4006, 0]
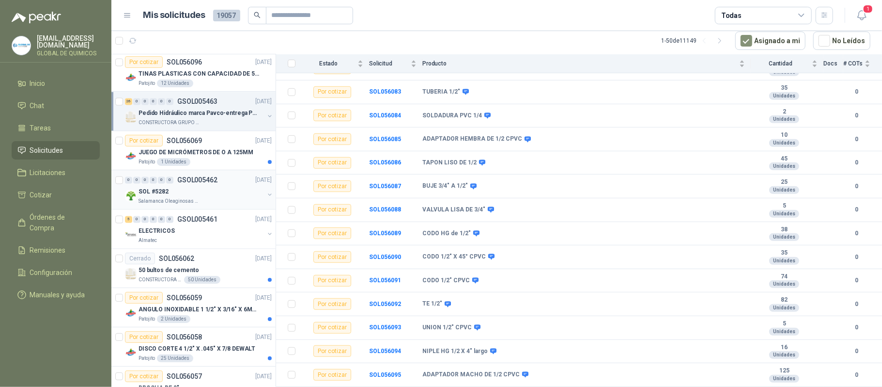
click at [266, 198] on button "button" at bounding box center [270, 194] width 8 height 8
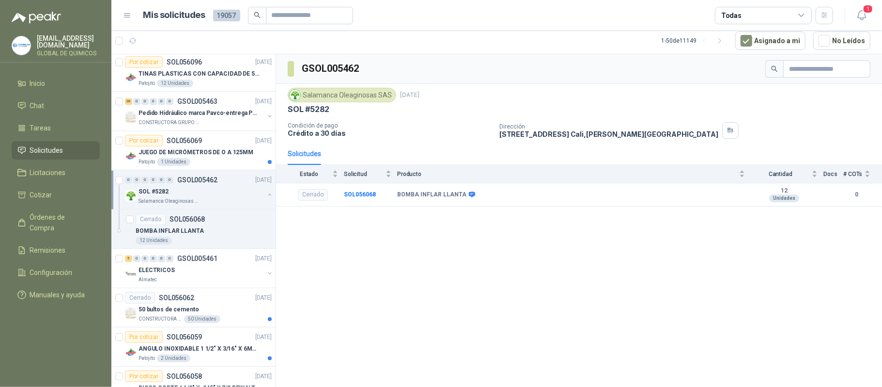
click at [266, 198] on button "button" at bounding box center [270, 194] width 8 height 8
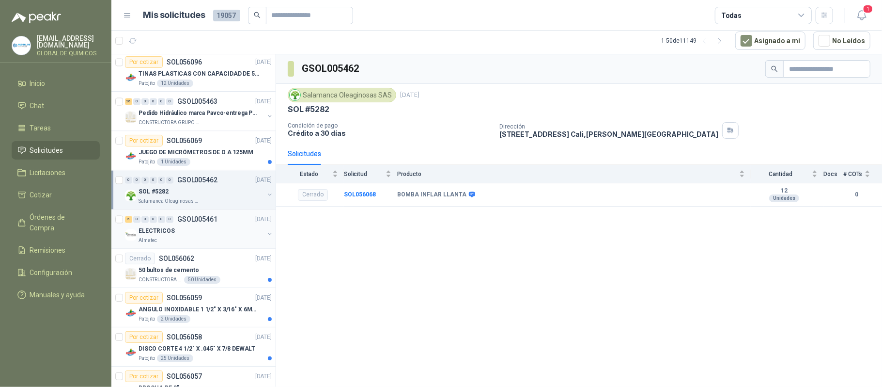
click at [258, 241] on div "ELECTRICOS Almatec" at bounding box center [199, 234] width 149 height 19
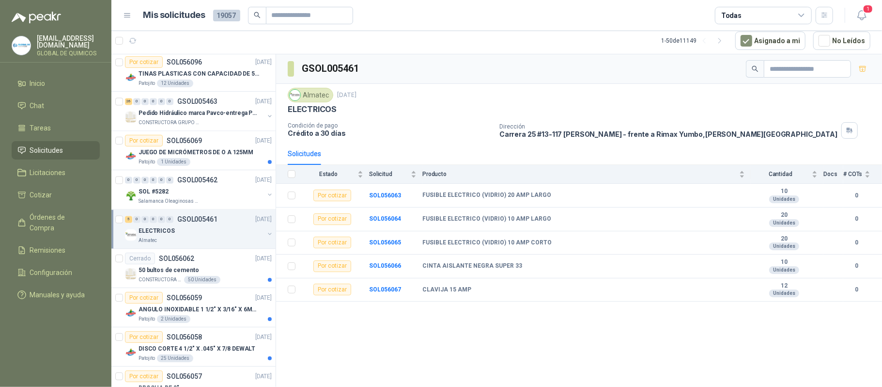
click at [258, 241] on div "ELECTRICOS Almatec" at bounding box center [199, 234] width 149 height 19
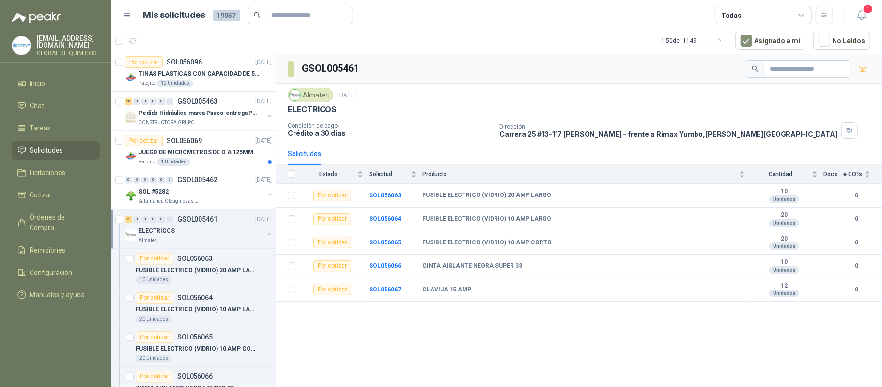
click at [259, 244] on div "ELECTRICOS Almatec" at bounding box center [199, 234] width 149 height 19
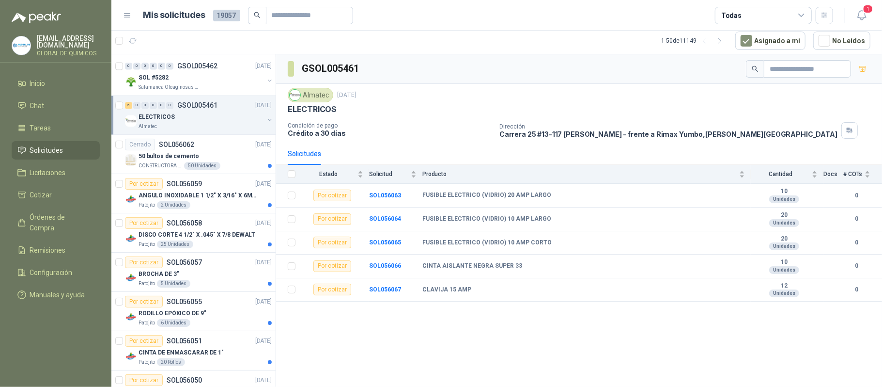
scroll to position [4135, 0]
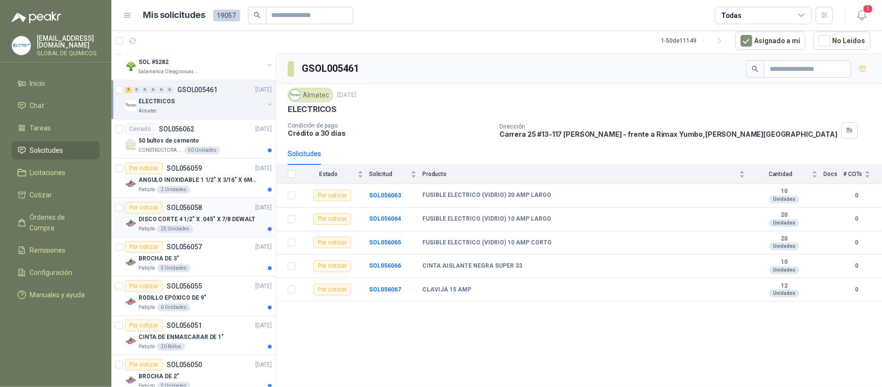
click at [229, 233] on div "Patojito 25 Unidades" at bounding box center [205, 229] width 133 height 8
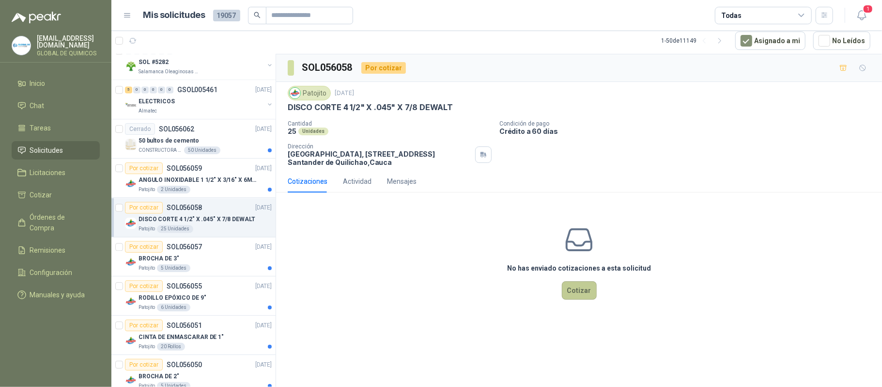
click at [585, 289] on button "Cotizar" at bounding box center [579, 290] width 35 height 18
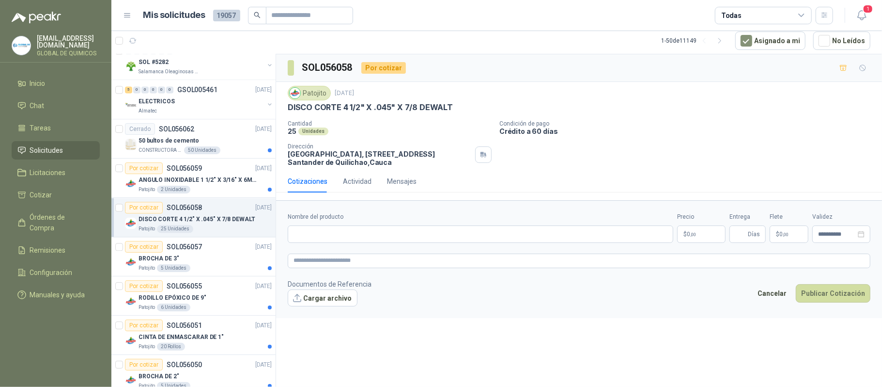
click at [417, 104] on p "DISCO CORTE 4 1/2" X .045" X 7/8 DEWALT" at bounding box center [370, 107] width 165 height 10
click at [417, 103] on p "DISCO CORTE 4 1/2" X .045" X 7/8 DEWALT" at bounding box center [370, 107] width 165 height 10
copy p "DISCO CORTE 4 1/2" X .045" X 7/8 DEWALT"
click at [334, 232] on input "Nombre del producto" at bounding box center [481, 233] width 386 height 17
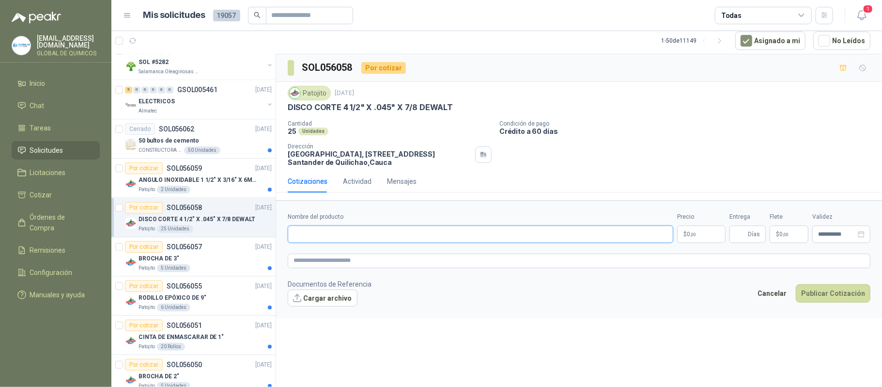
paste input "**********"
type input "**********"
click at [698, 235] on p "$ 0 ,00" at bounding box center [701, 233] width 48 height 17
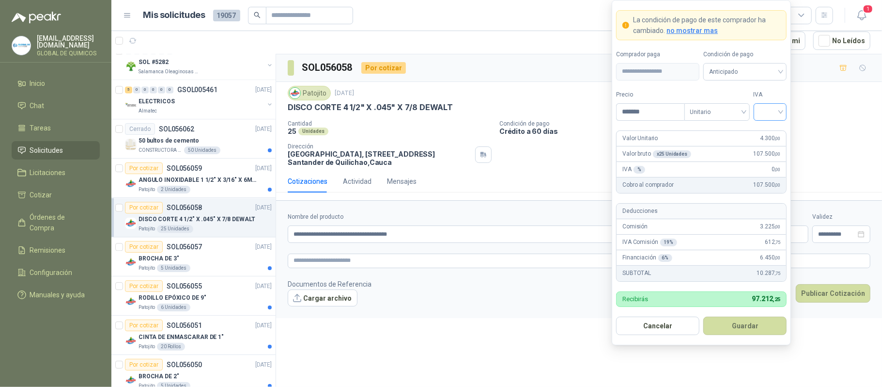
click at [758, 111] on div at bounding box center [770, 111] width 33 height 17
type input "*******"
click at [762, 134] on div "19%" at bounding box center [770, 131] width 18 height 11
click at [735, 320] on button "Guardar" at bounding box center [745, 325] width 83 height 18
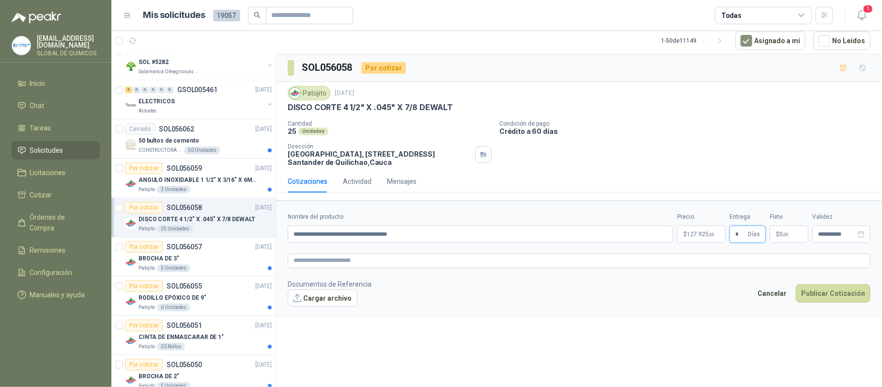
type input "*"
click at [787, 229] on p "$ 0 ,00" at bounding box center [789, 233] width 39 height 17
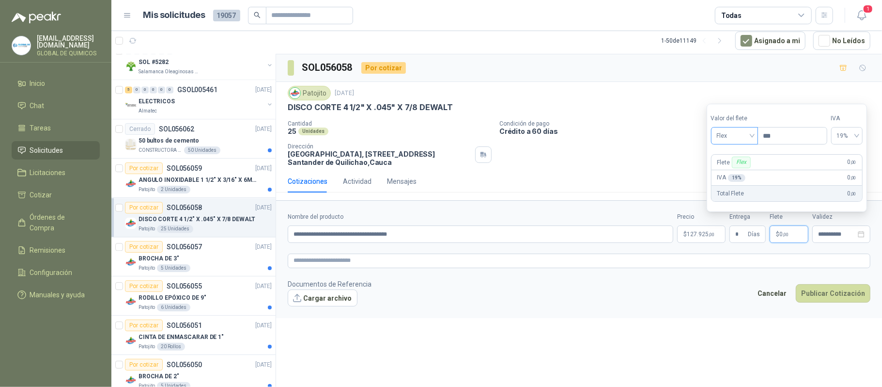
click at [731, 142] on span "Flex" at bounding box center [734, 135] width 35 height 15
click at [725, 170] on div "Incluido" at bounding box center [735, 171] width 33 height 11
click at [817, 295] on button "Publicar Cotización" at bounding box center [833, 293] width 75 height 18
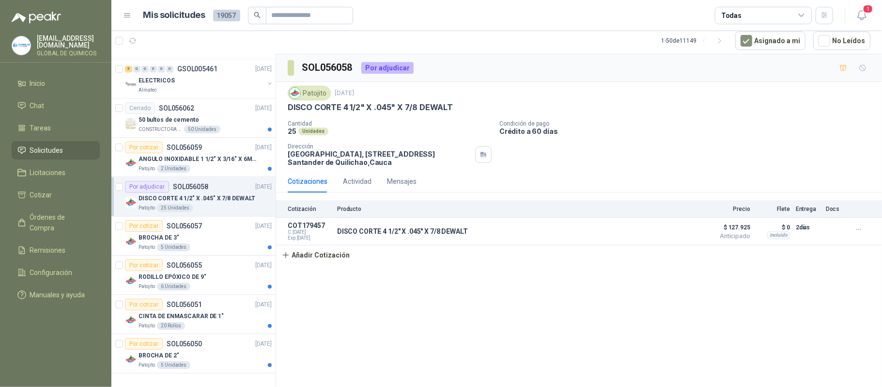
scroll to position [4182, 0]
click at [256, 153] on div "ANGULO INOXIDABLE 1 1/2" X 3/16" X 6MTS" at bounding box center [205, 159] width 133 height 12
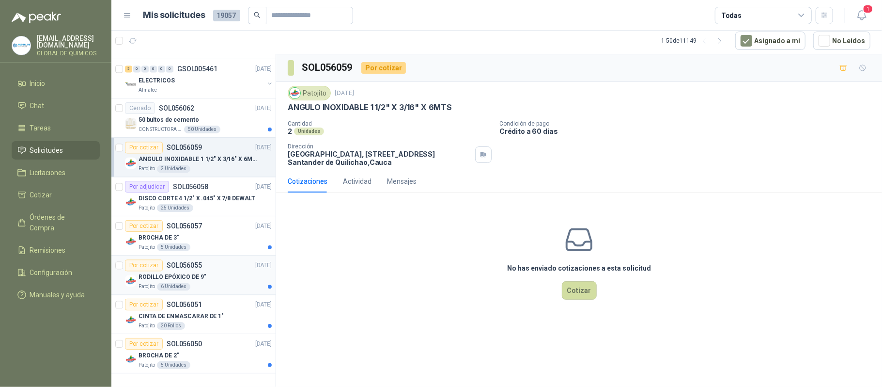
scroll to position [4182, 0]
click at [123, 139] on article "Por cotizar SOL056059 [DATE] ANGULO INOXIDABLE 1 1/2" X 3/16" X 6MTS Patojito 2…" at bounding box center [193, 157] width 164 height 39
click at [120, 142] on div at bounding box center [119, 157] width 8 height 31
click at [255, 261] on p "[DATE]" at bounding box center [263, 265] width 16 height 9
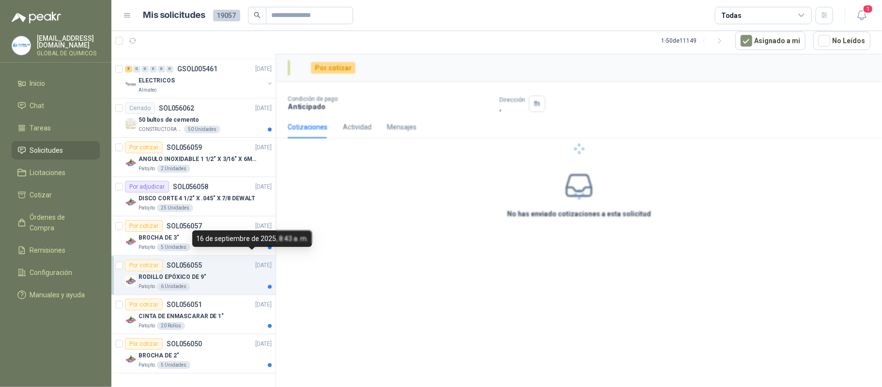
click at [251, 232] on div "16 de septiembre de 2025, 8:43 a. m." at bounding box center [252, 238] width 120 height 16
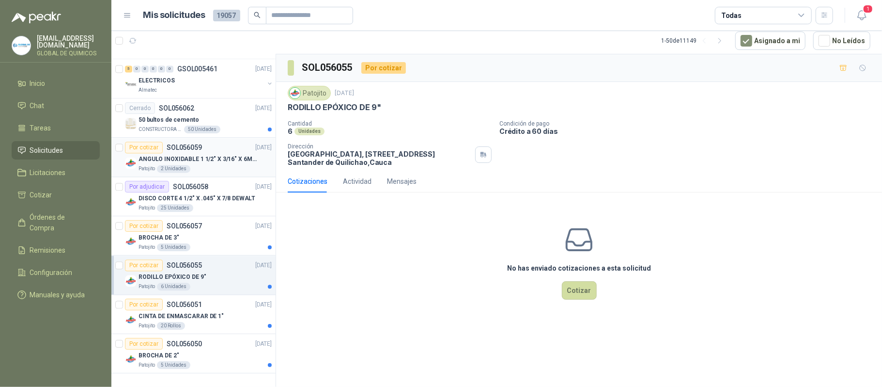
click at [262, 153] on div "ANGULO INOXIDABLE 1 1/2" X 3/16" X 6MTS" at bounding box center [205, 159] width 133 height 12
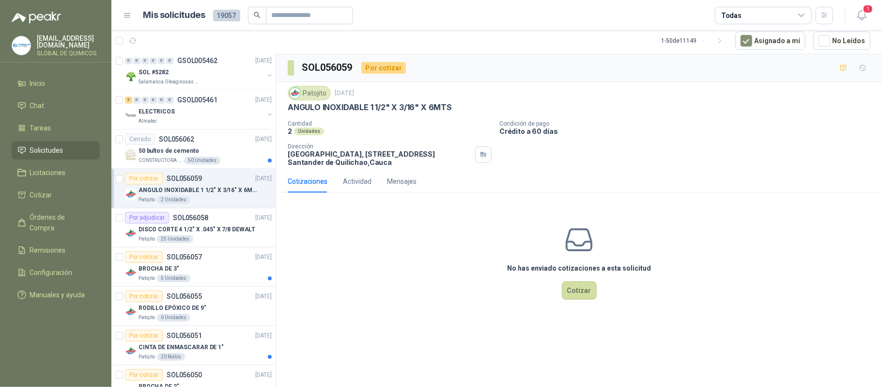
scroll to position [4117, 0]
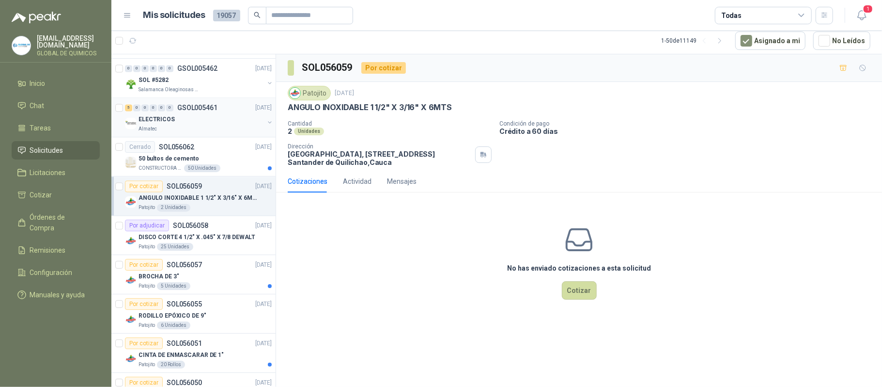
click at [266, 126] on button "button" at bounding box center [270, 122] width 8 height 8
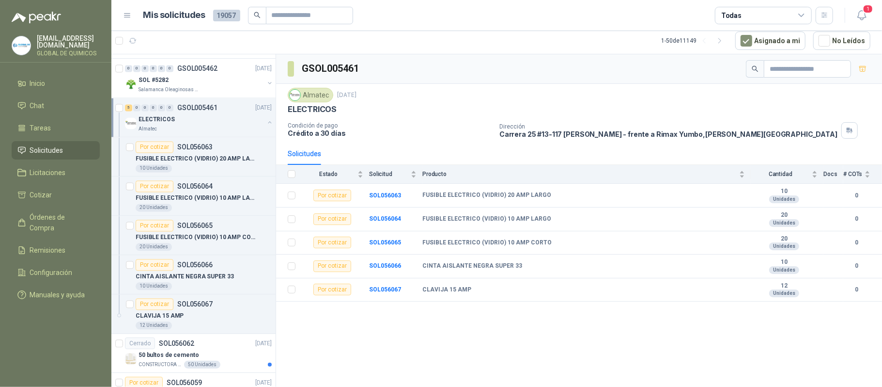
click at [266, 126] on button "button" at bounding box center [270, 122] width 8 height 8
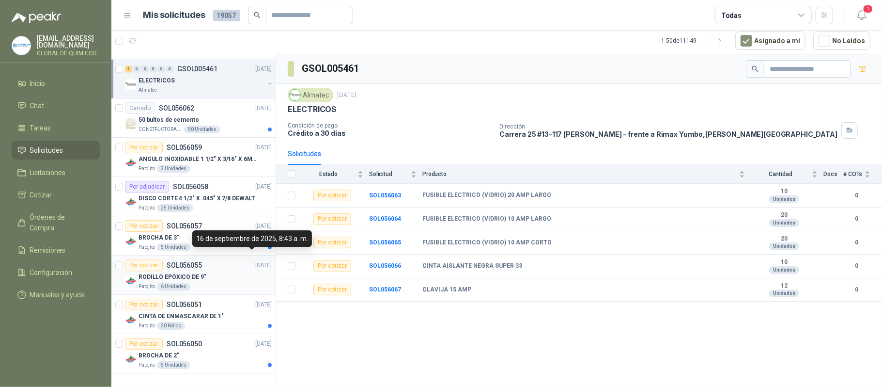
scroll to position [4117, 0]
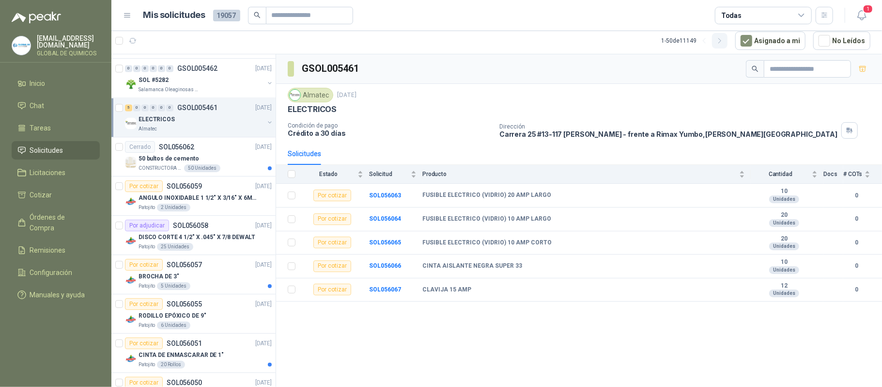
click at [723, 39] on icon "button" at bounding box center [720, 41] width 8 height 8
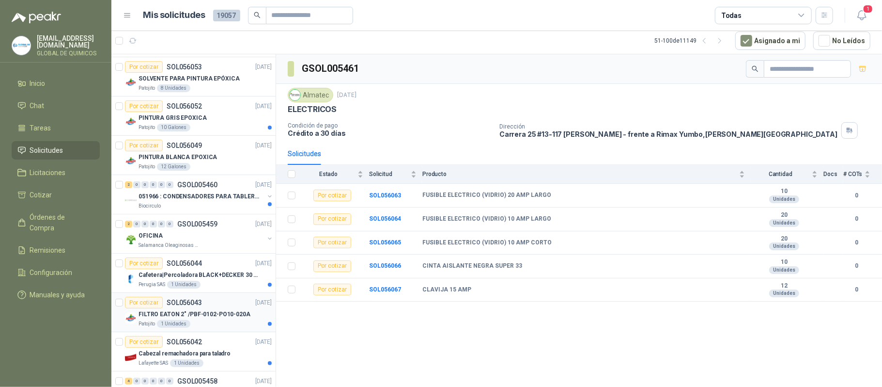
scroll to position [129, 0]
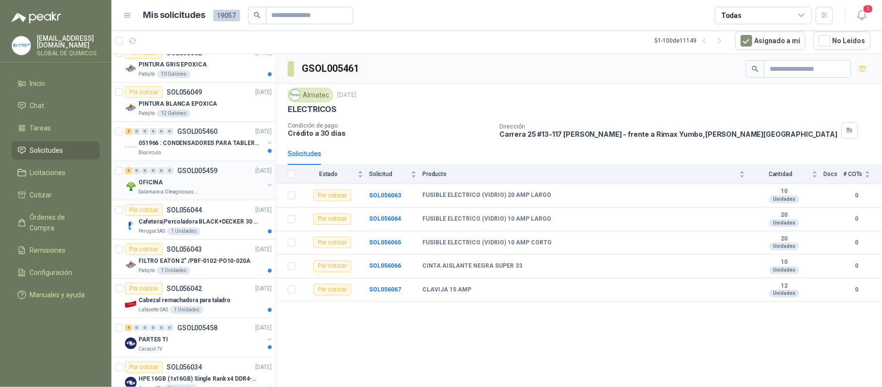
click at [266, 188] on button "button" at bounding box center [270, 185] width 8 height 8
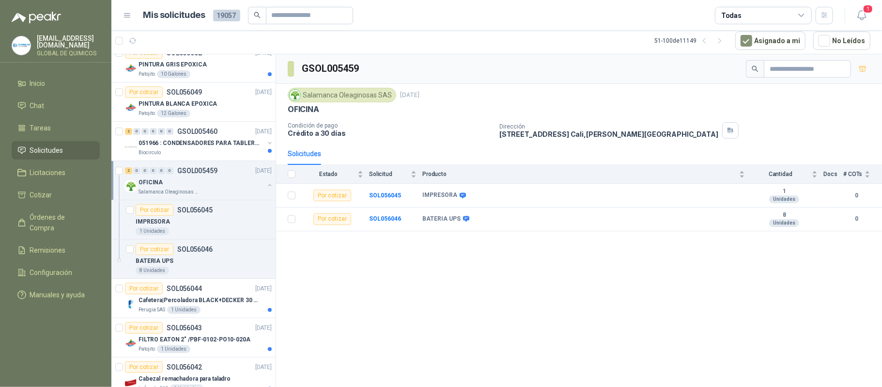
click at [266, 188] on button "button" at bounding box center [270, 185] width 8 height 8
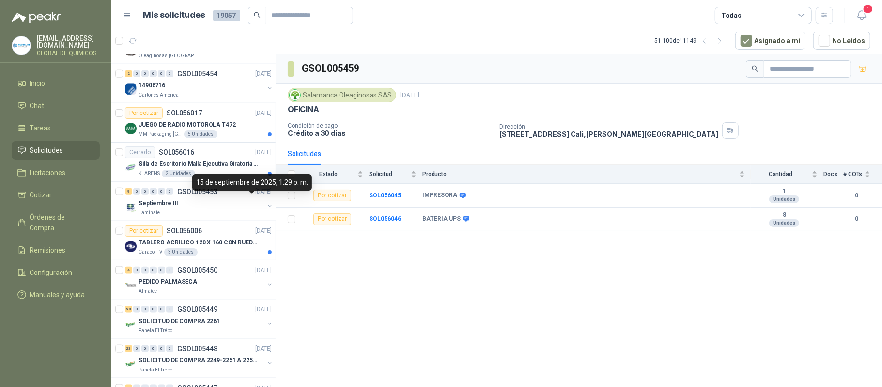
scroll to position [904, 0]
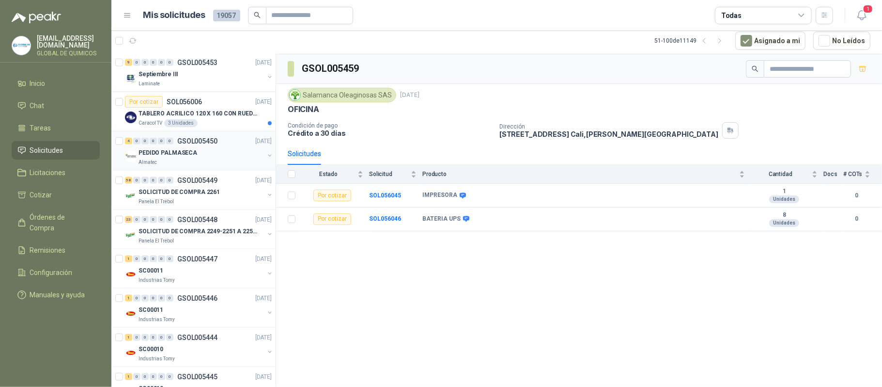
click at [256, 163] on div "PEDIDO PALMASECA Almatec" at bounding box center [199, 156] width 149 height 19
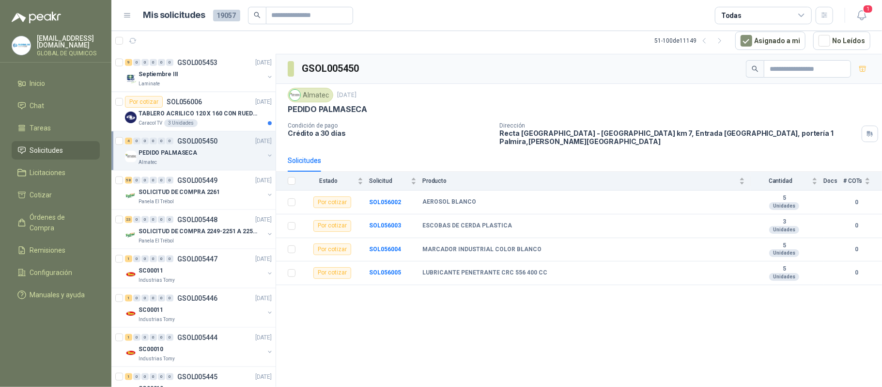
click at [256, 163] on div "PEDIDO PALMASECA Almatec" at bounding box center [199, 156] width 149 height 19
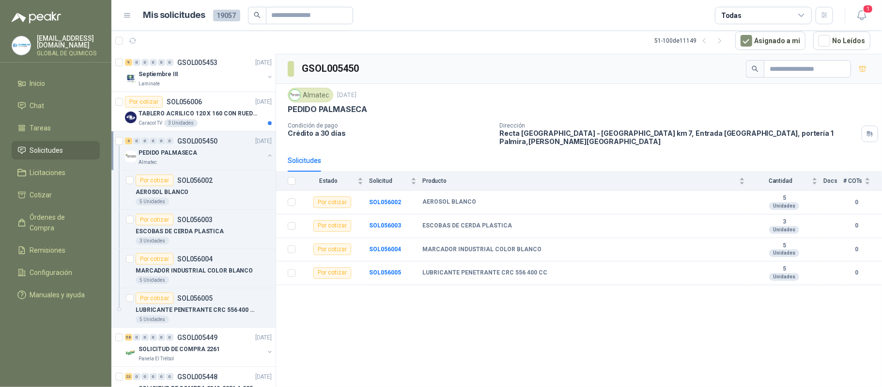
click at [256, 163] on div "PEDIDO PALMASECA Almatec" at bounding box center [199, 156] width 149 height 19
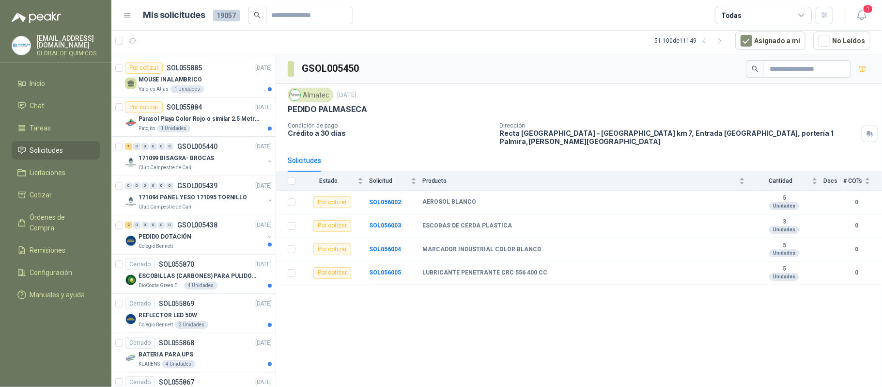
scroll to position [1615, 0]
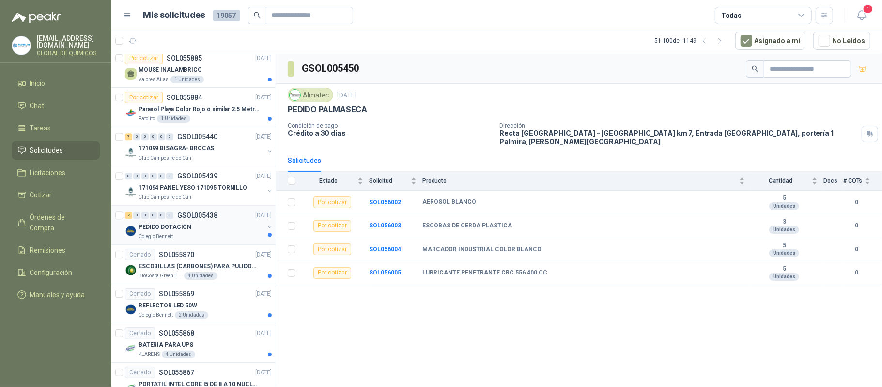
click at [266, 231] on button "button" at bounding box center [270, 227] width 8 height 8
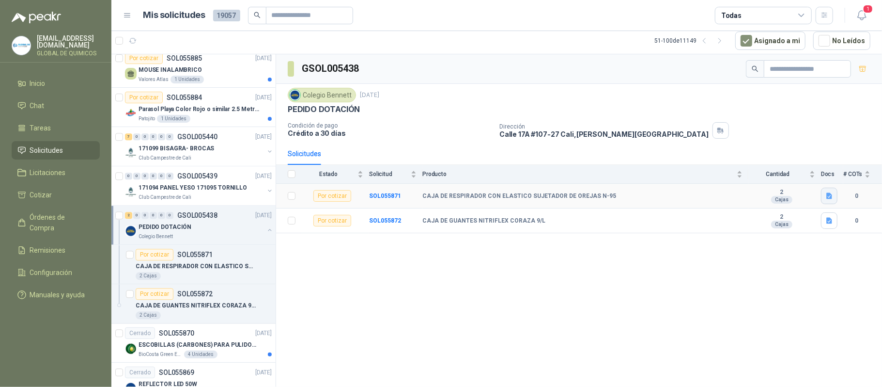
click at [834, 194] on button "button" at bounding box center [829, 196] width 16 height 16
click at [772, 173] on button "WhatsApp Image [DATE] 8.33.27 AM.jpeg" at bounding box center [768, 176] width 128 height 10
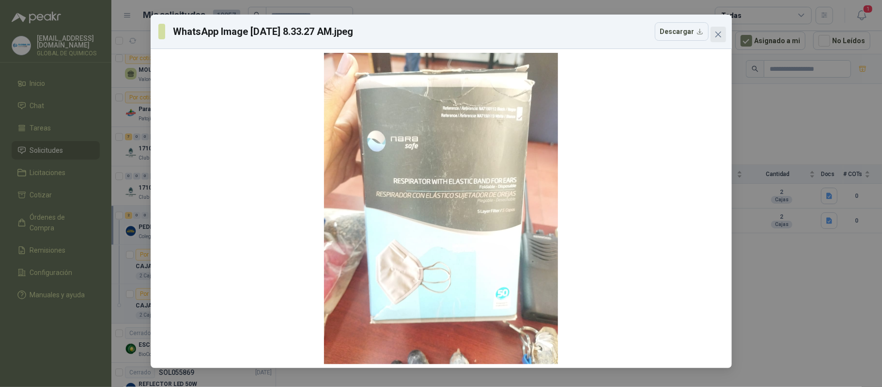
click at [721, 28] on button "Close" at bounding box center [719, 35] width 16 height 16
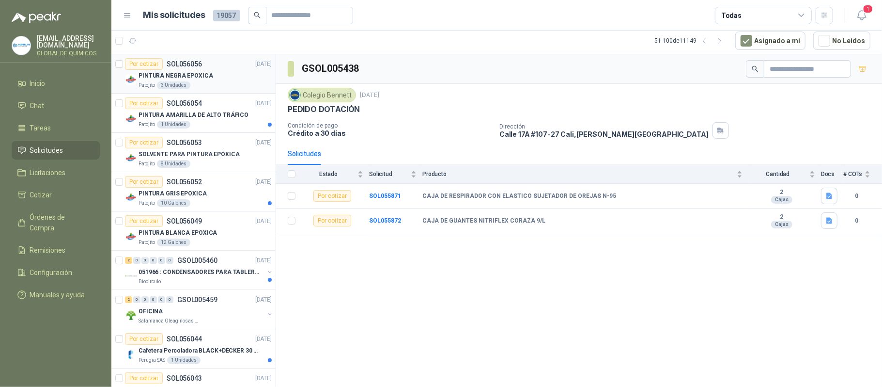
click at [248, 70] on div "PINTURA NEGRA EPOXICA" at bounding box center [205, 76] width 133 height 12
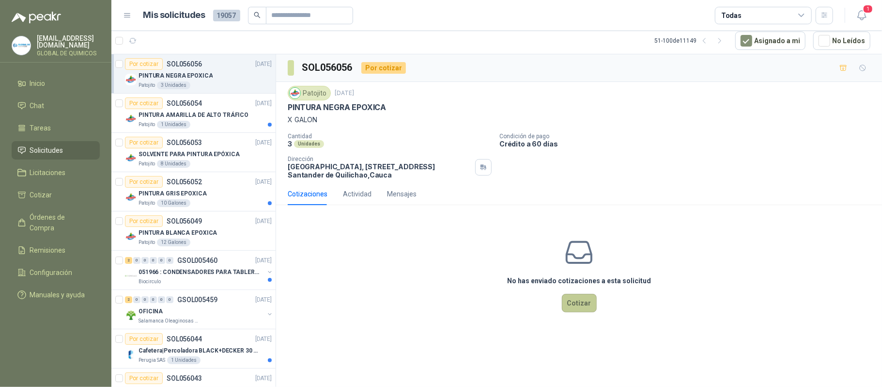
click at [589, 299] on button "Cotizar" at bounding box center [579, 303] width 35 height 18
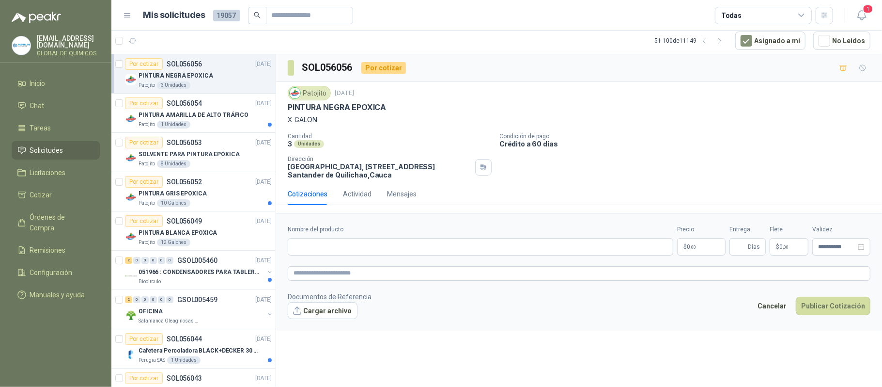
click at [335, 107] on p "PINTURA NEGRA EPOXICA" at bounding box center [337, 107] width 98 height 10
click at [317, 242] on input "Nombre del producto" at bounding box center [481, 246] width 386 height 17
click at [335, 249] on input "*" at bounding box center [481, 246] width 386 height 17
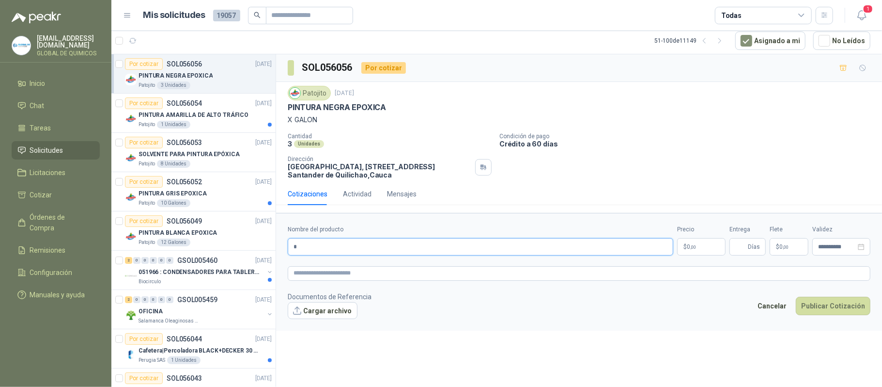
click at [335, 249] on input "*" at bounding box center [481, 246] width 386 height 17
paste input "**********"
click at [319, 107] on p "PINTURA NEGRA EPOXICA" at bounding box center [337, 107] width 98 height 10
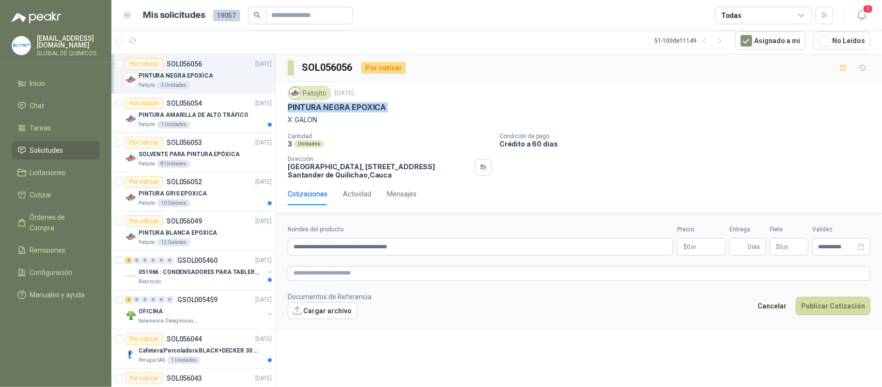
copy p "PINTURA NEGRA EPOXICA"
click at [351, 248] on input "**********" at bounding box center [481, 246] width 386 height 17
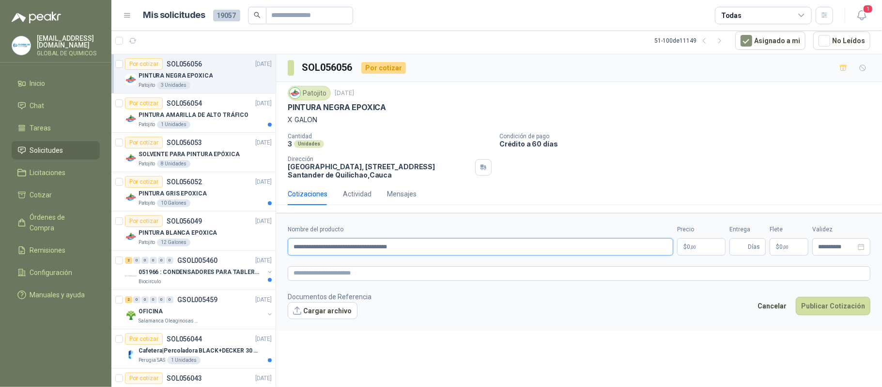
paste input "text"
click at [326, 309] on button "Cargar archivo" at bounding box center [323, 310] width 70 height 17
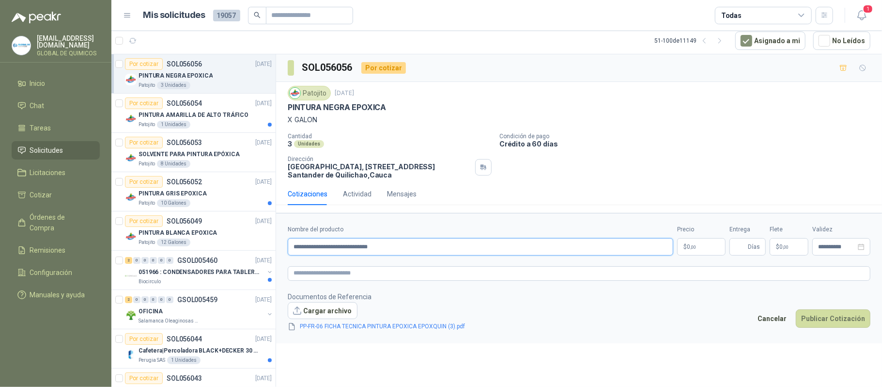
click at [488, 248] on input "**********" at bounding box center [481, 246] width 386 height 17
click at [704, 251] on body "[EMAIL_ADDRESS][DOMAIN_NAME] GLOBAL DE QUIMICOS Inicio Chat Tareas Solicitudes …" at bounding box center [441, 193] width 882 height 387
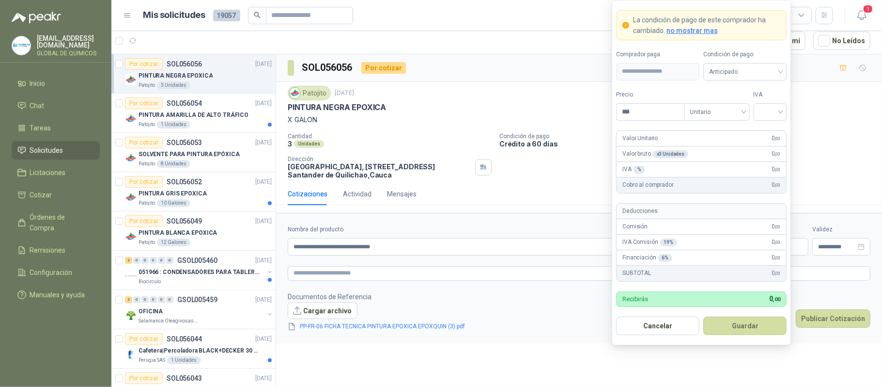
click at [484, 239] on div "**********" at bounding box center [481, 240] width 386 height 31
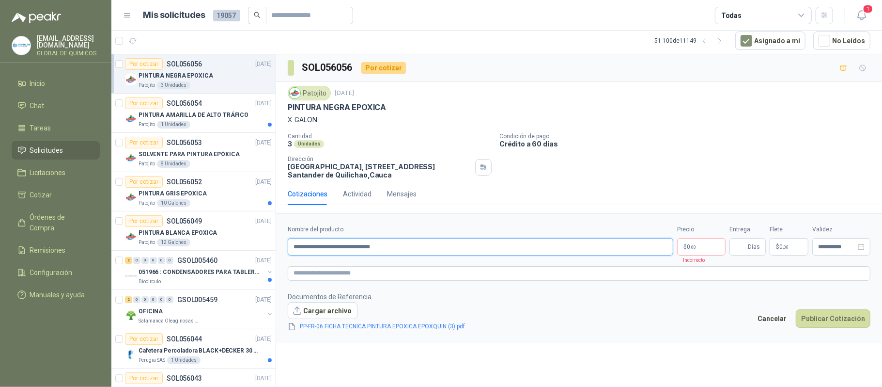
click at [479, 241] on input "**********" at bounding box center [481, 246] width 386 height 17
type input "**********"
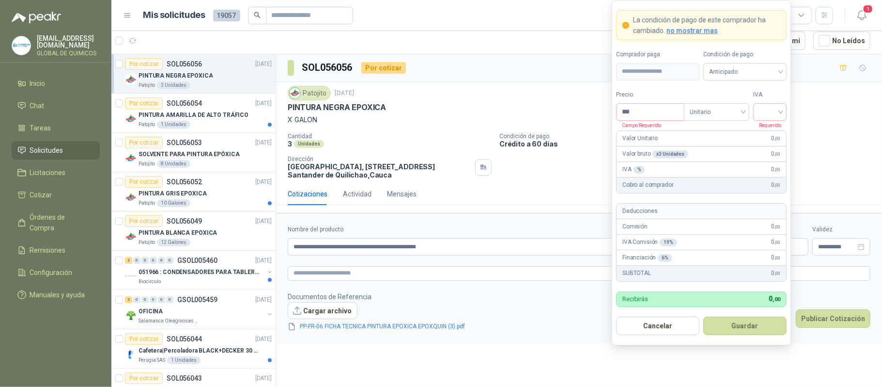
click at [716, 244] on body "[EMAIL_ADDRESS][DOMAIN_NAME] GLOBAL DE QUIMICOS Inicio Chat Tareas Solicitudes …" at bounding box center [441, 193] width 882 height 387
click at [648, 113] on input "***" at bounding box center [650, 112] width 67 height 16
type input "*********"
click at [772, 108] on input "search" at bounding box center [771, 111] width 22 height 15
click at [773, 126] on div "19%" at bounding box center [770, 131] width 18 height 11
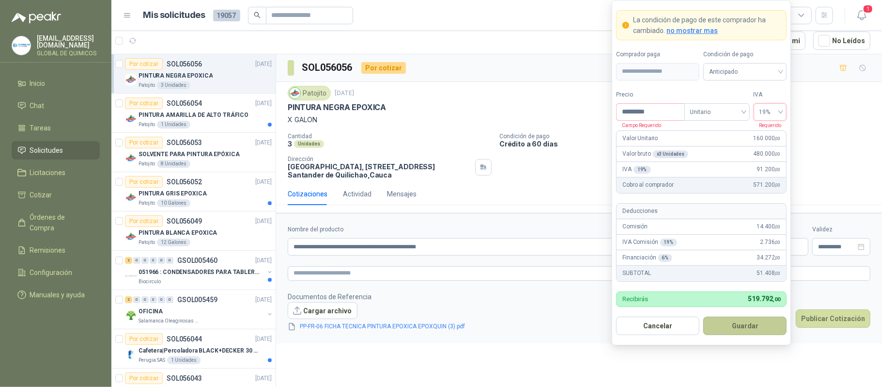
click at [738, 324] on button "Guardar" at bounding box center [745, 325] width 83 height 18
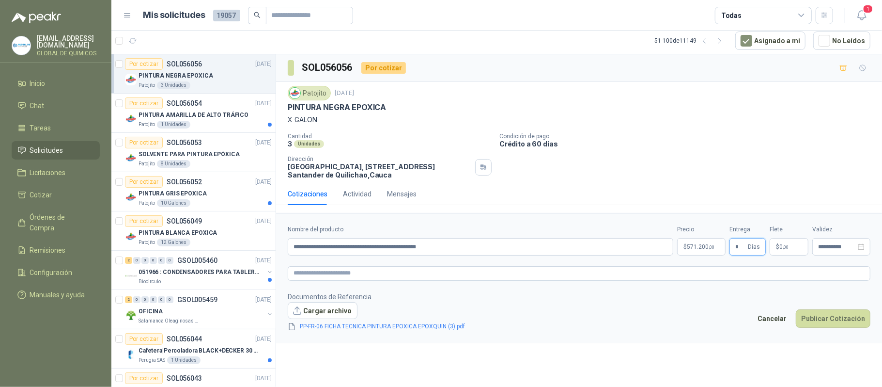
type input "*"
click at [785, 246] on span ",00" at bounding box center [786, 246] width 6 height 5
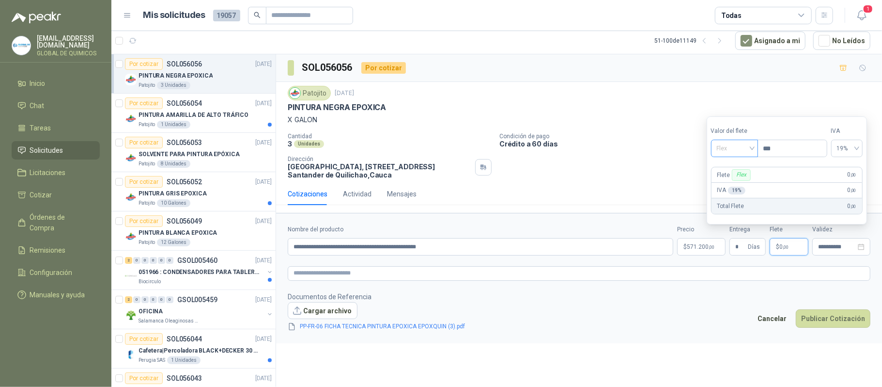
click at [745, 151] on span "Flex" at bounding box center [734, 148] width 35 height 15
click at [739, 179] on div "Incluido" at bounding box center [735, 184] width 33 height 11
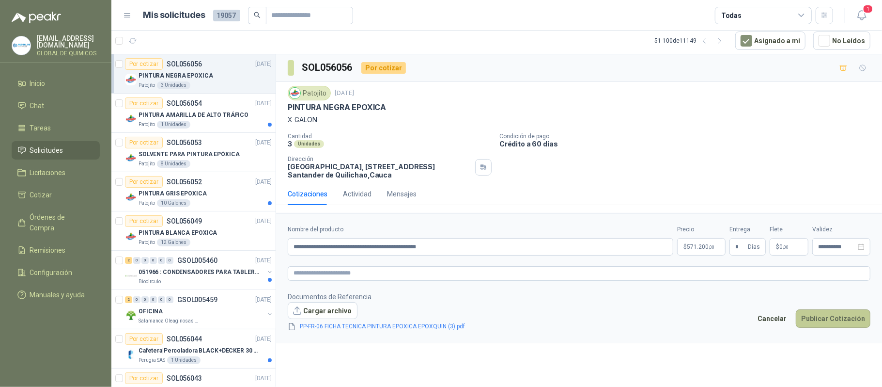
click at [818, 318] on button "Publicar Cotización" at bounding box center [833, 318] width 75 height 18
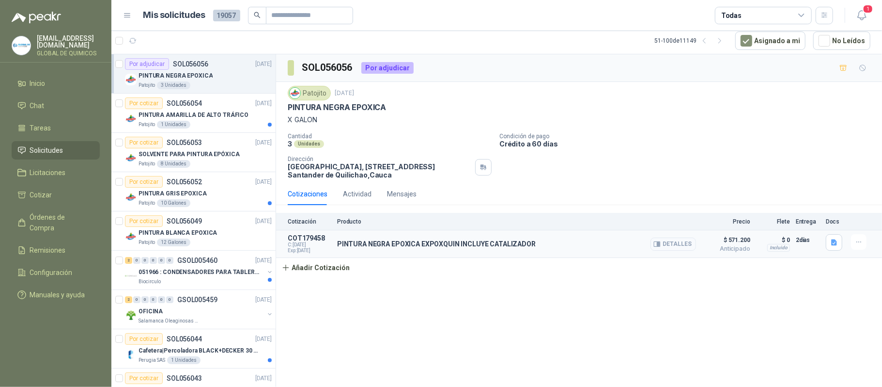
click at [674, 247] on button "Detalles" at bounding box center [674, 243] width 46 height 13
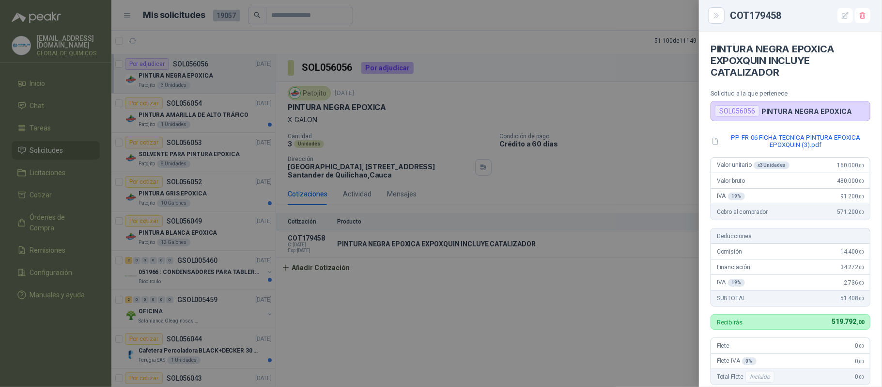
click at [501, 304] on div at bounding box center [441, 193] width 882 height 387
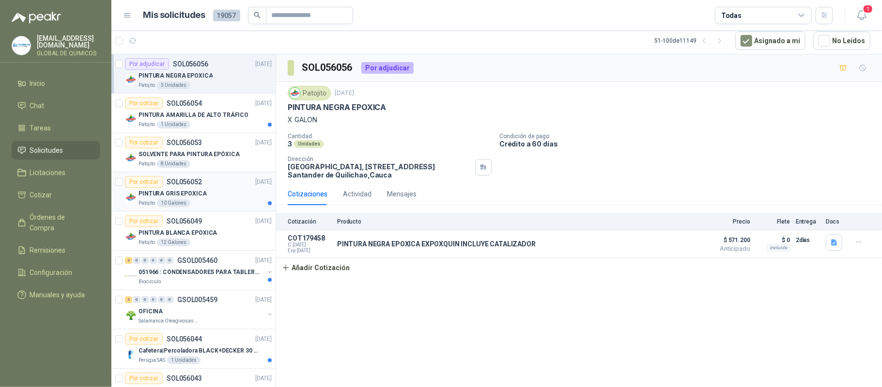
click at [217, 192] on div "PINTURA GRIS EPOXICA" at bounding box center [205, 194] width 133 height 12
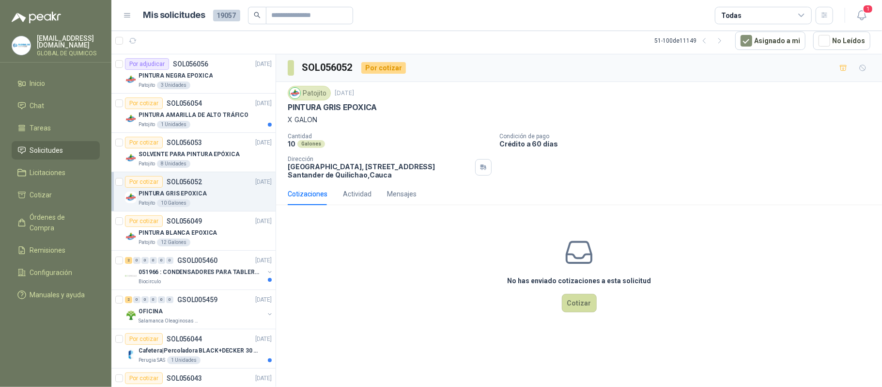
click at [345, 109] on p "PINTURA GRIS EPOXICA" at bounding box center [332, 107] width 89 height 10
click at [584, 309] on button "Cotizar" at bounding box center [579, 303] width 35 height 18
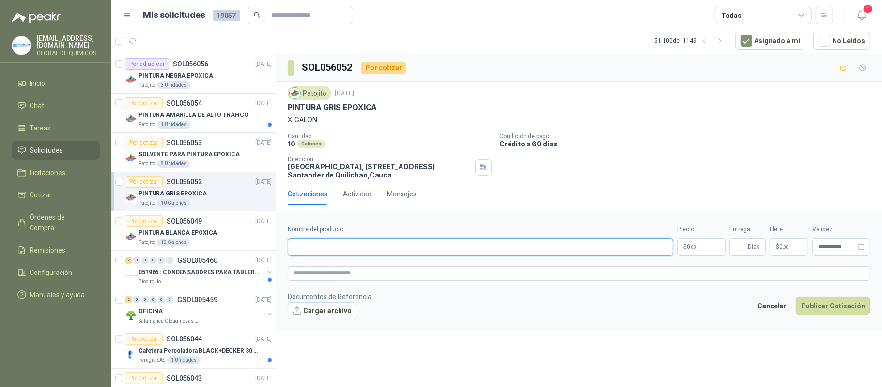
click at [387, 241] on input "Nombre del producto" at bounding box center [481, 246] width 386 height 17
paste input "**********"
click at [326, 309] on button "Cargar archivo" at bounding box center [323, 310] width 70 height 17
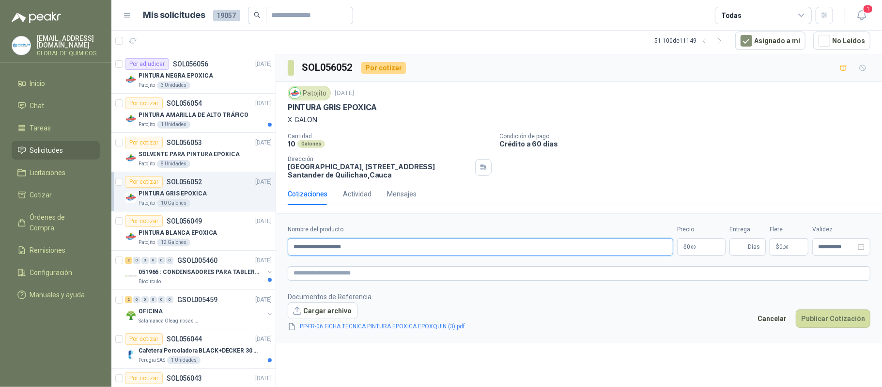
click at [422, 241] on input "**********" at bounding box center [481, 246] width 386 height 17
type input "**********"
click at [702, 243] on body "[EMAIL_ADDRESS][DOMAIN_NAME] GLOBAL DE QUIMICOS Inicio Chat Tareas Solicitudes …" at bounding box center [441, 193] width 882 height 387
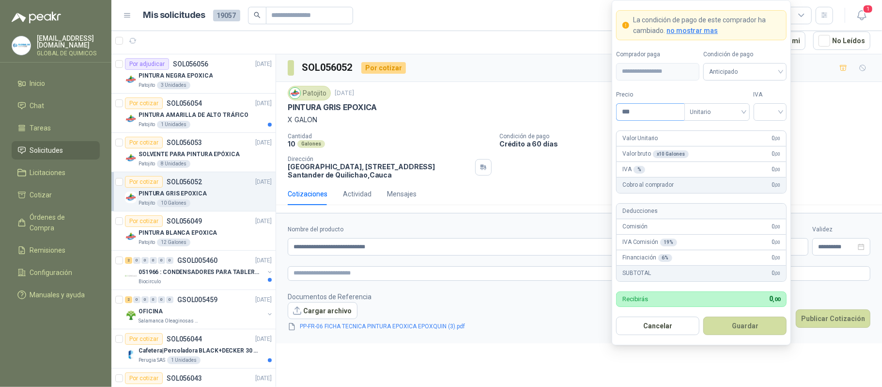
click at [649, 110] on input "***" at bounding box center [650, 112] width 67 height 16
type input "*********"
click at [775, 111] on input "search" at bounding box center [771, 111] width 22 height 15
drag, startPoint x: 776, startPoint y: 126, endPoint x: 741, endPoint y: 240, distance: 119.1
click at [775, 129] on div "19%" at bounding box center [770, 131] width 18 height 11
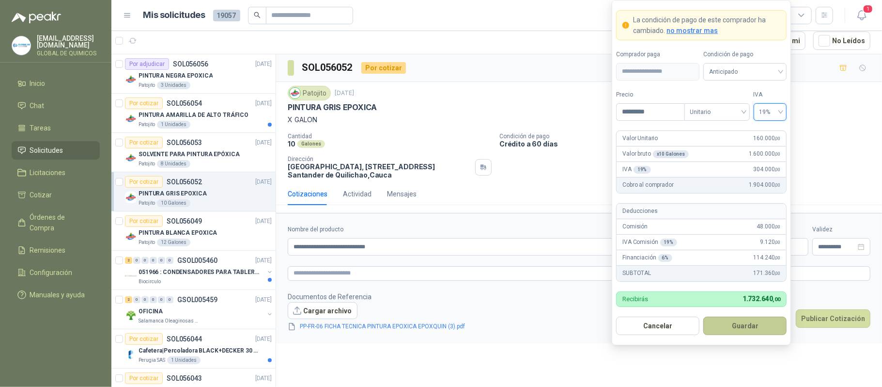
click at [728, 322] on button "Guardar" at bounding box center [745, 325] width 83 height 18
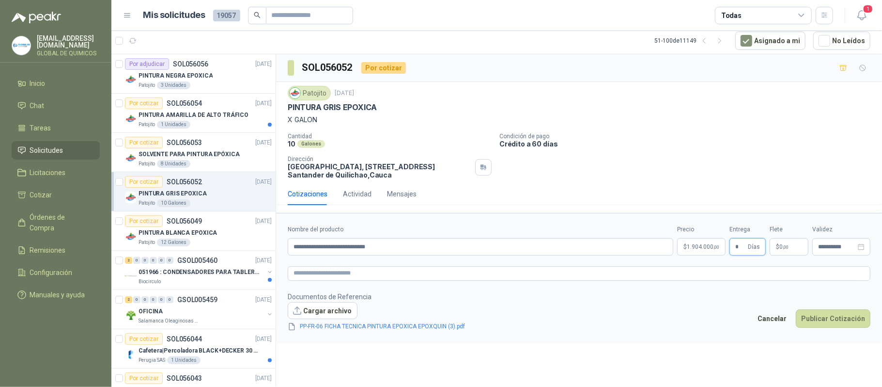
type input "*"
click at [792, 241] on p "$ 0 ,00" at bounding box center [789, 246] width 39 height 17
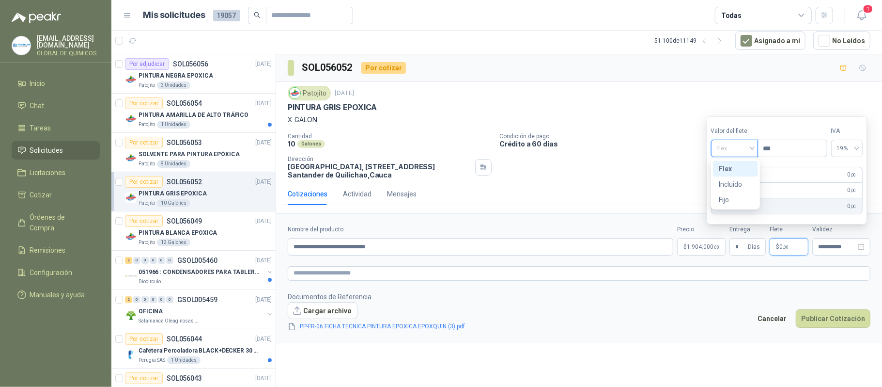
click at [747, 140] on input "search" at bounding box center [734, 147] width 35 height 15
click at [747, 183] on div "Incluido" at bounding box center [735, 184] width 33 height 11
click at [818, 316] on button "Publicar Cotización" at bounding box center [833, 318] width 75 height 18
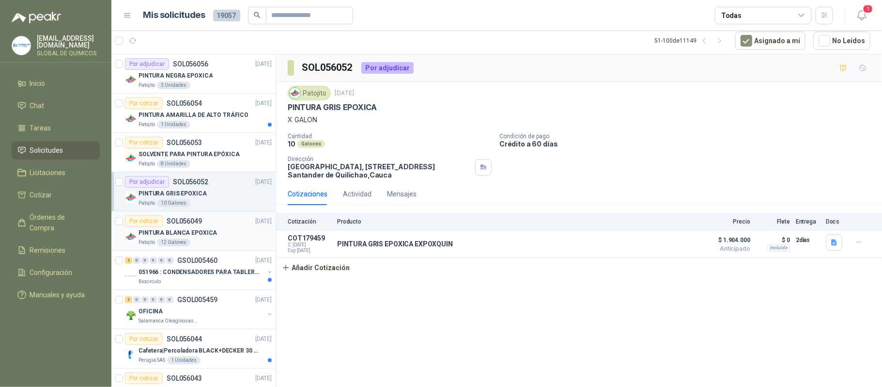
click at [204, 231] on p "PINTURA BLANCA EPOXICA" at bounding box center [178, 232] width 79 height 9
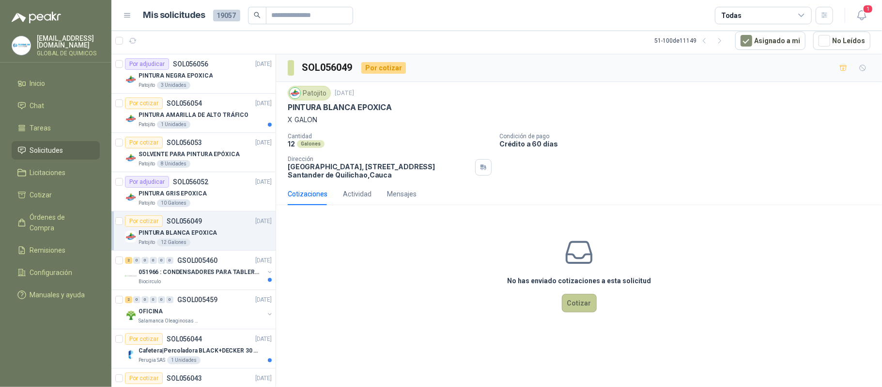
click at [571, 307] on button "Cotizar" at bounding box center [579, 303] width 35 height 18
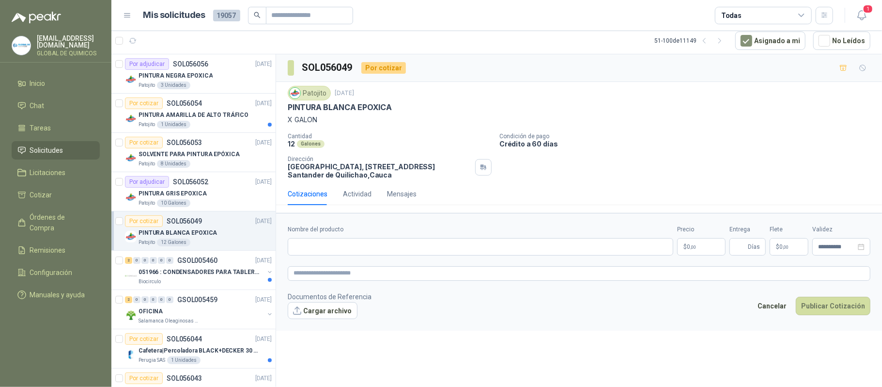
click at [358, 105] on p "PINTURA BLANCA EPOXICA" at bounding box center [340, 107] width 104 height 10
click at [329, 248] on input "Nombre del producto" at bounding box center [481, 246] width 386 height 17
paste input "**********"
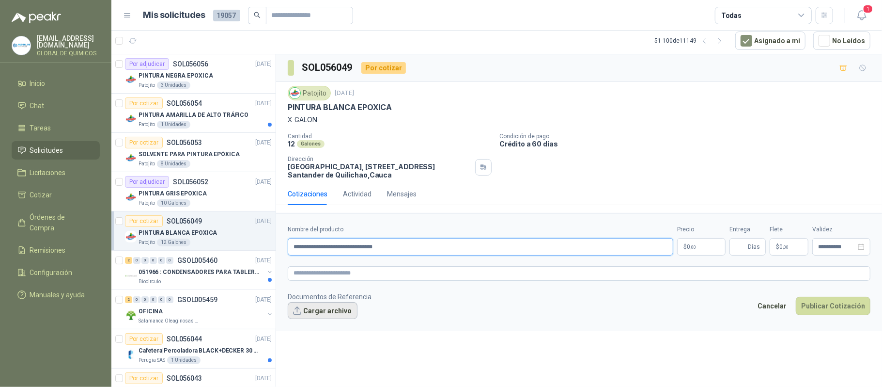
type input "**********"
click at [343, 314] on button "Cargar archivo" at bounding box center [323, 310] width 70 height 17
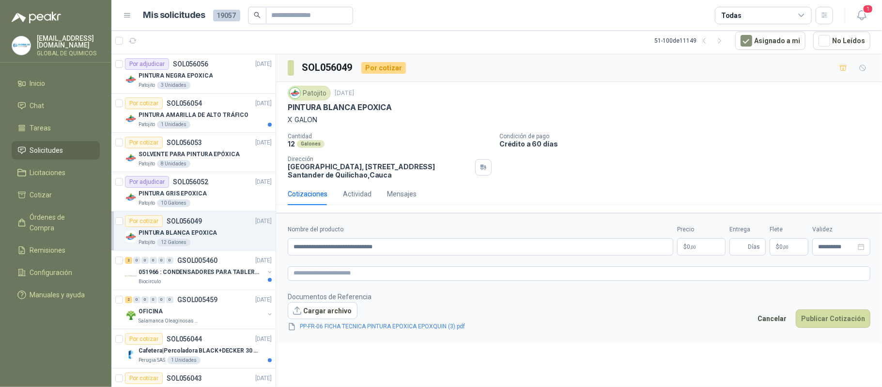
click at [703, 245] on body "[EMAIL_ADDRESS][DOMAIN_NAME] GLOBAL DE QUIMICOS Inicio Chat Tareas Solicitudes …" at bounding box center [441, 193] width 882 height 387
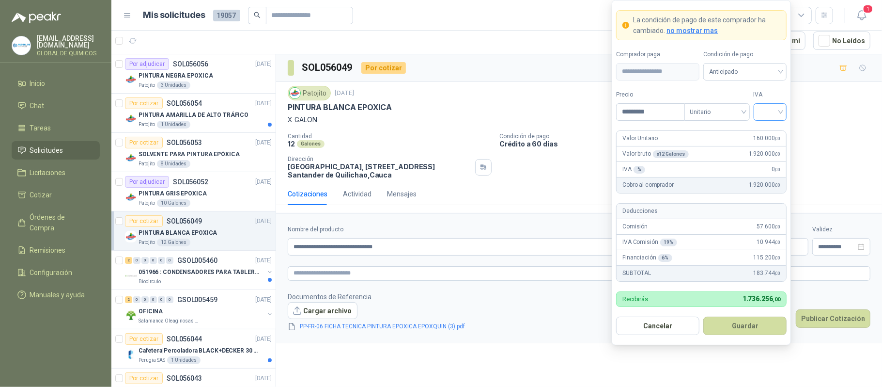
type input "*********"
click at [780, 111] on input "search" at bounding box center [771, 111] width 22 height 15
click at [774, 133] on div "19%" at bounding box center [770, 131] width 18 height 11
click at [738, 324] on button "Guardar" at bounding box center [745, 325] width 83 height 18
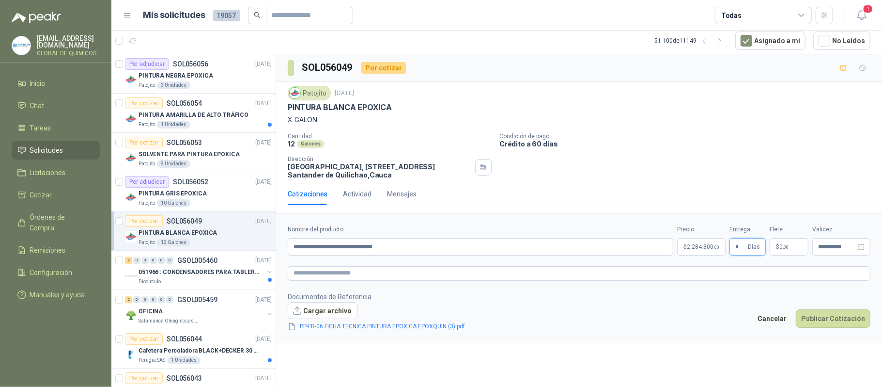
click at [740, 245] on input "*" at bounding box center [741, 246] width 11 height 16
type input "*"
click at [787, 243] on p "$ 0 ,00" at bounding box center [789, 246] width 39 height 17
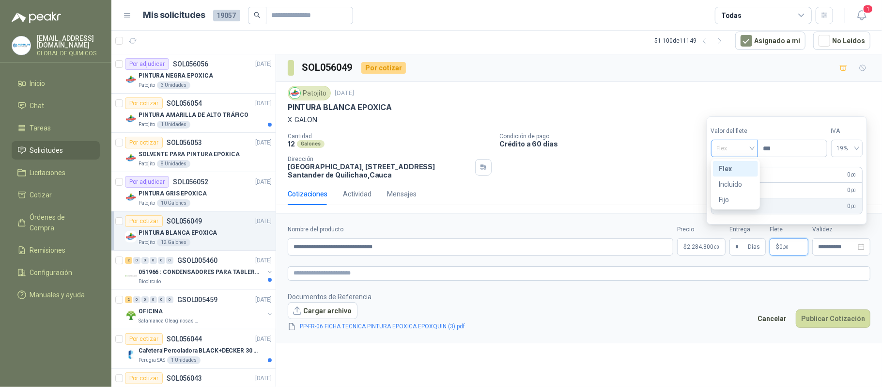
click at [747, 142] on span "Flex" at bounding box center [734, 148] width 35 height 15
click at [747, 177] on div "Incluido" at bounding box center [735, 184] width 45 height 16
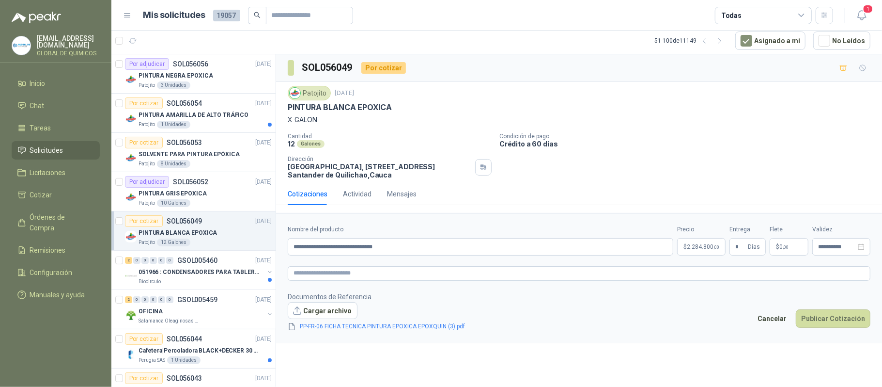
click at [676, 313] on footer "Documentos de Referencia Cargar archivo PP-FR-06 FICHA TECNICA PINTURA EPOXICA …" at bounding box center [579, 311] width 583 height 41
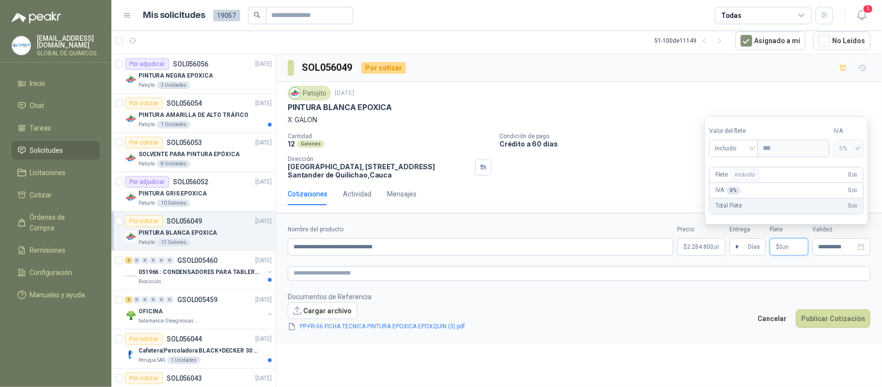
click at [780, 249] on span "0 ,00" at bounding box center [784, 247] width 9 height 6
click at [831, 318] on button "Publicar Cotización" at bounding box center [833, 318] width 75 height 18
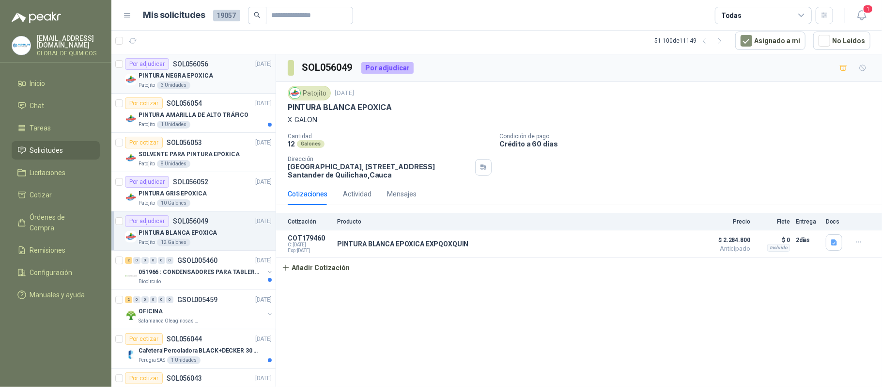
click at [189, 75] on p "PINTURA NEGRA EPOXICA" at bounding box center [176, 75] width 74 height 9
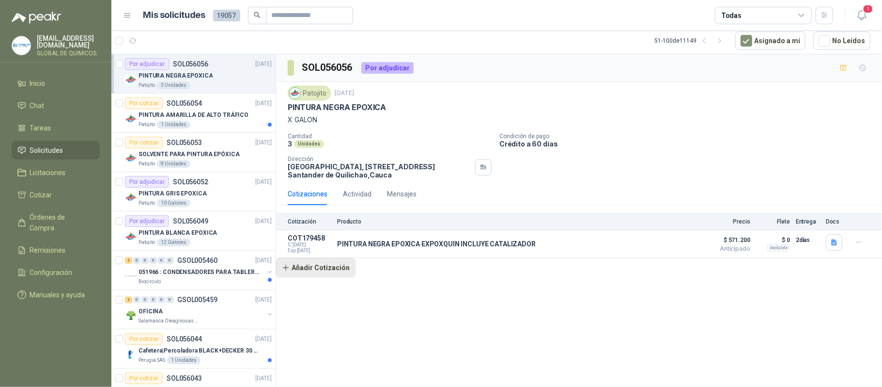
click at [330, 265] on button "Añadir Cotización" at bounding box center [315, 267] width 79 height 19
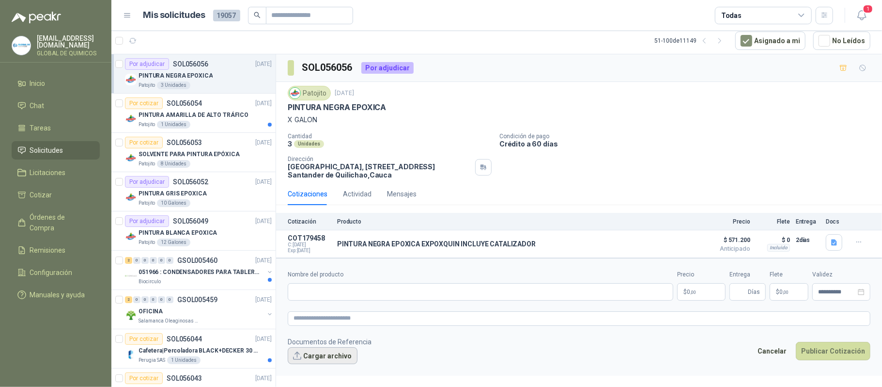
click at [320, 355] on button "Cargar archivo" at bounding box center [323, 355] width 70 height 17
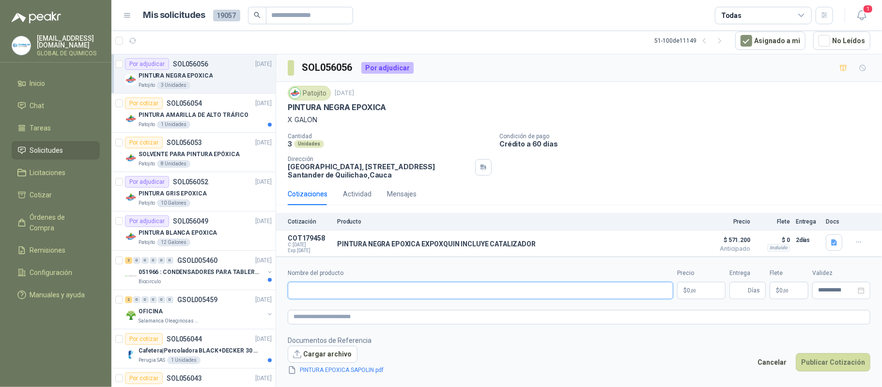
click at [387, 285] on input "Nombre del producto" at bounding box center [481, 290] width 386 height 17
type input "**********"
click at [700, 289] on body "[EMAIL_ADDRESS][DOMAIN_NAME] GLOBAL DE QUIMICOS Inicio Chat Tareas Solicitudes …" at bounding box center [441, 193] width 882 height 387
click at [501, 92] on div "Patojito [DATE]" at bounding box center [579, 93] width 583 height 15
click at [713, 287] on body "[EMAIL_ADDRESS][DOMAIN_NAME] GLOBAL DE QUIMICOS Inicio Chat Tareas Solicitudes …" at bounding box center [441, 193] width 882 height 387
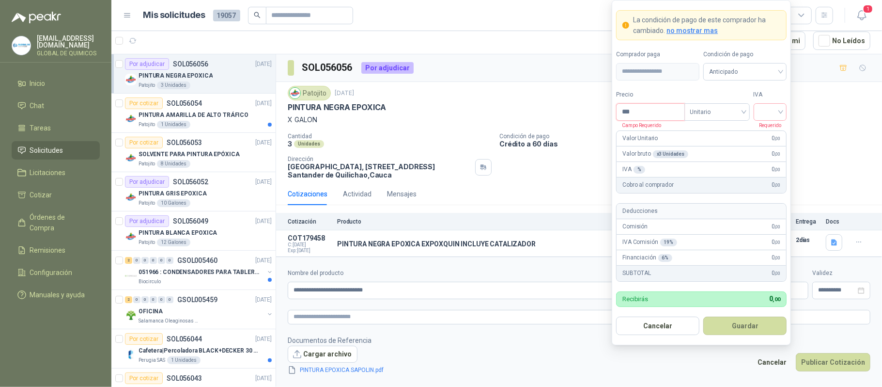
click at [643, 112] on input "***" at bounding box center [650, 112] width 67 height 16
type input "*********"
click at [768, 110] on input "search" at bounding box center [771, 111] width 22 height 15
click at [769, 126] on div "19%" at bounding box center [770, 131] width 18 height 11
click at [755, 325] on button "Guardar" at bounding box center [745, 325] width 83 height 18
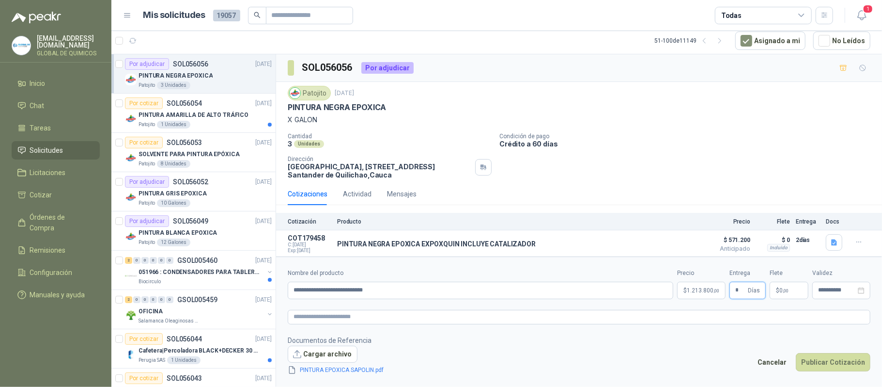
type input "*"
click at [787, 284] on p "$ 0 ,00" at bounding box center [789, 290] width 39 height 17
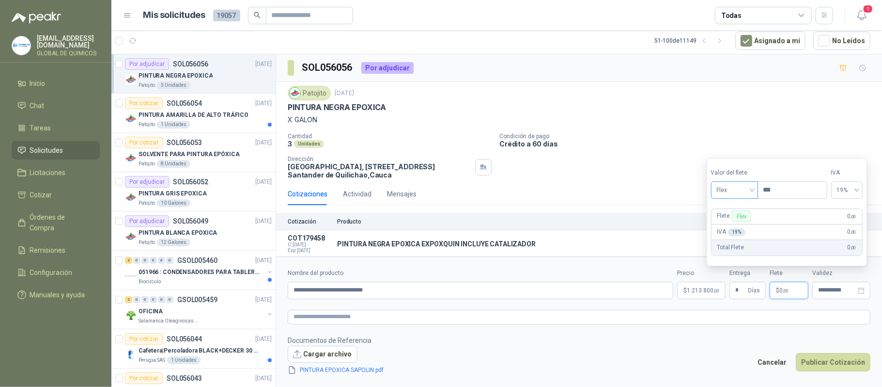
click at [745, 191] on span "Flex" at bounding box center [734, 190] width 35 height 15
click at [744, 224] on div "Incluido" at bounding box center [735, 225] width 33 height 11
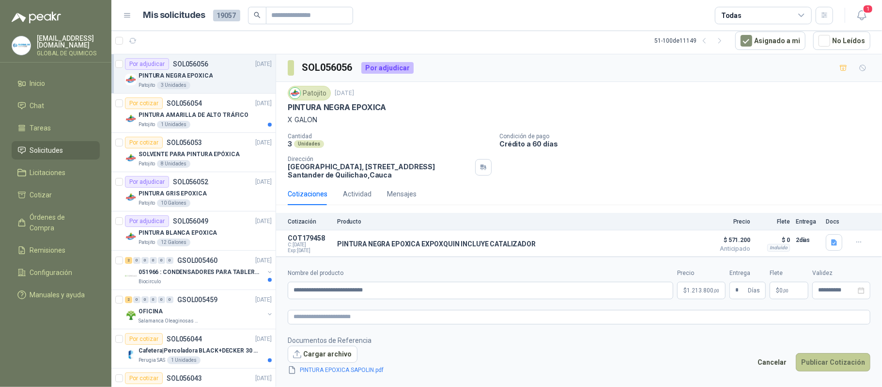
click at [818, 357] on button "Publicar Cotización" at bounding box center [833, 362] width 75 height 18
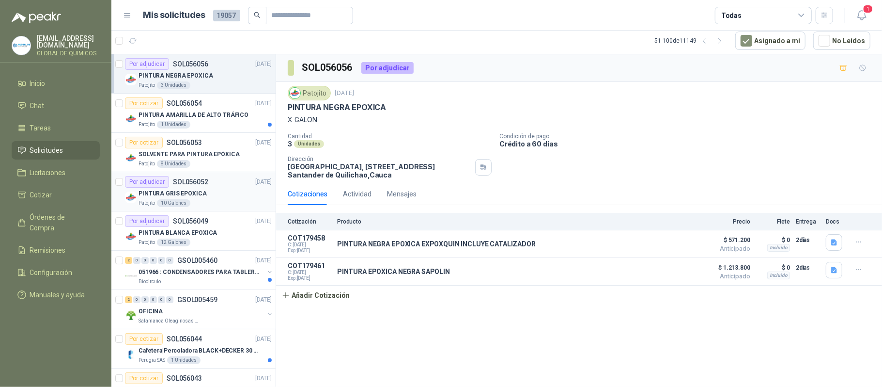
click at [212, 196] on div "PINTURA GRIS EPOXICA" at bounding box center [205, 194] width 133 height 12
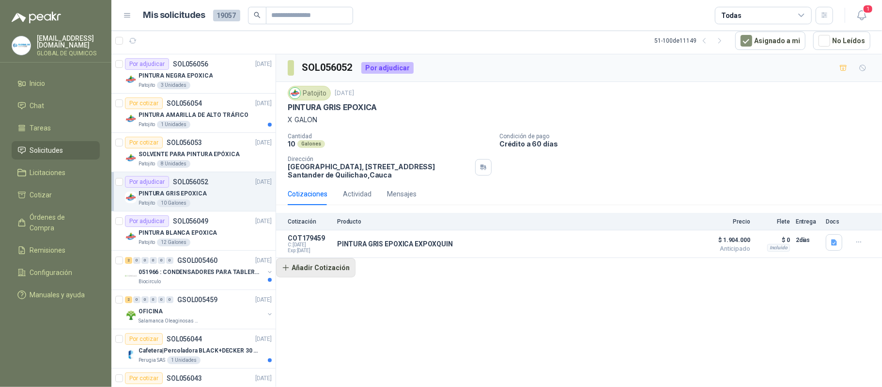
click at [344, 270] on button "Añadir Cotización" at bounding box center [315, 267] width 79 height 19
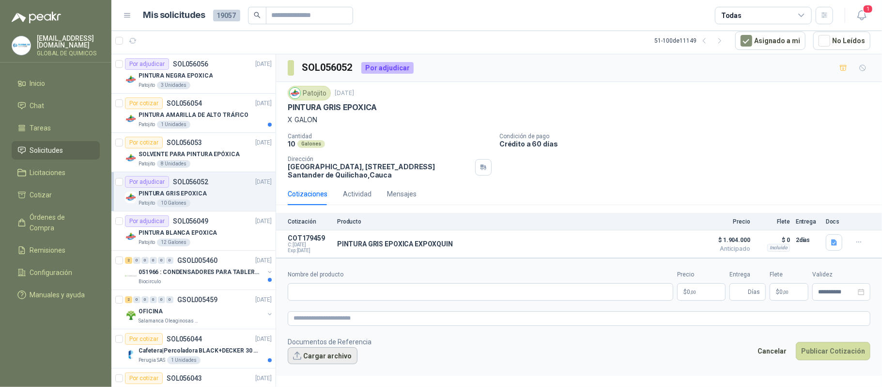
click at [330, 359] on button "Cargar archivo" at bounding box center [323, 355] width 70 height 17
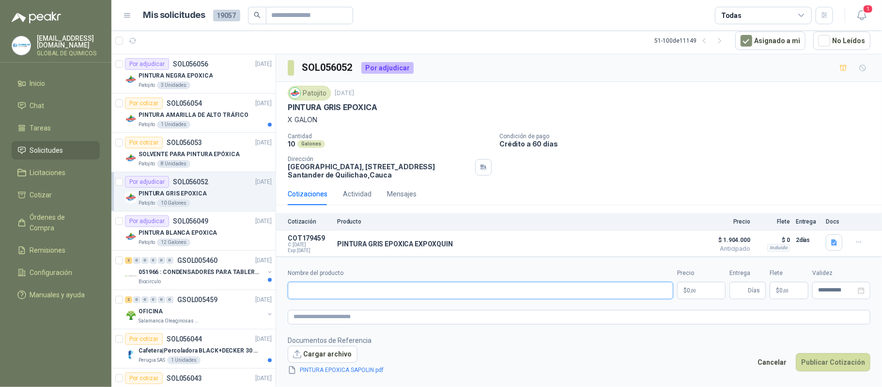
click at [479, 287] on input "Nombre del producto" at bounding box center [481, 290] width 386 height 17
type input "**********"
click at [680, 293] on body "[EMAIL_ADDRESS][DOMAIN_NAME] GLOBAL DE QUIMICOS Inicio Chat Tareas Solicitudes …" at bounding box center [441, 193] width 882 height 387
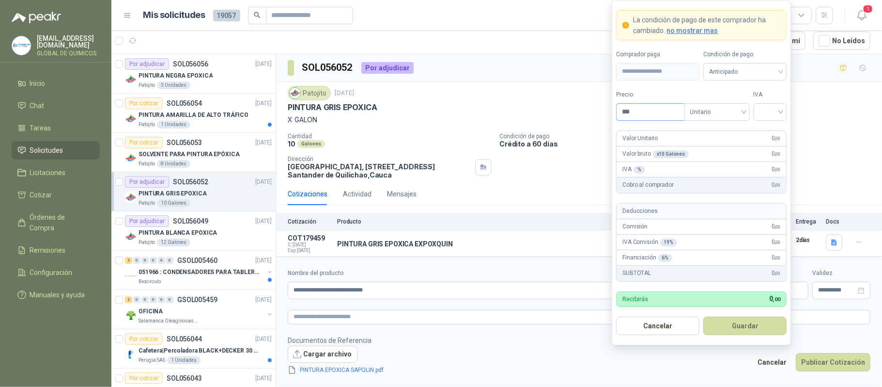
click at [649, 110] on input "***" at bounding box center [650, 112] width 67 height 16
click at [776, 117] on span at bounding box center [771, 112] width 22 height 16
type input "*********"
click at [776, 132] on div "19%" at bounding box center [770, 131] width 18 height 11
click at [746, 334] on button "Guardar" at bounding box center [745, 325] width 83 height 18
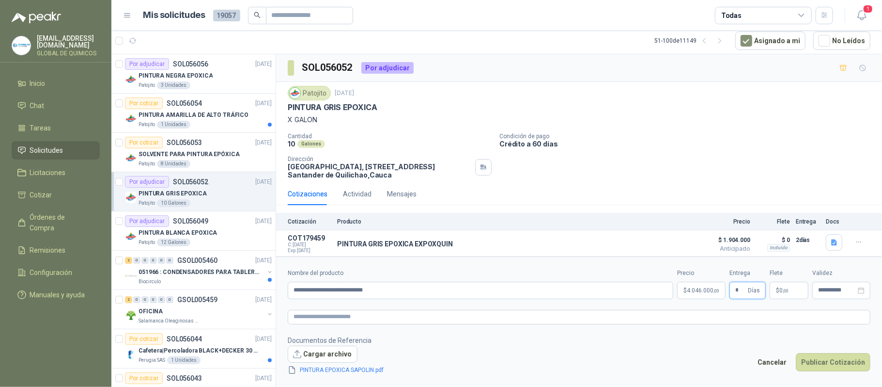
type input "*"
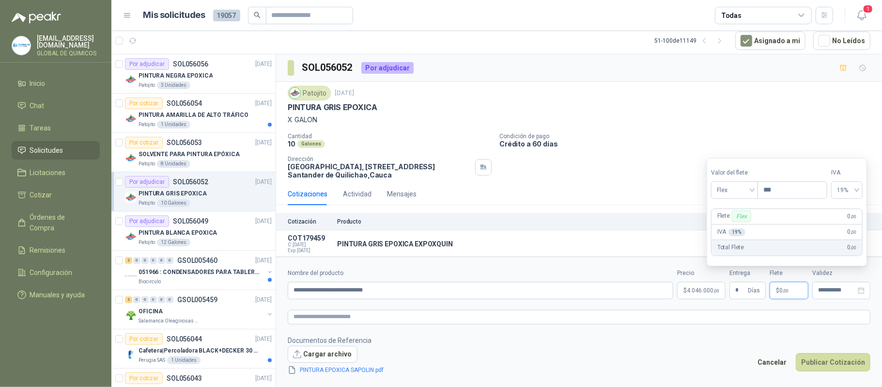
click at [787, 289] on span ",00" at bounding box center [786, 290] width 6 height 5
click at [743, 183] on span "Flex" at bounding box center [734, 190] width 35 height 15
click at [738, 228] on div "Incluido" at bounding box center [735, 225] width 33 height 11
click at [789, 290] on p "$ 0 ,00" at bounding box center [789, 290] width 39 height 17
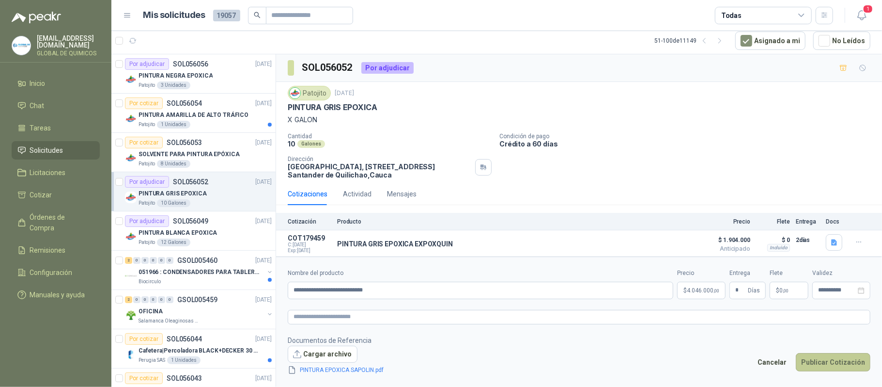
click at [828, 359] on button "Publicar Cotización" at bounding box center [833, 362] width 75 height 18
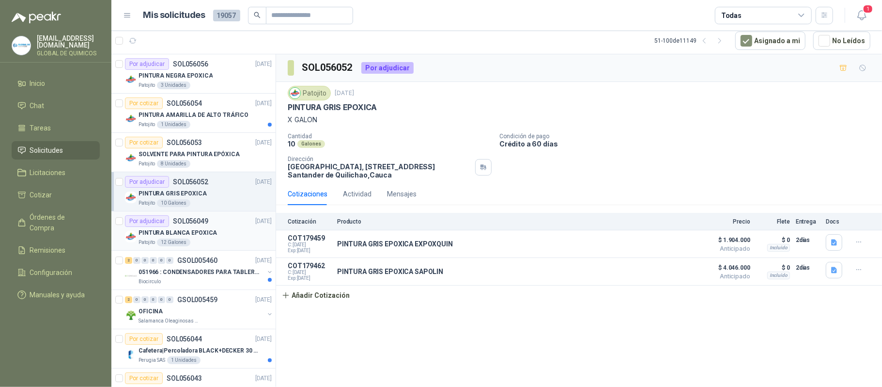
click at [164, 231] on p "PINTURA BLANCA EPOXICA" at bounding box center [178, 232] width 79 height 9
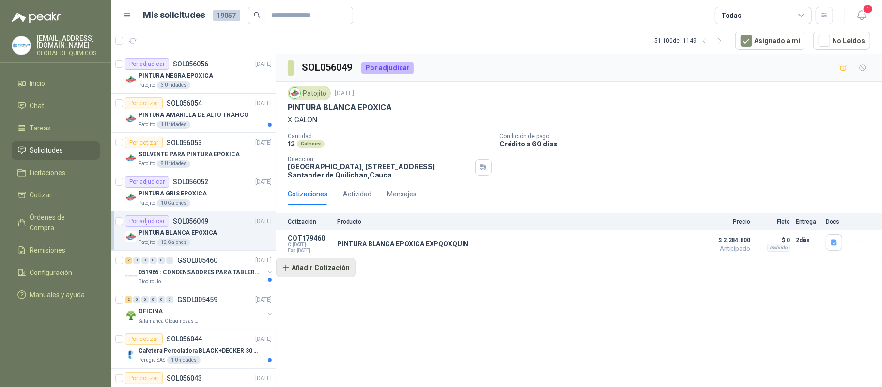
click at [335, 268] on button "Añadir Cotización" at bounding box center [315, 267] width 79 height 19
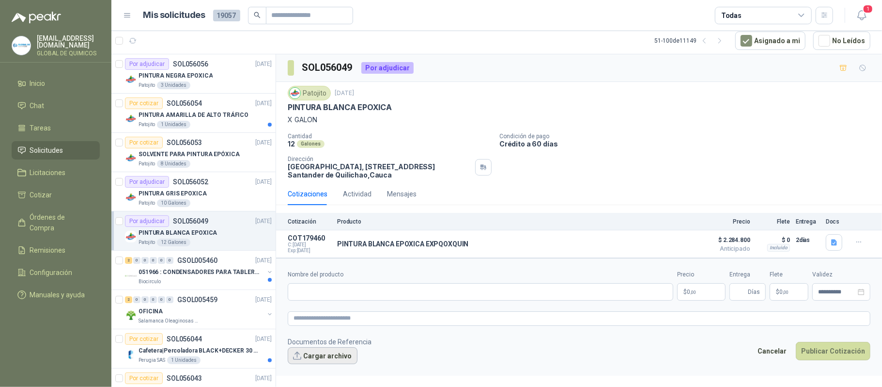
click at [334, 359] on button "Cargar archivo" at bounding box center [323, 355] width 70 height 17
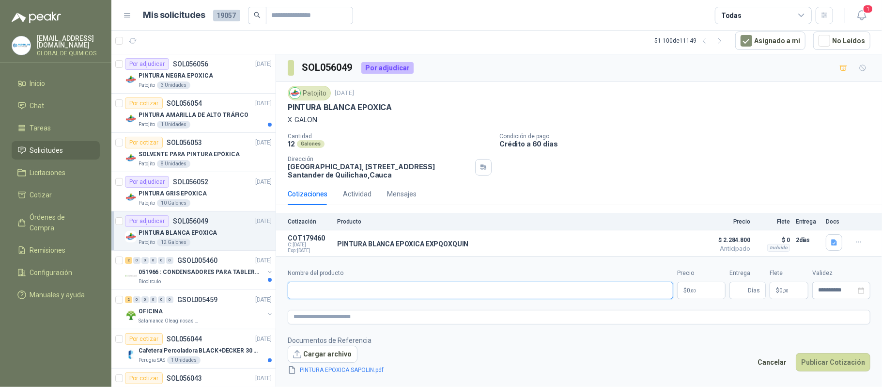
click at [384, 289] on input "Nombre del producto" at bounding box center [481, 290] width 386 height 17
type input "**********"
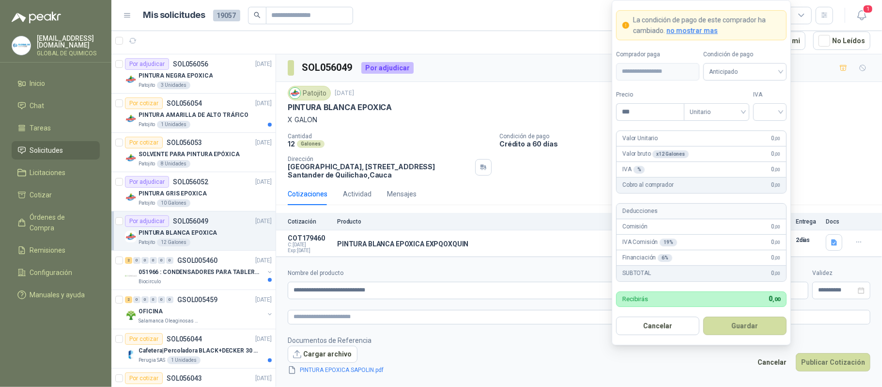
click at [716, 287] on body "[EMAIL_ADDRESS][DOMAIN_NAME] GLOBAL DE QUIMICOS Inicio Chat Tareas Solicitudes …" at bounding box center [441, 193] width 882 height 387
click at [651, 110] on input "***" at bounding box center [650, 112] width 67 height 16
type input "*********"
click at [764, 113] on input "search" at bounding box center [771, 111] width 22 height 15
click at [768, 126] on div "19%" at bounding box center [770, 131] width 18 height 11
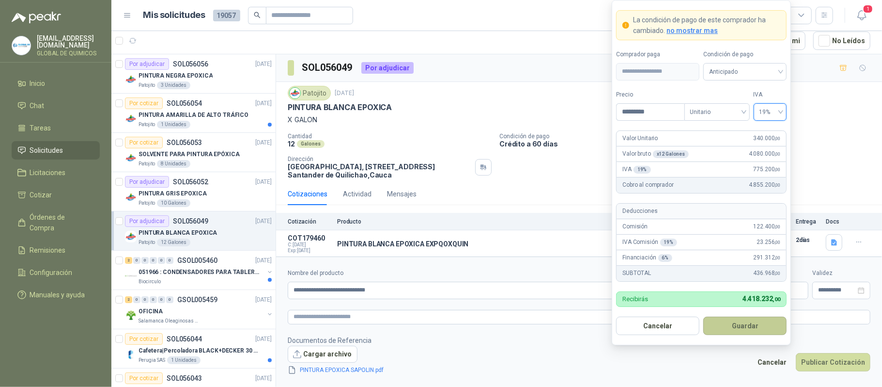
click at [735, 328] on button "Guardar" at bounding box center [745, 325] width 83 height 18
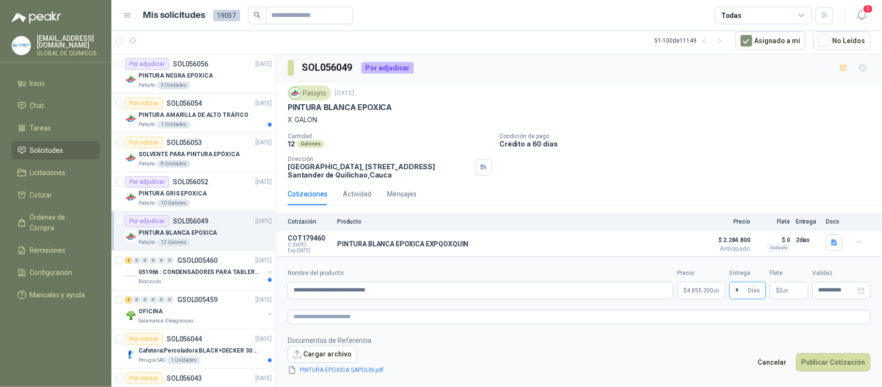
type input "*"
click at [789, 289] on span ",00" at bounding box center [786, 290] width 6 height 5
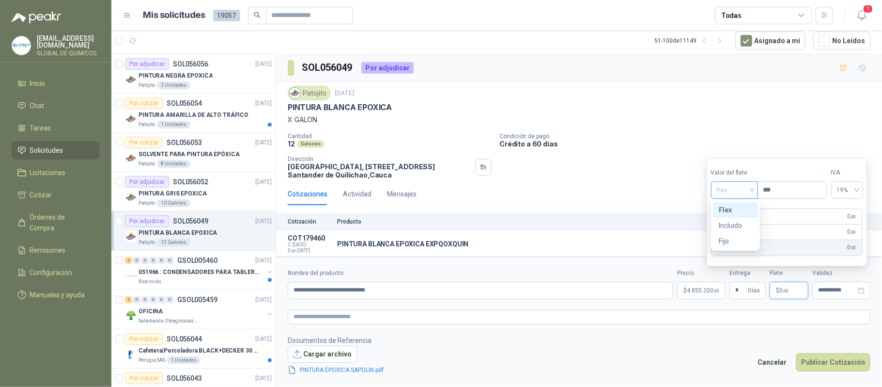
click at [745, 188] on span "Flex" at bounding box center [734, 190] width 35 height 15
click at [744, 223] on div "Incluido" at bounding box center [735, 225] width 33 height 11
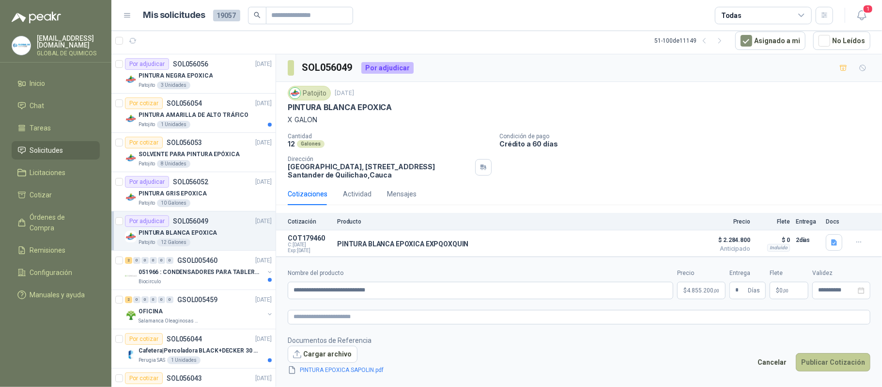
click at [842, 362] on button "Publicar Cotización" at bounding box center [833, 362] width 75 height 18
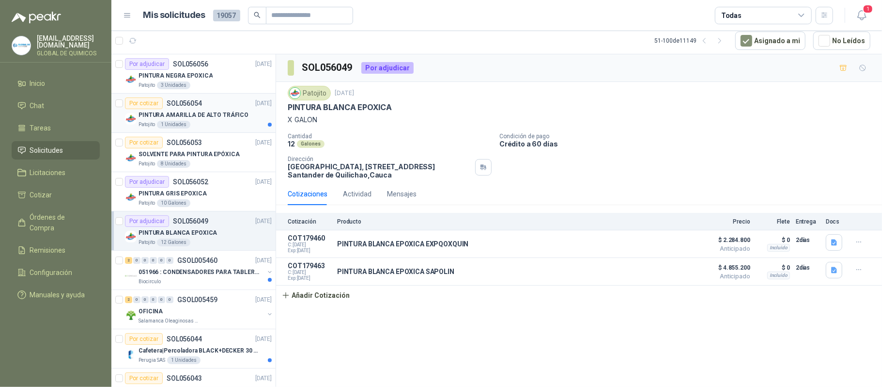
click at [194, 118] on p "PINTURA AMARILLA DE ALTO TRÁFICO" at bounding box center [194, 114] width 110 height 9
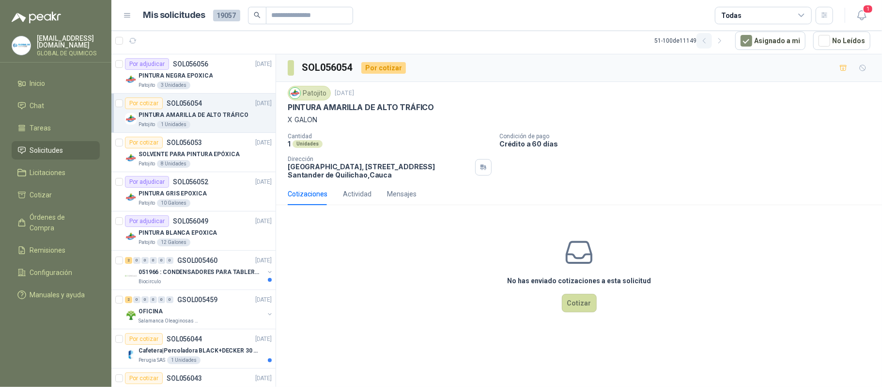
click at [708, 40] on icon "button" at bounding box center [705, 41] width 8 height 8
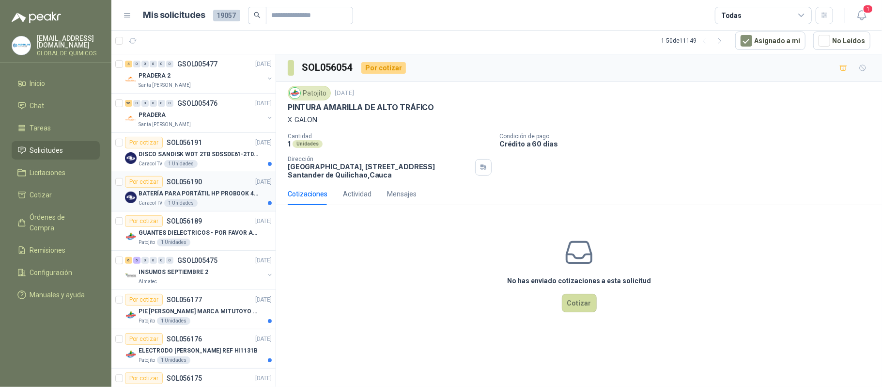
scroll to position [258, 0]
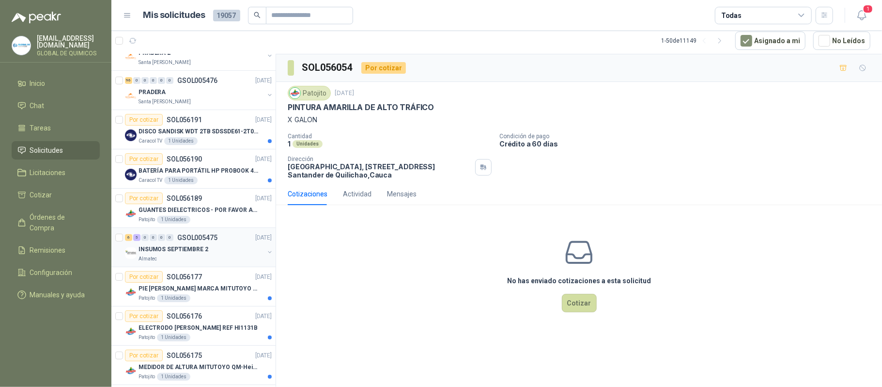
click at [236, 241] on div "6 5 0 0 0 0 GSOL005475 [DATE]" at bounding box center [199, 238] width 149 height 12
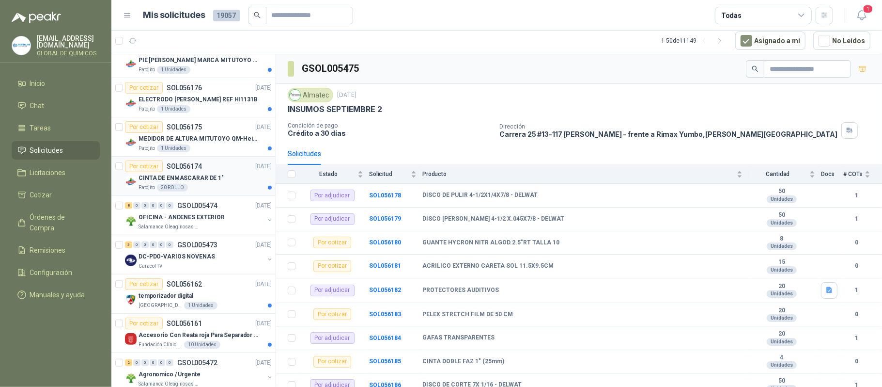
scroll to position [517, 0]
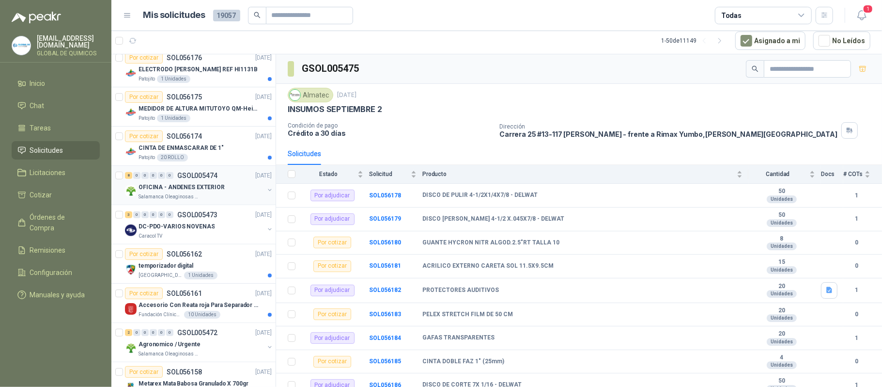
click at [254, 193] on div "OFICINA - ANDENES EXTERIOR" at bounding box center [202, 187] width 126 height 12
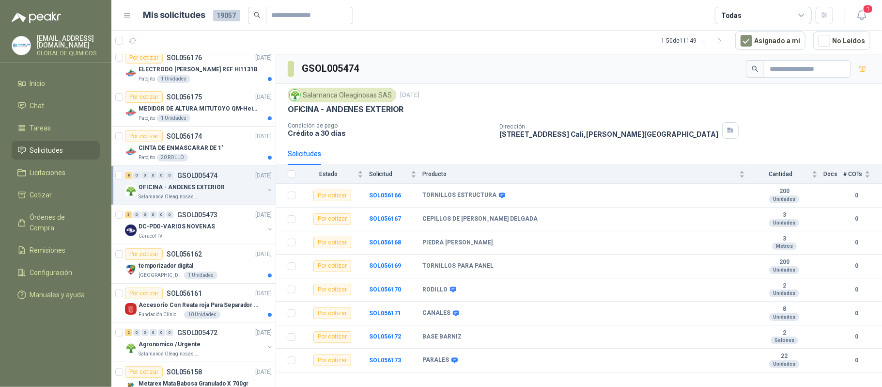
click at [254, 193] on div "OFICINA - ANDENES EXTERIOR" at bounding box center [202, 187] width 126 height 12
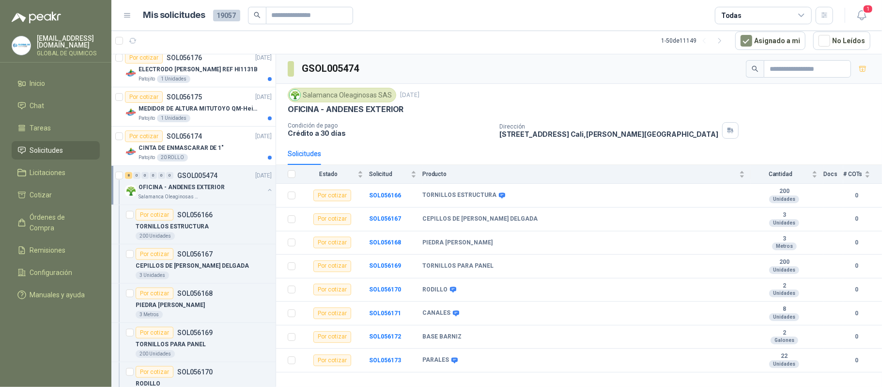
click at [254, 193] on div "OFICINA - ANDENES EXTERIOR" at bounding box center [202, 187] width 126 height 12
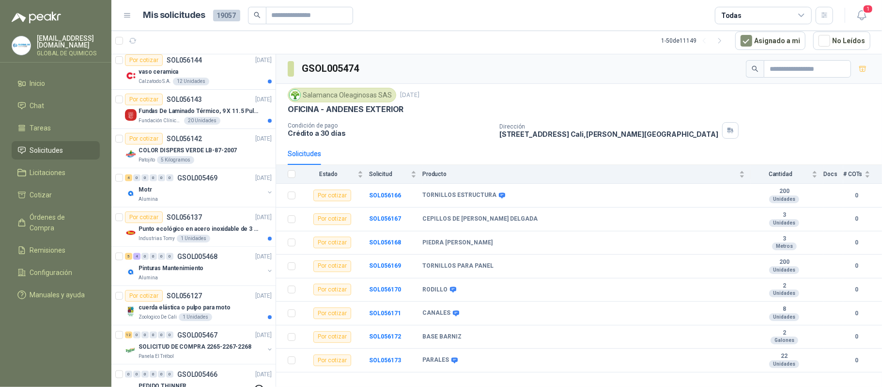
scroll to position [969, 0]
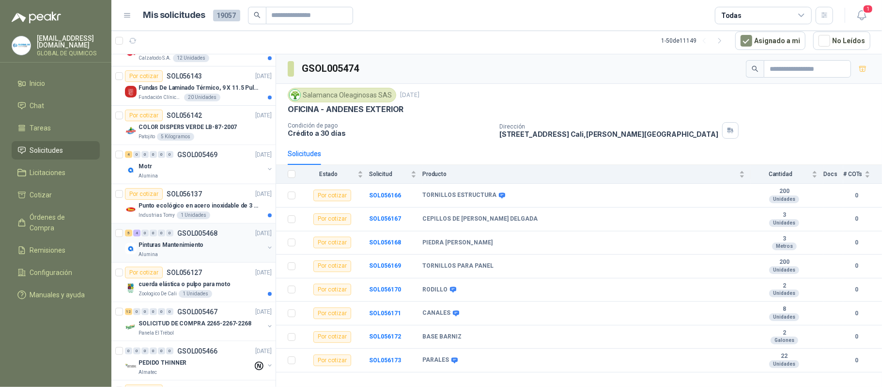
click at [245, 251] on div "Pinturas Mantenimiento" at bounding box center [202, 245] width 126 height 12
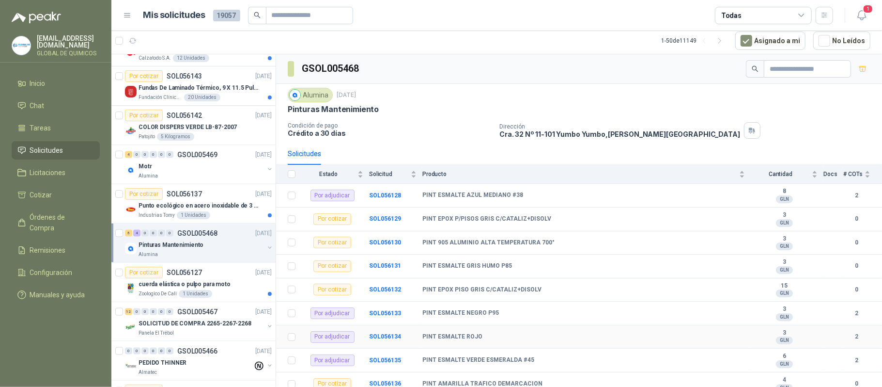
click at [391, 336] on td "SOL056134" at bounding box center [395, 337] width 53 height 24
click at [393, 338] on b "SOL056134" at bounding box center [385, 336] width 32 height 7
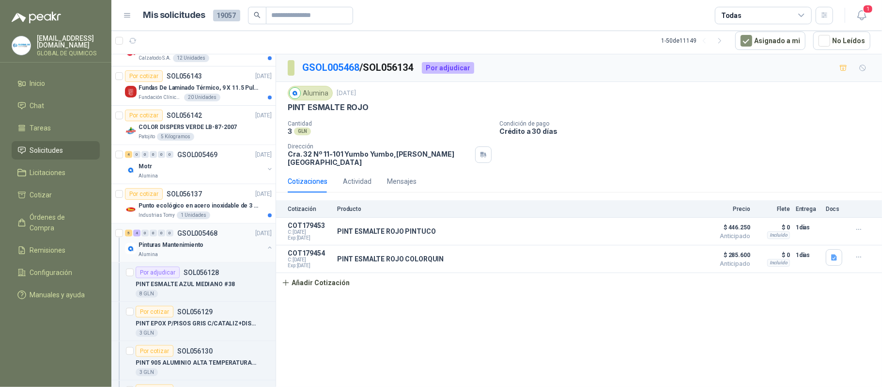
click at [218, 248] on div "Pinturas Mantenimiento" at bounding box center [202, 245] width 126 height 12
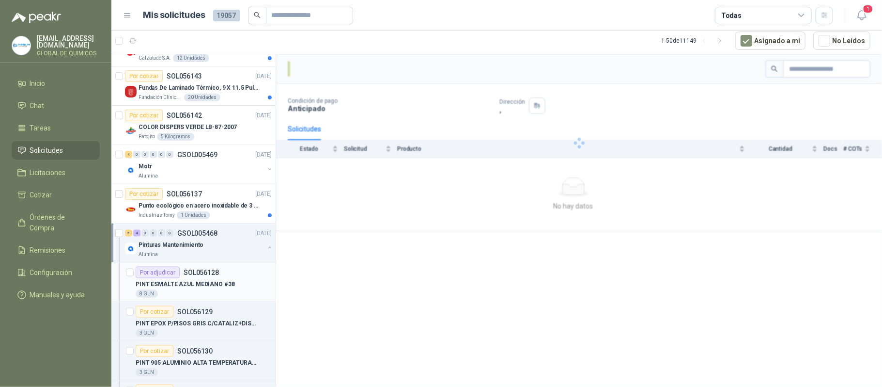
click at [215, 278] on div "Por adjudicar SOL056128" at bounding box center [177, 273] width 83 height 12
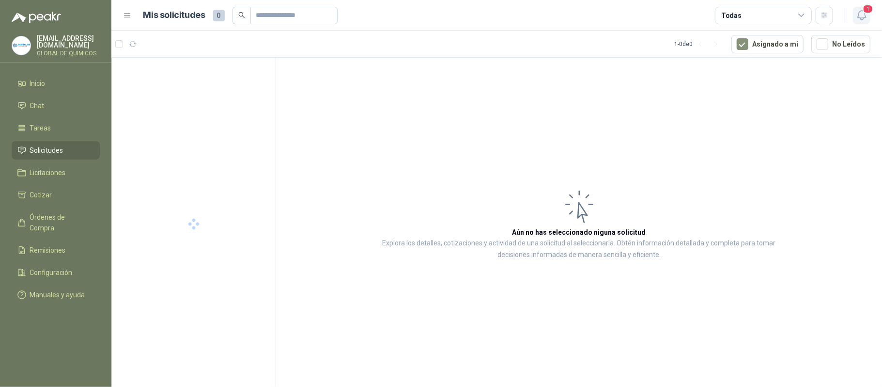
click at [863, 16] on icon "button" at bounding box center [862, 15] width 12 height 12
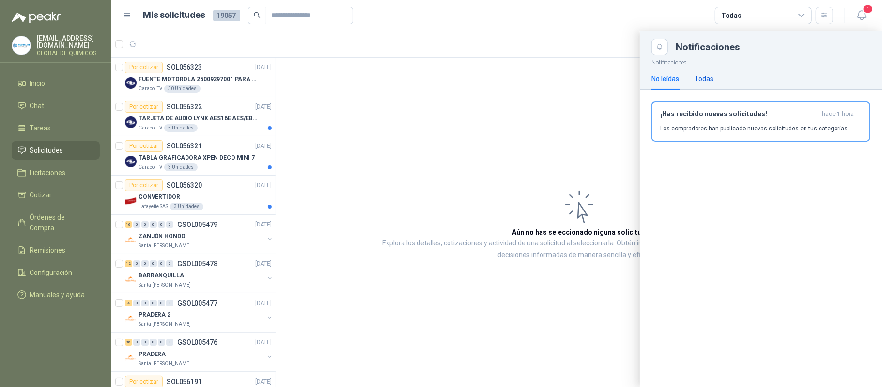
click at [700, 77] on div "Todas" at bounding box center [704, 78] width 19 height 11
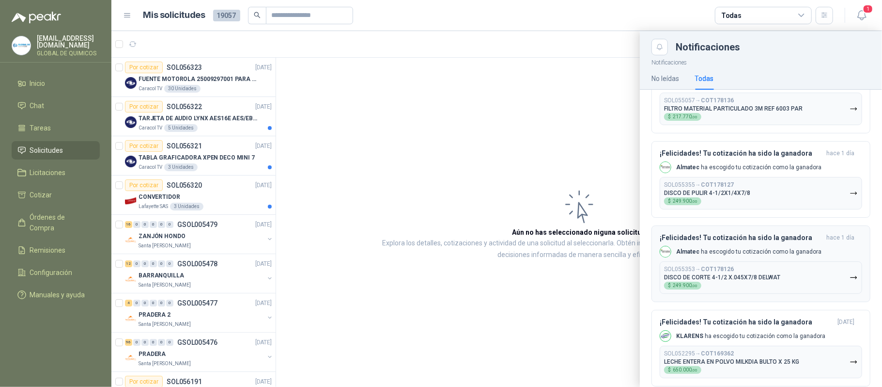
scroll to position [194, 0]
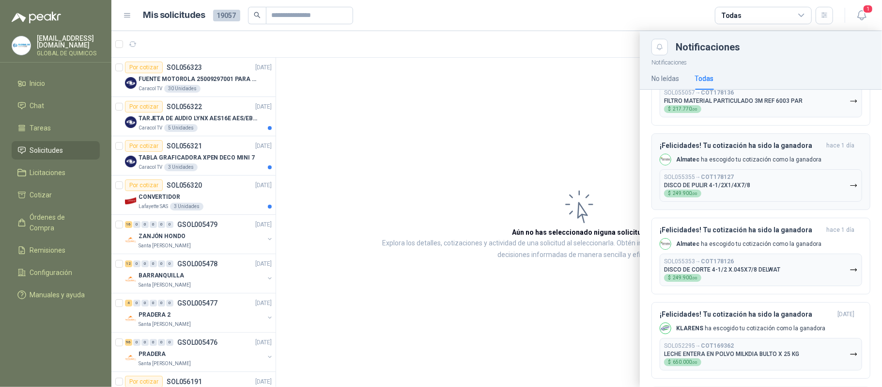
click at [845, 181] on button "SOL055355 → COT178127 DISCO DE PULIR 4-1/2X1/4X7/8 $ 249.900 ,00" at bounding box center [761, 185] width 203 height 32
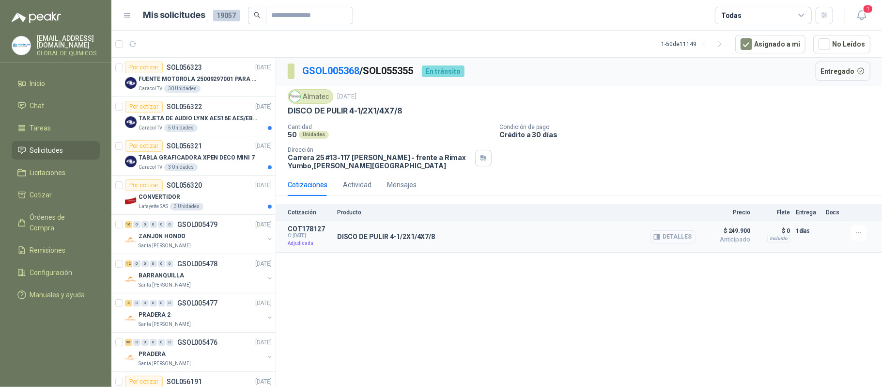
click at [679, 235] on button "Detalles" at bounding box center [674, 236] width 46 height 13
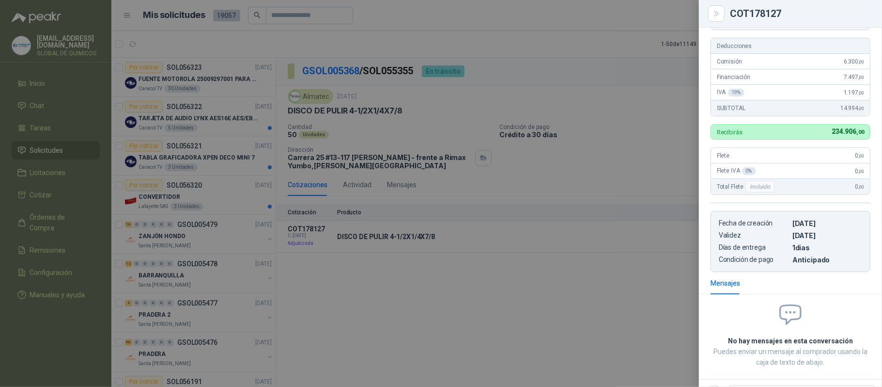
scroll to position [1, 0]
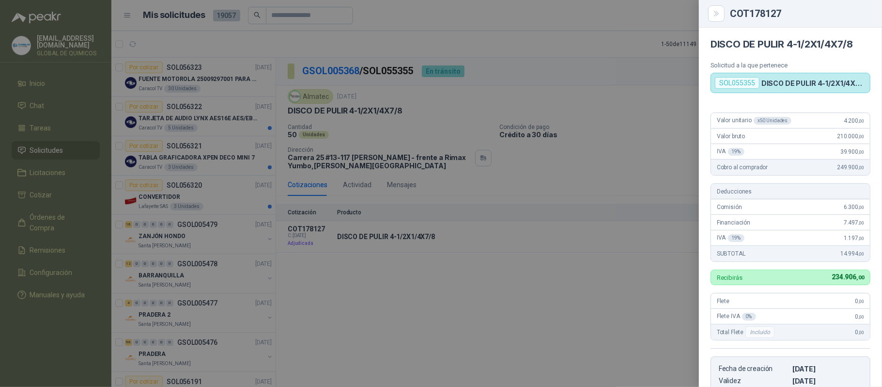
click at [573, 22] on div at bounding box center [441, 193] width 882 height 387
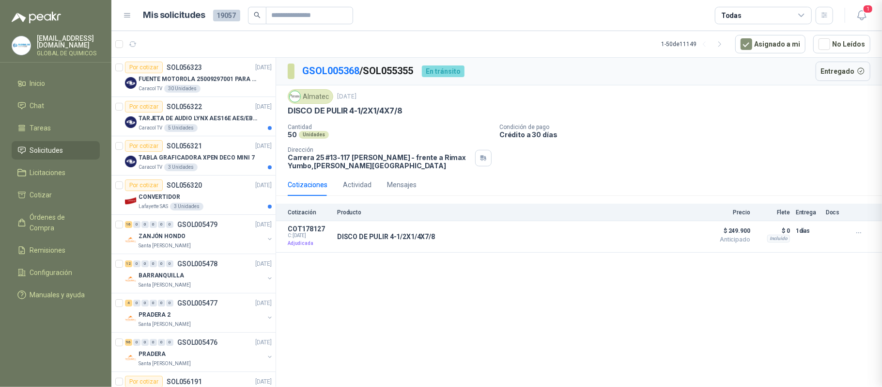
scroll to position [195, 0]
click at [335, 12] on input "text" at bounding box center [306, 15] width 68 height 16
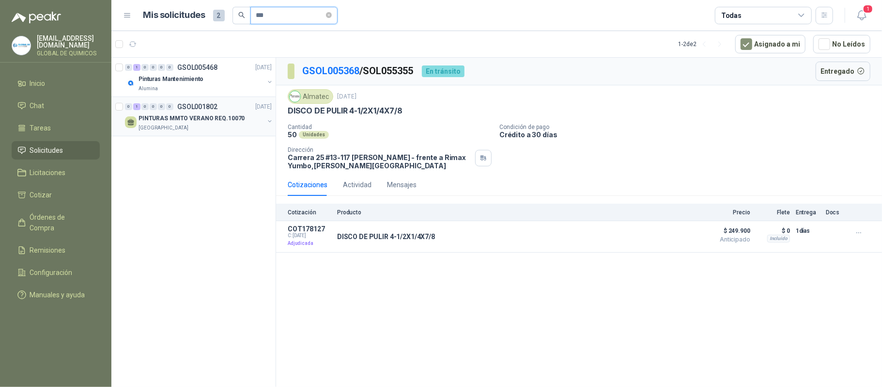
type input "***"
click at [266, 119] on button "button" at bounding box center [270, 121] width 8 height 8
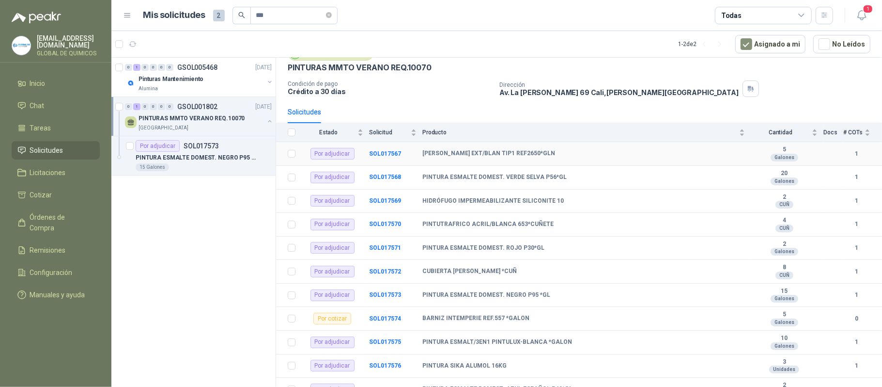
scroll to position [64, 0]
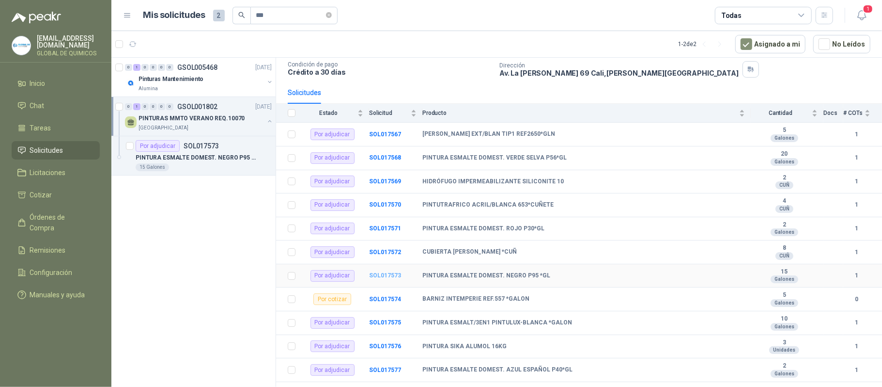
click at [384, 279] on b "SOL017573" at bounding box center [385, 275] width 32 height 7
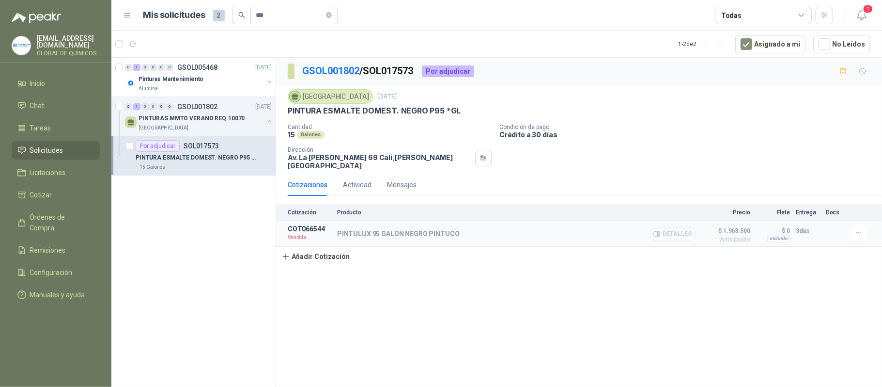
click at [671, 229] on button "Detalles" at bounding box center [674, 233] width 46 height 13
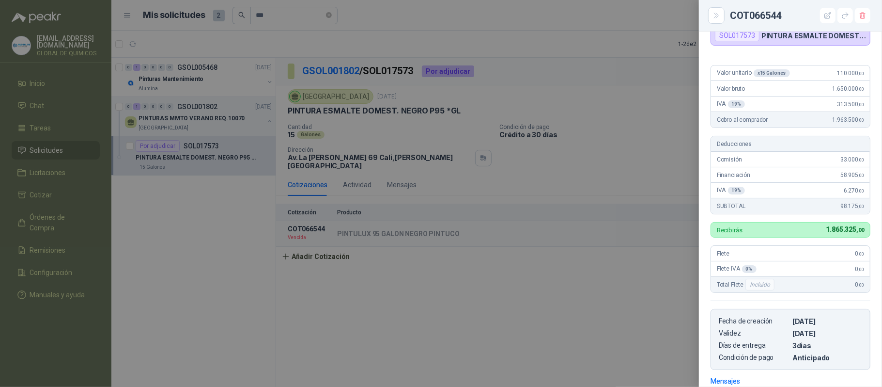
scroll to position [12, 0]
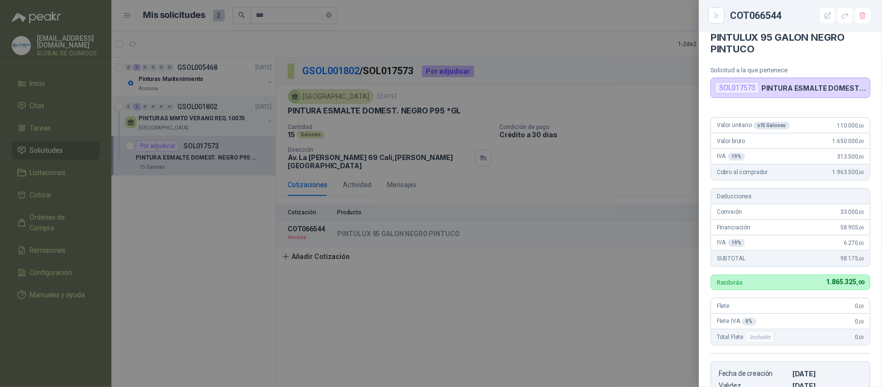
click at [578, 288] on div at bounding box center [441, 193] width 882 height 387
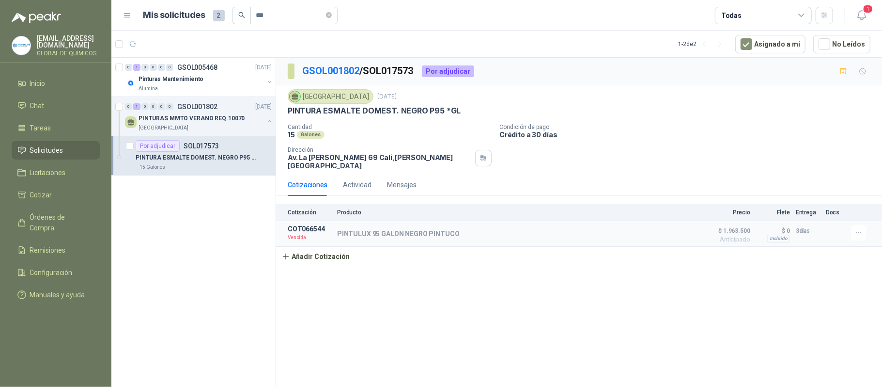
click at [261, 150] on div "Por adjudicar SOL017573" at bounding box center [204, 146] width 136 height 12
click at [258, 113] on div "PINTURAS MMTO VERANO REQ.10070" at bounding box center [202, 118] width 126 height 12
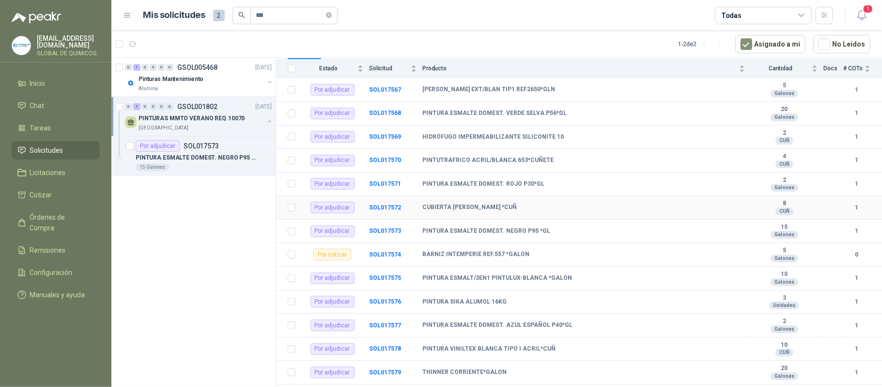
scroll to position [129, 0]
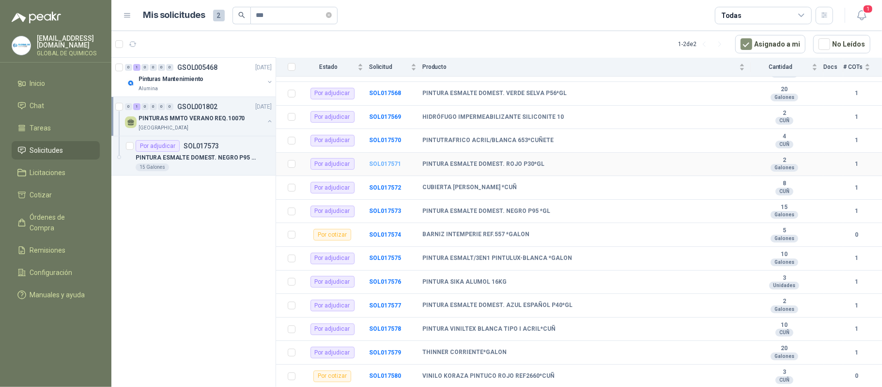
click at [385, 167] on b "SOL017571" at bounding box center [385, 163] width 32 height 7
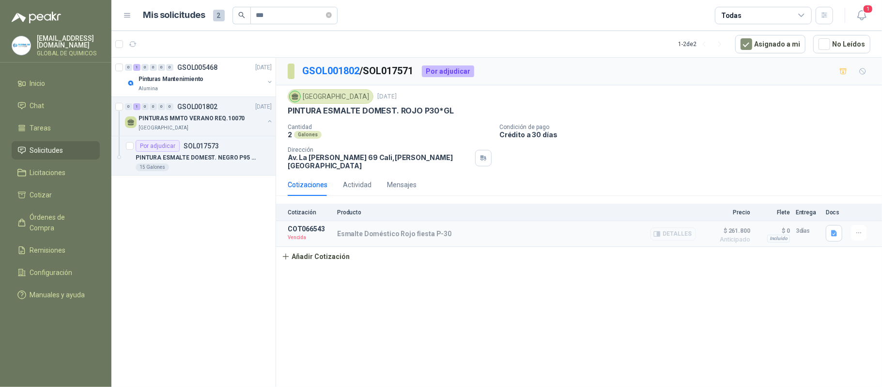
click at [683, 227] on button "Detalles" at bounding box center [674, 233] width 46 height 13
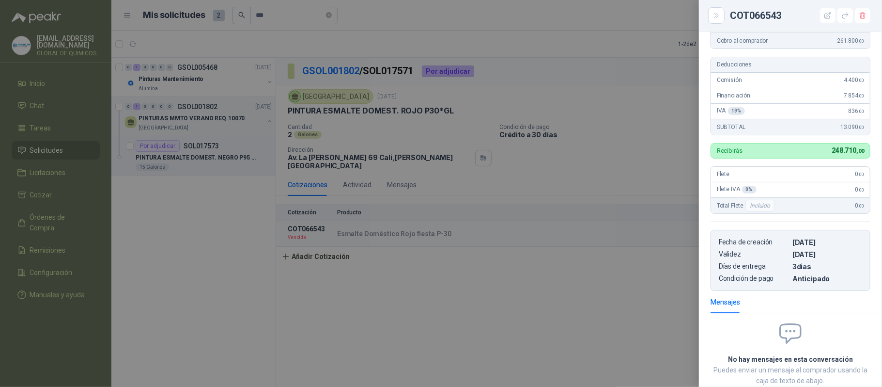
scroll to position [22, 0]
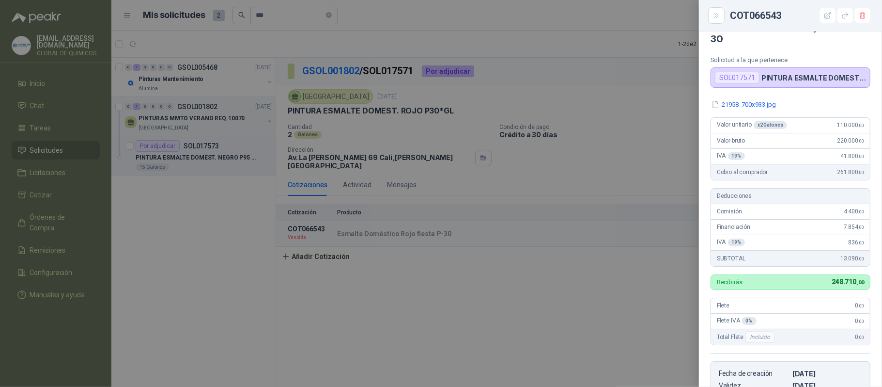
click at [580, 252] on div at bounding box center [441, 193] width 882 height 387
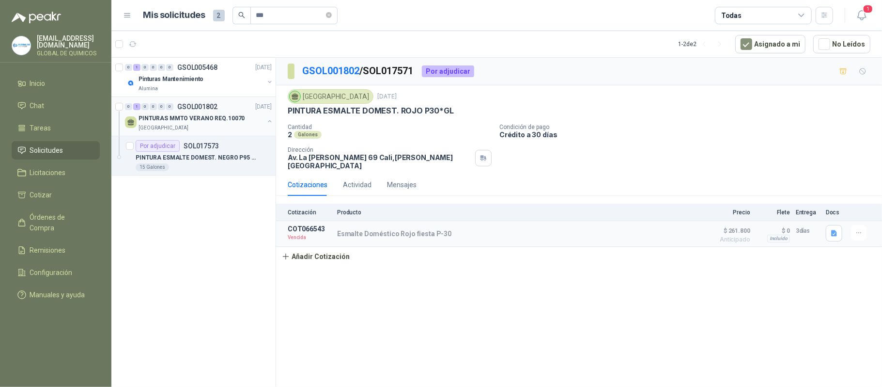
click at [211, 112] on div "0 1 0 0 0 0 GSOL001802 05/06/24" at bounding box center [199, 107] width 149 height 12
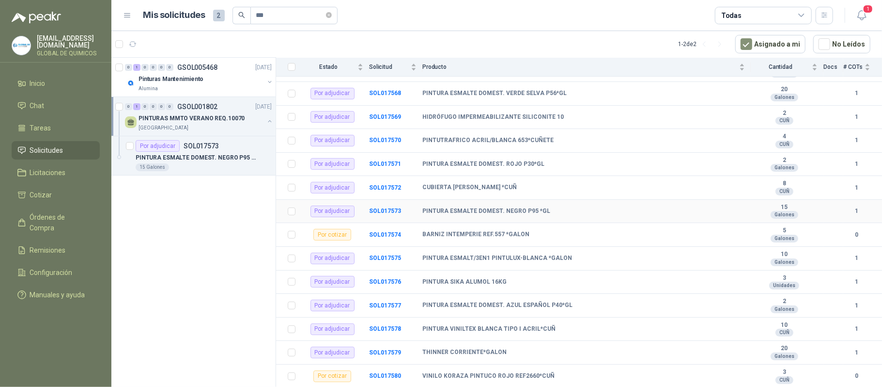
scroll to position [194, 0]
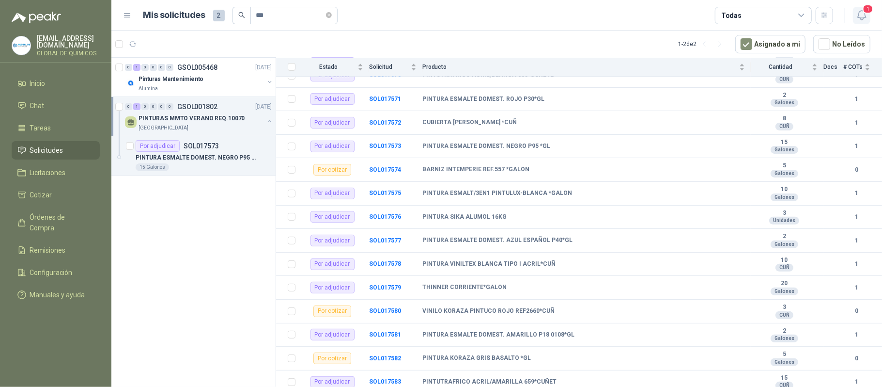
click at [862, 18] on icon "button" at bounding box center [862, 15] width 8 height 9
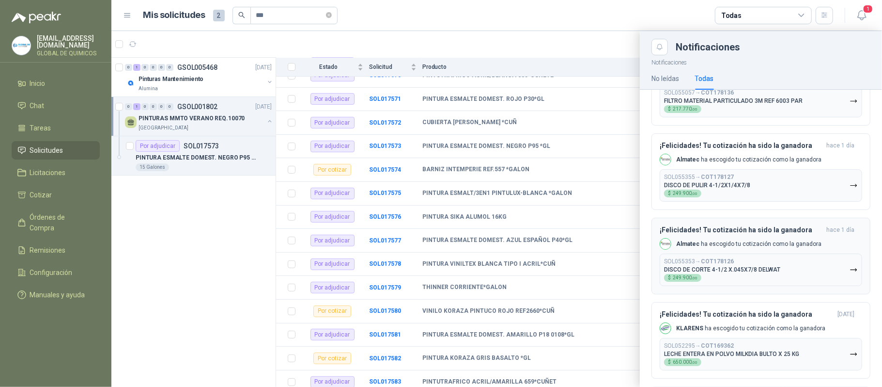
click at [826, 257] on button "SOL055353 → COT178126 DISCO DE CORTE 4-1/2 X.045X7/8 DELWAT $ 249.900 ,00" at bounding box center [761, 269] width 203 height 32
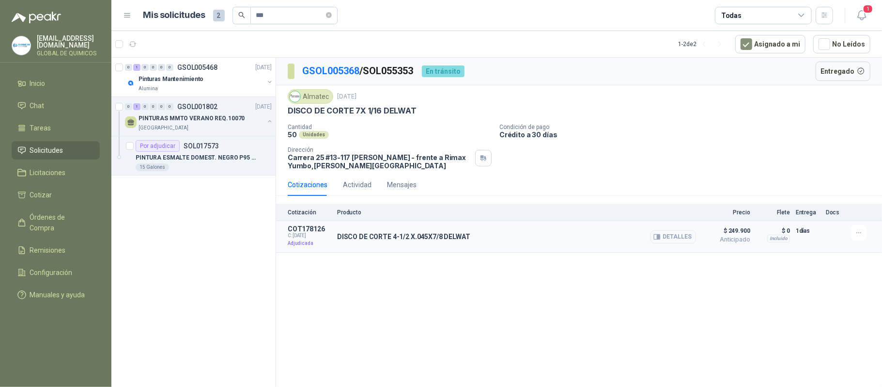
click at [682, 237] on button "Detalles" at bounding box center [674, 236] width 46 height 13
